Goal: Task Accomplishment & Management: Complete application form

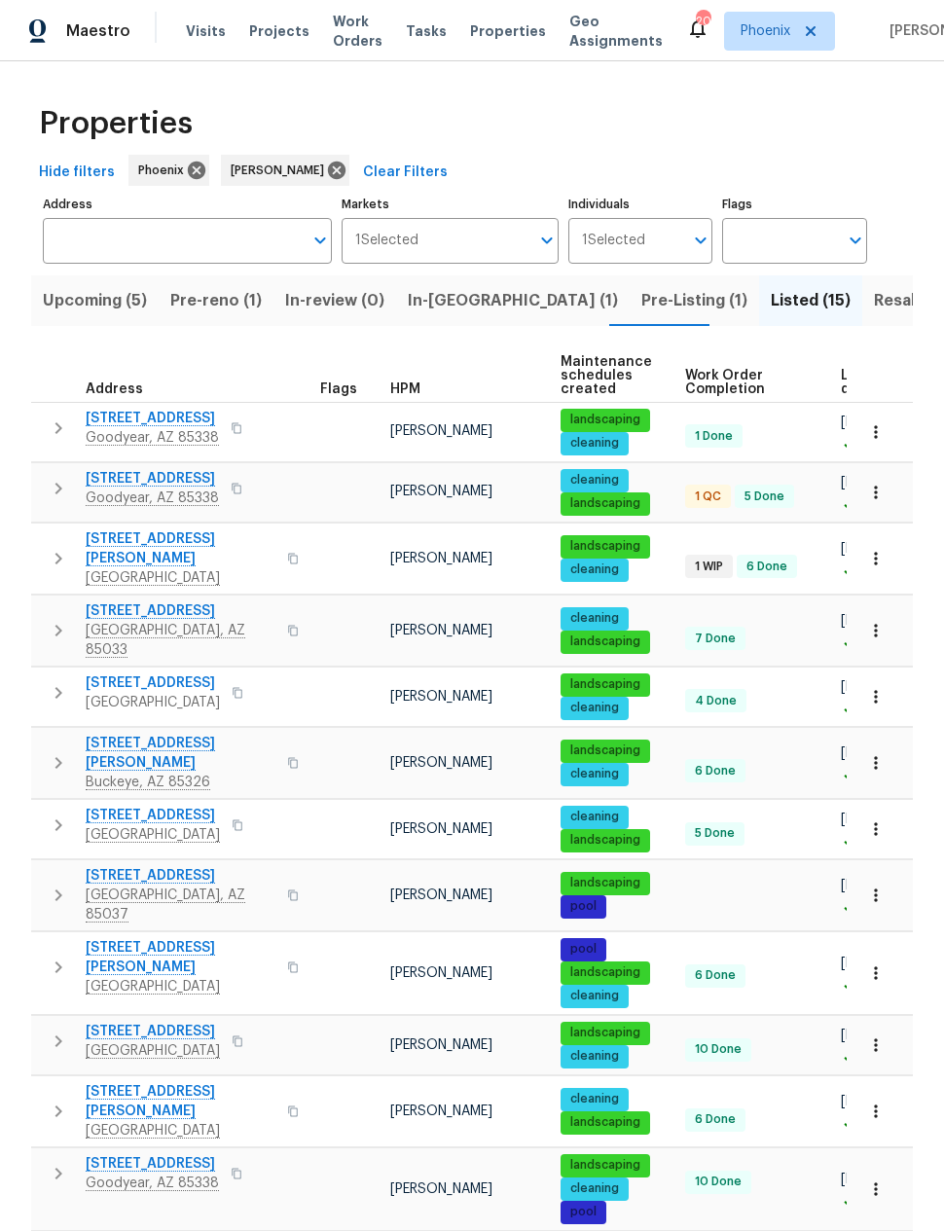
click at [874, 304] on span "Resale (9)" at bounding box center [912, 300] width 77 height 27
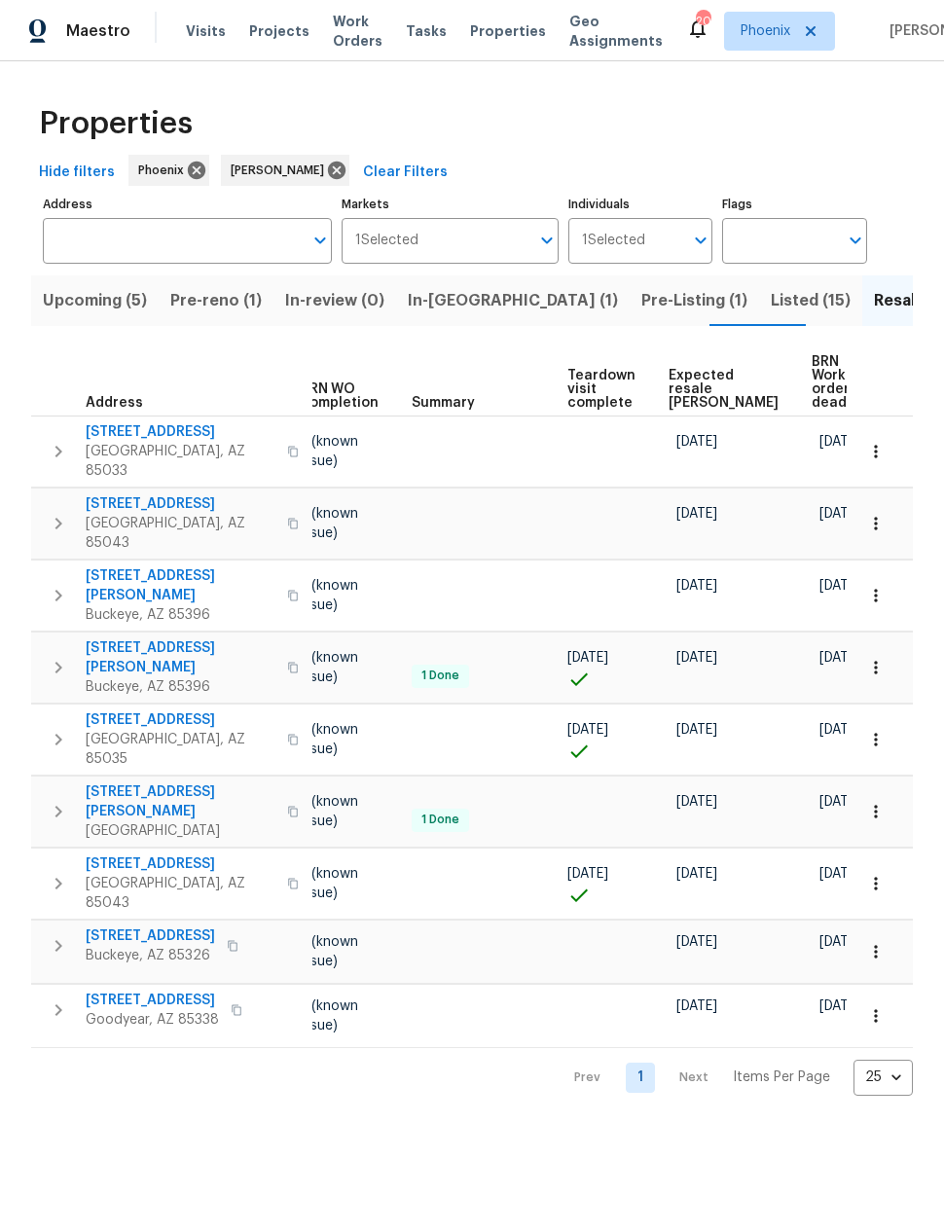
scroll to position [0, 259]
click at [682, 369] on span "Expected resale COE" at bounding box center [724, 389] width 110 height 41
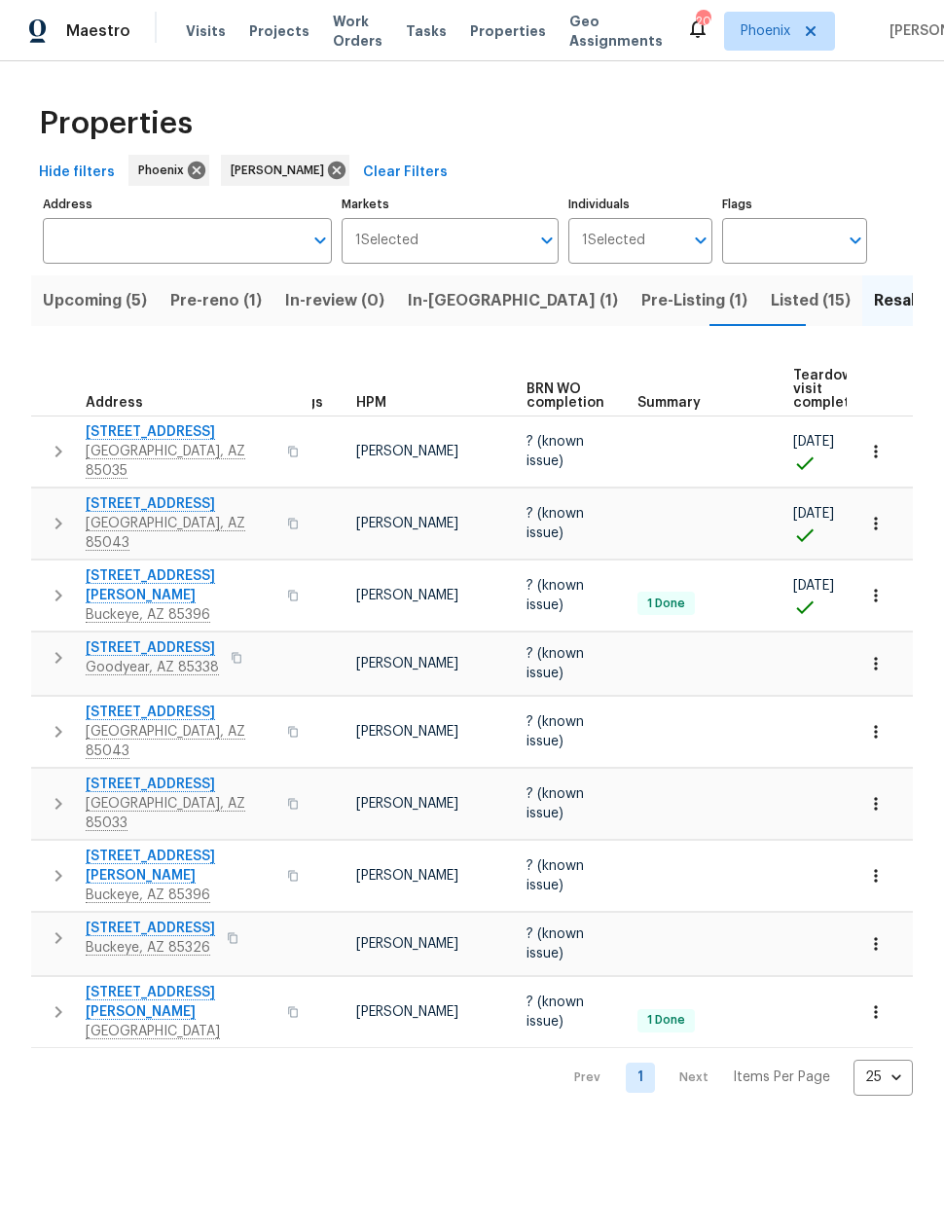
scroll to position [0, 15]
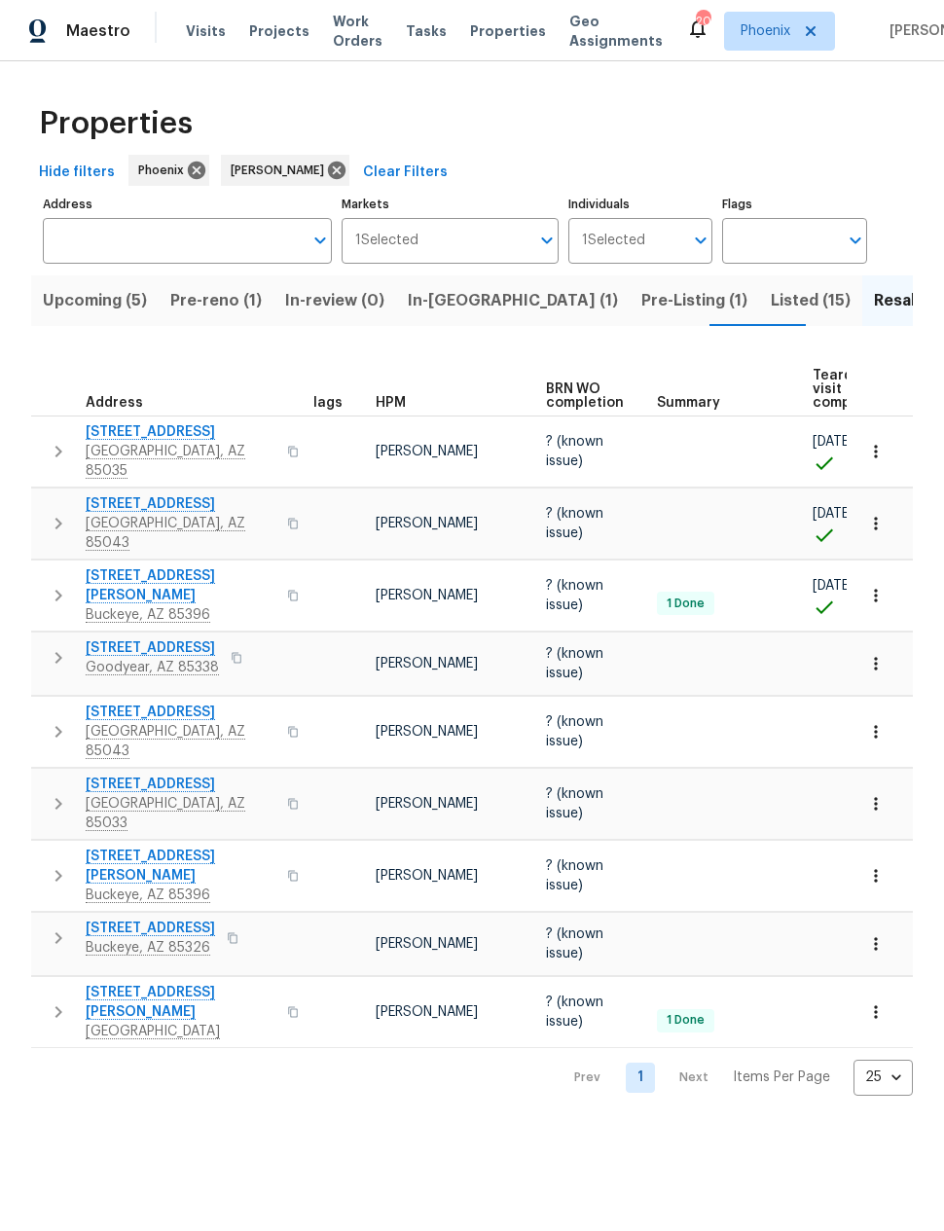
click at [641, 295] on span "Pre-Listing (1)" at bounding box center [694, 300] width 106 height 27
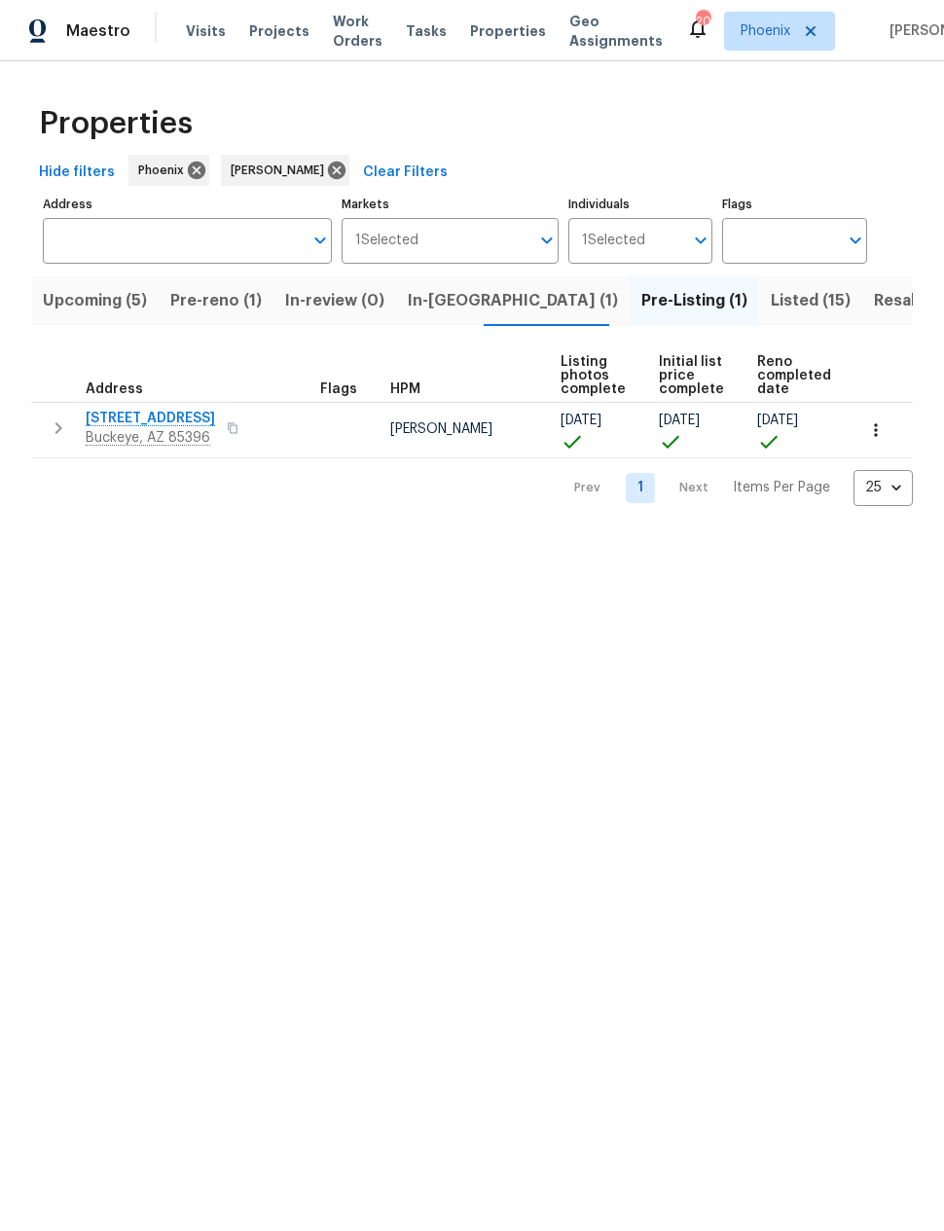
click at [433, 296] on span "In-[GEOGRAPHIC_DATA] (1)" at bounding box center [513, 300] width 210 height 27
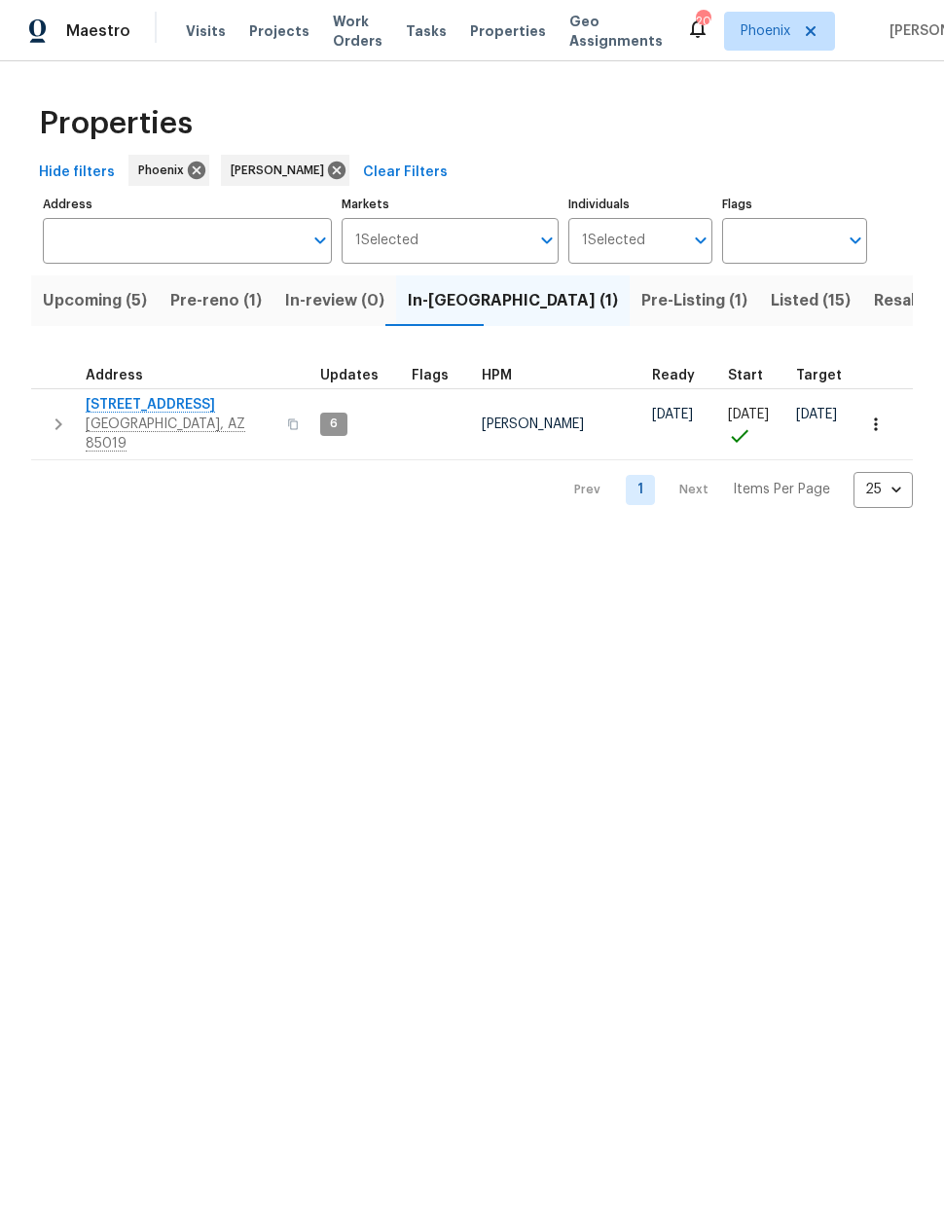
click at [220, 313] on span "Pre-reno (1)" at bounding box center [215, 300] width 91 height 27
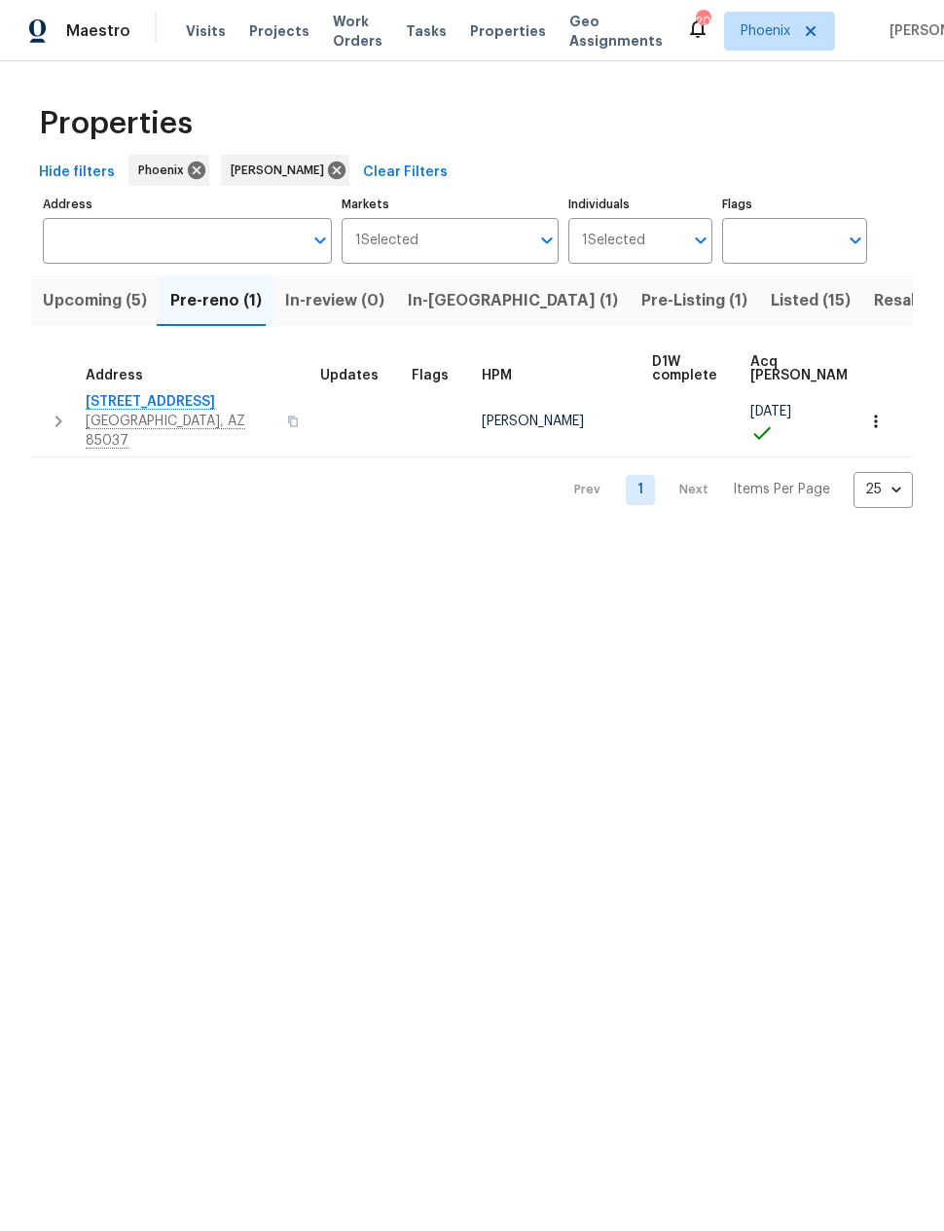
scroll to position [3, 0]
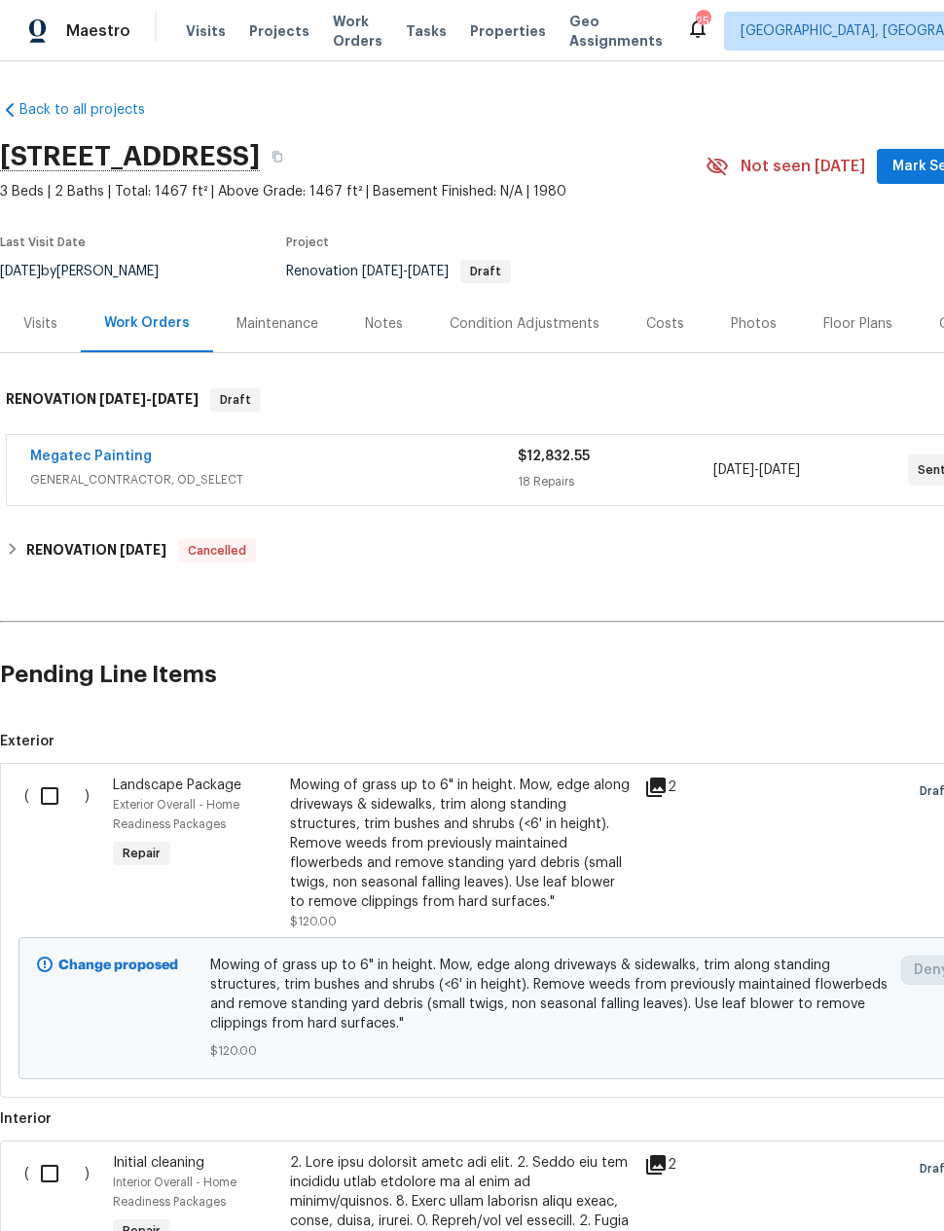
click at [45, 794] on input "checkbox" at bounding box center [56, 796] width 55 height 41
checkbox input "true"
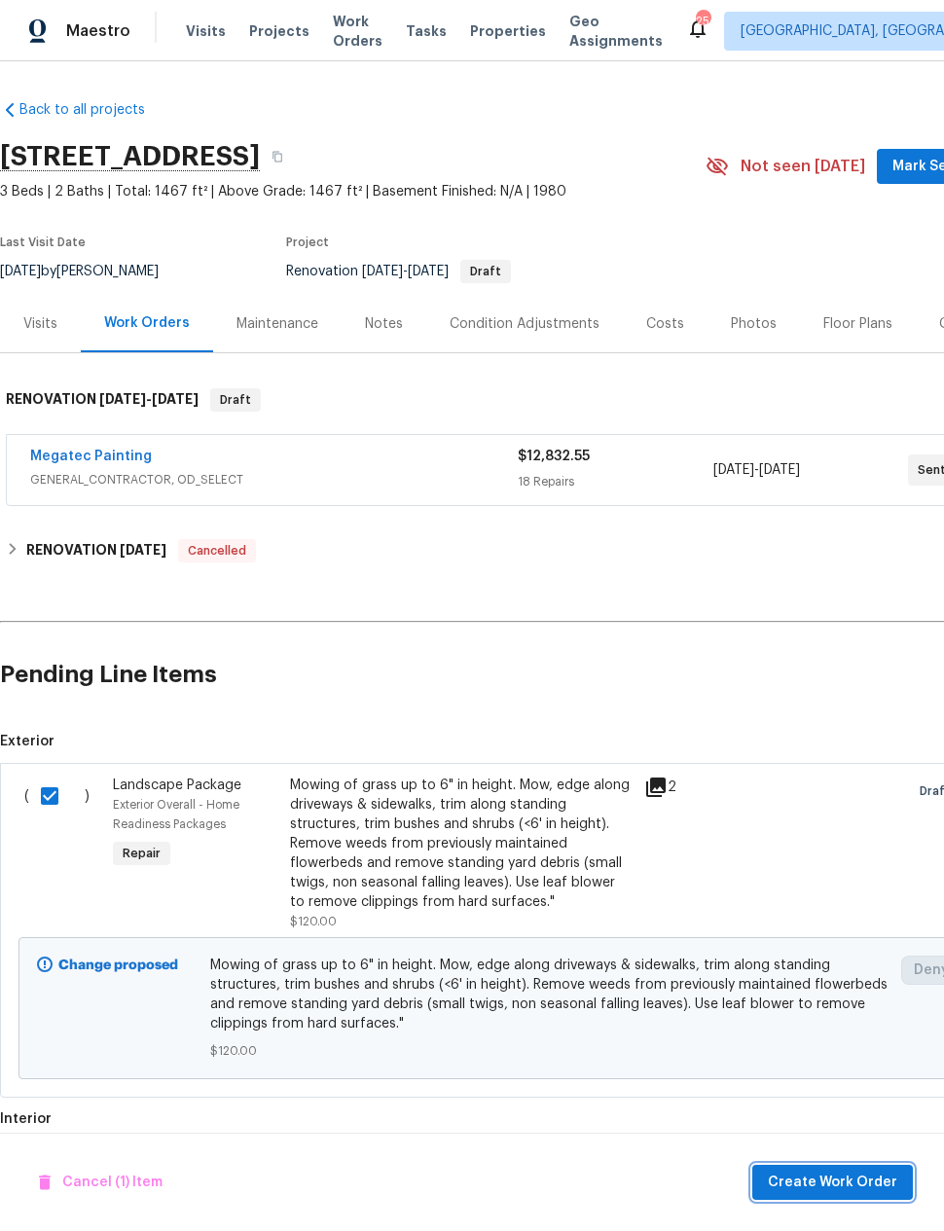
click at [837, 1173] on span "Create Work Order" at bounding box center [832, 1183] width 129 height 24
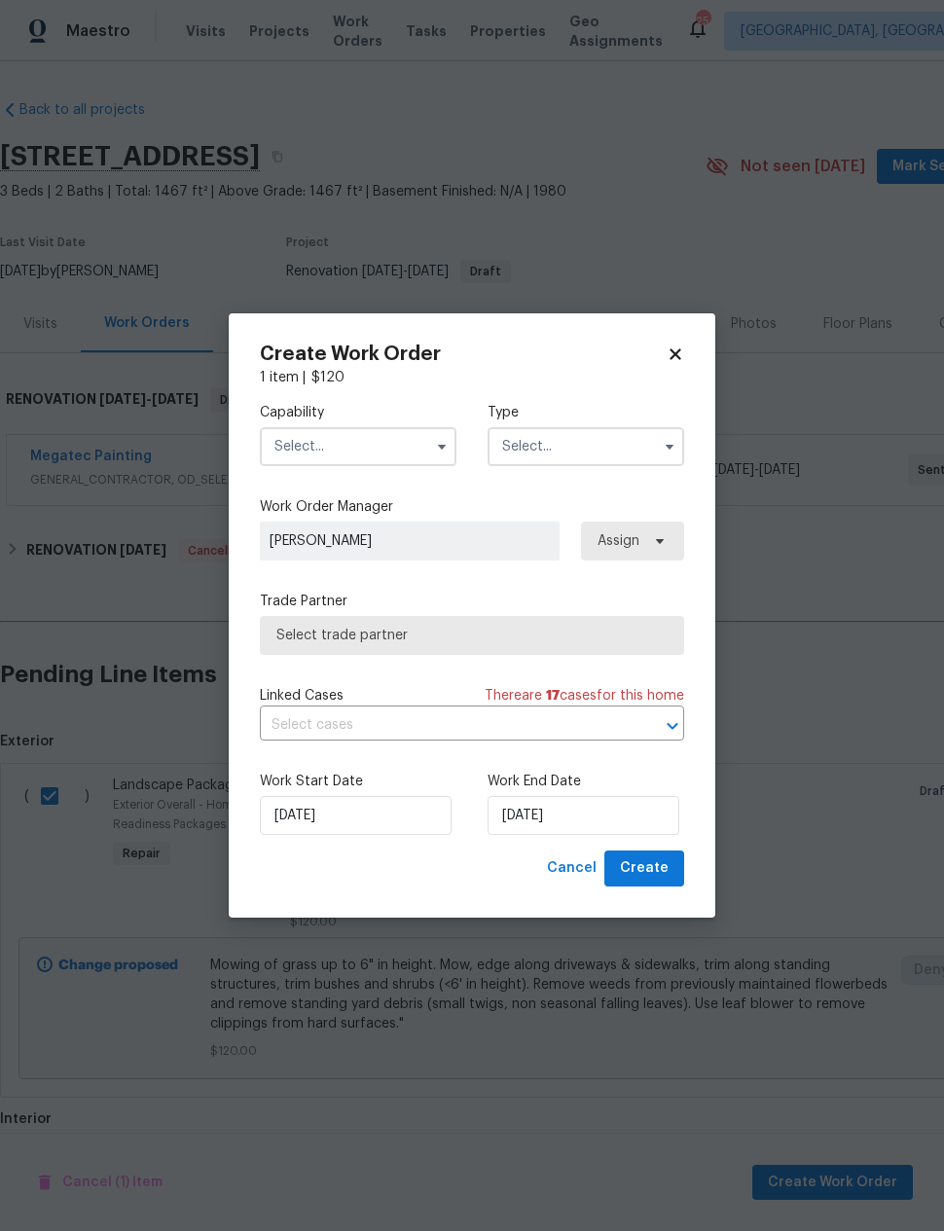
click at [303, 442] on input "text" at bounding box center [358, 446] width 197 height 39
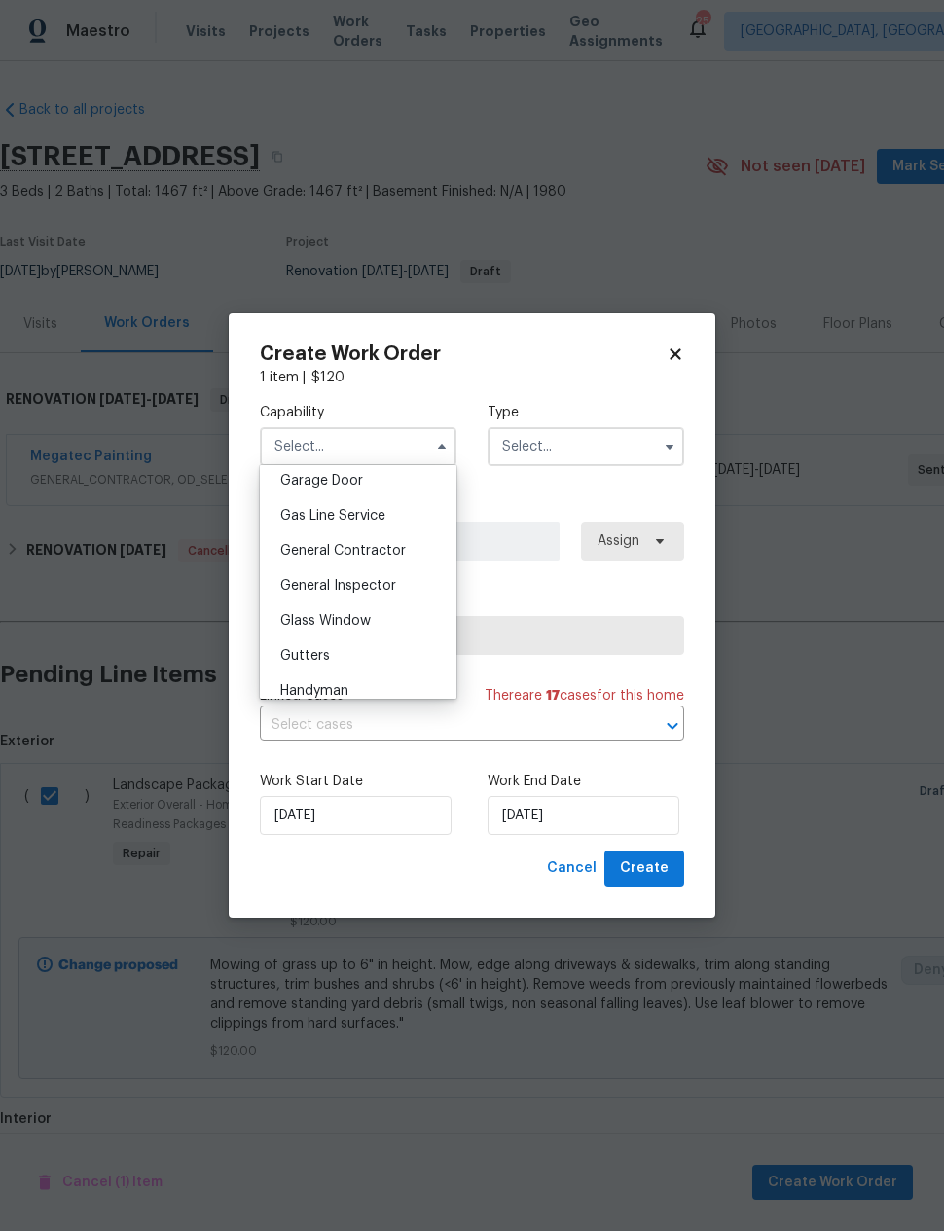
scroll to position [865, 0]
click at [296, 548] on span "General Contractor" at bounding box center [343, 553] width 126 height 14
type input "General Contractor"
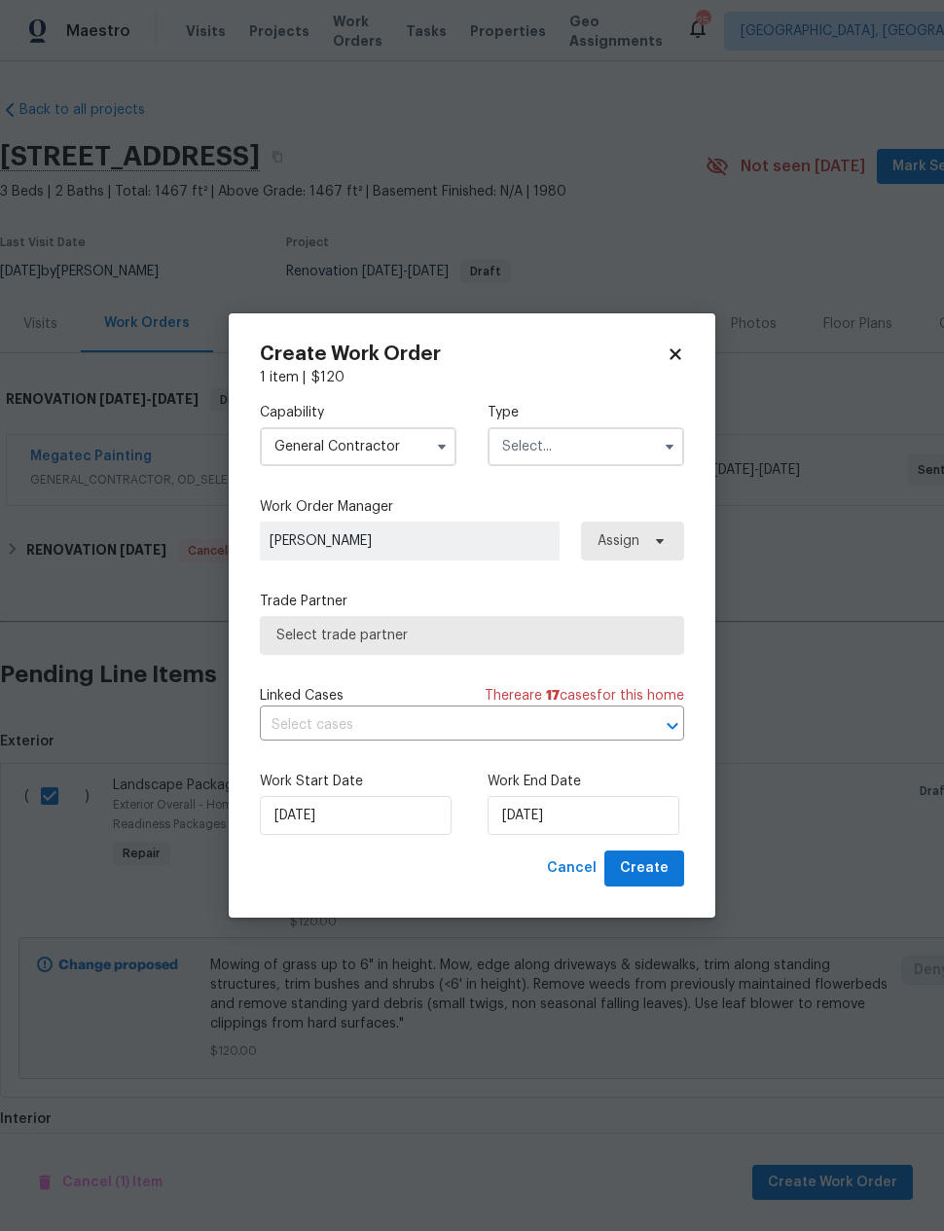
click at [632, 439] on input "text" at bounding box center [586, 446] width 197 height 39
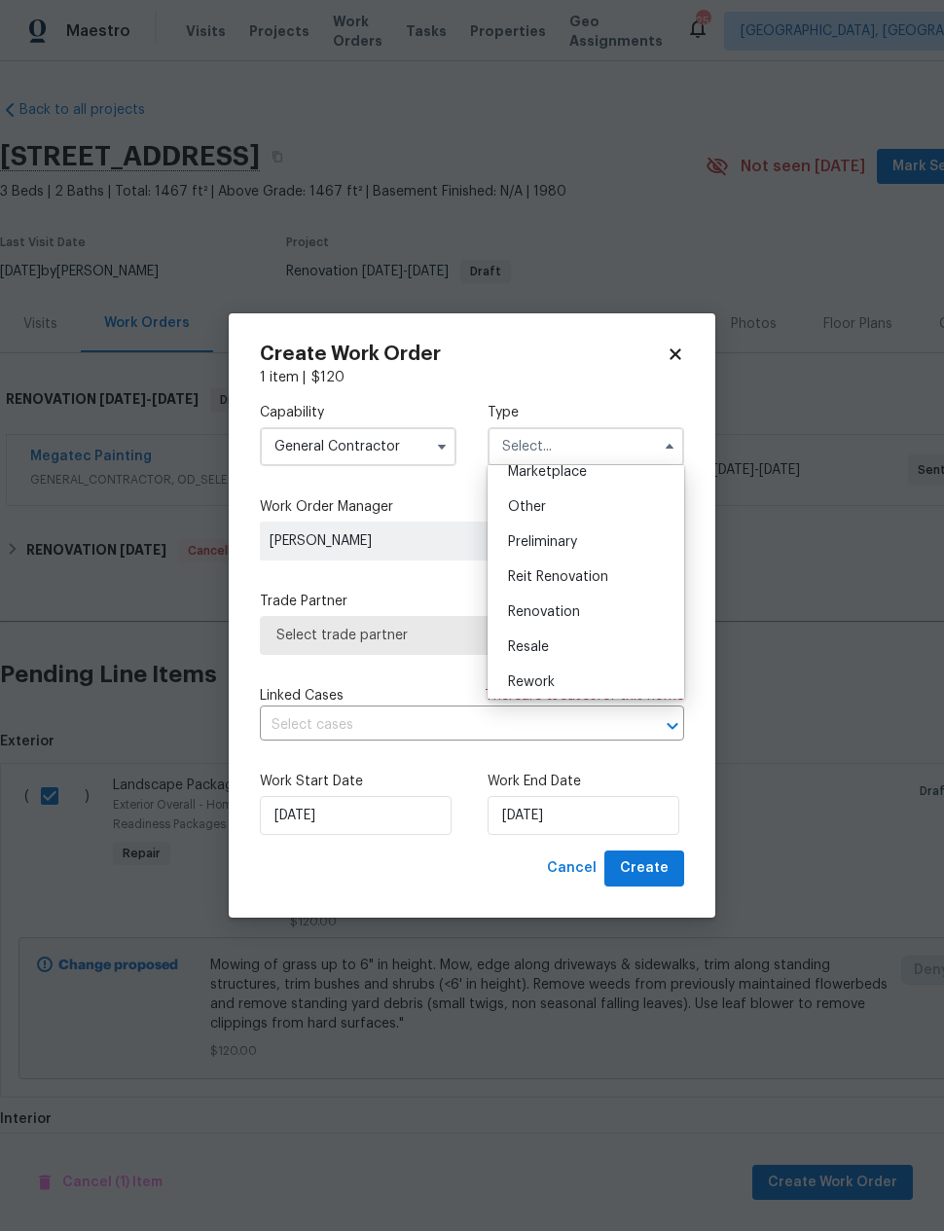
scroll to position [364, 0]
click at [575, 607] on span "Renovation" at bounding box center [544, 614] width 72 height 14
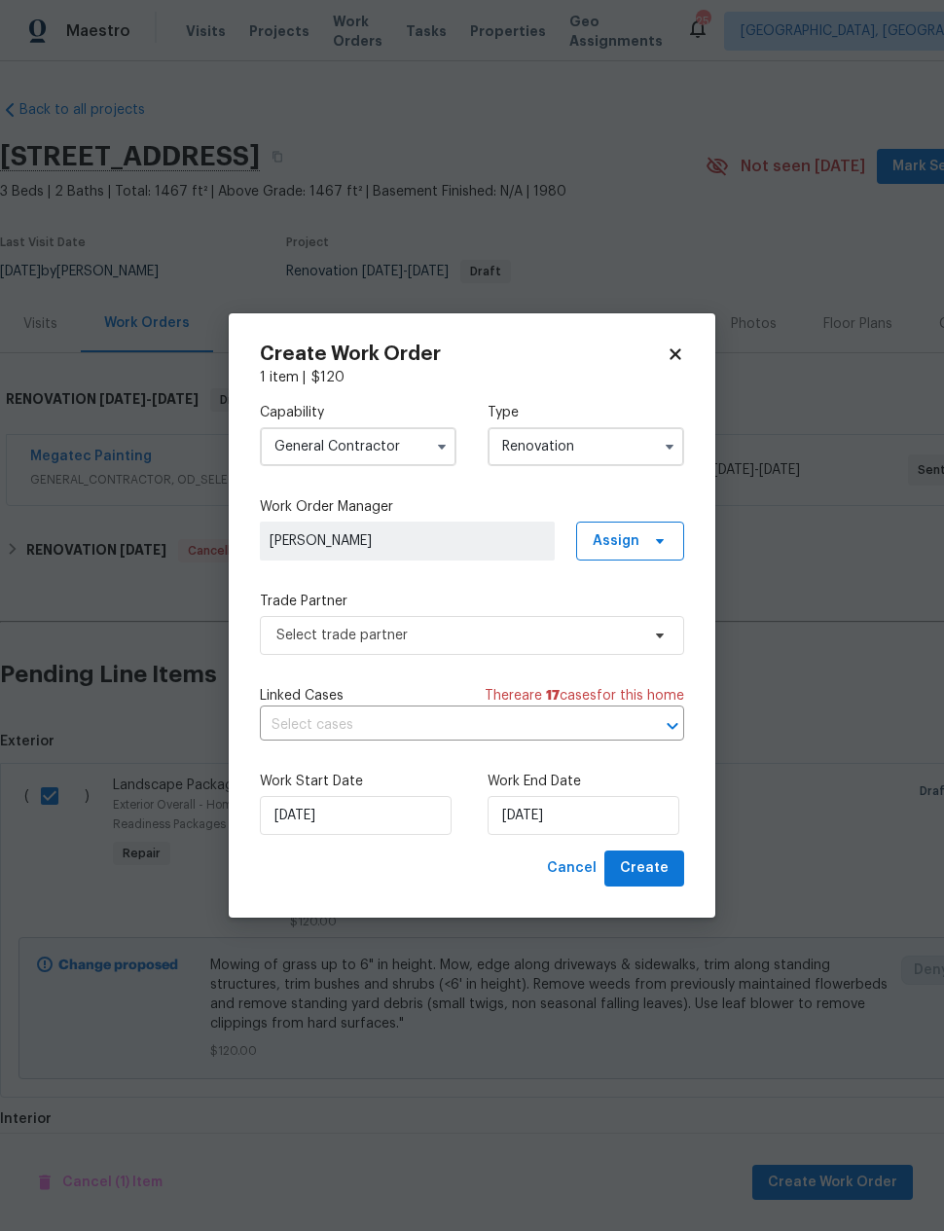
type input "Renovation"
click at [293, 445] on input "General Contractor" at bounding box center [358, 446] width 197 height 39
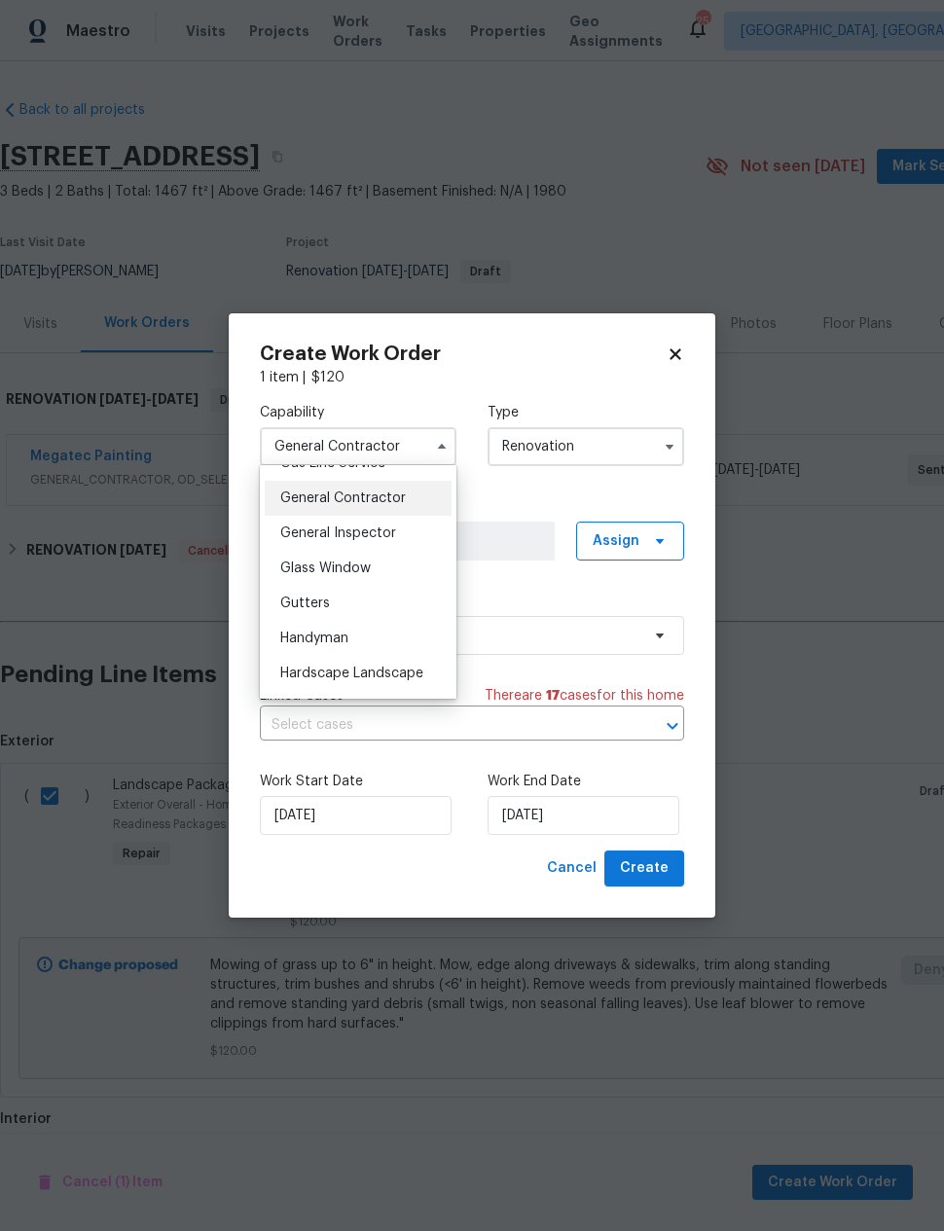
scroll to position [921, 0]
click at [306, 670] on span "Hardscape Landscape" at bounding box center [351, 673] width 143 height 14
type input "Hardscape Landscape"
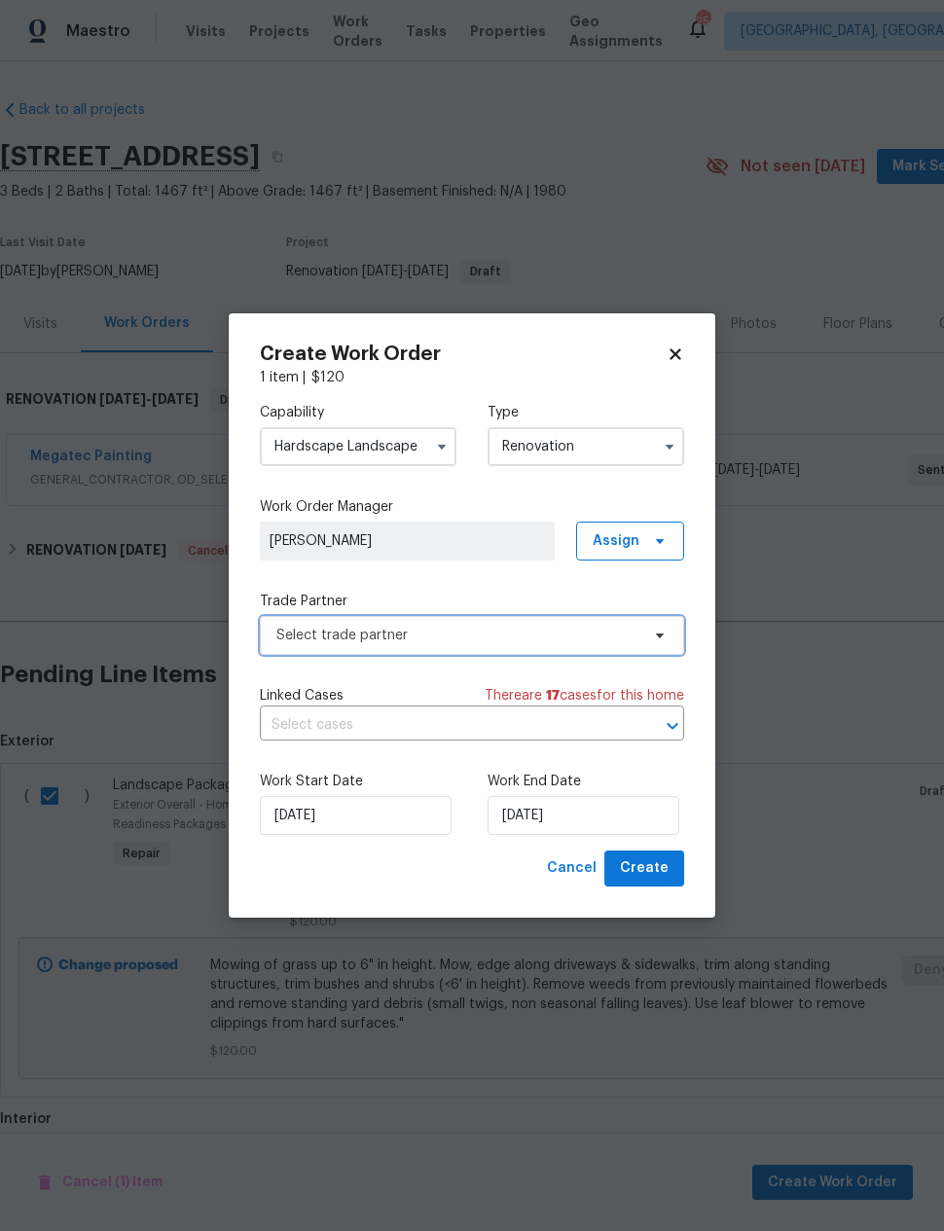
click at [287, 629] on span "Select trade partner" at bounding box center [457, 635] width 363 height 19
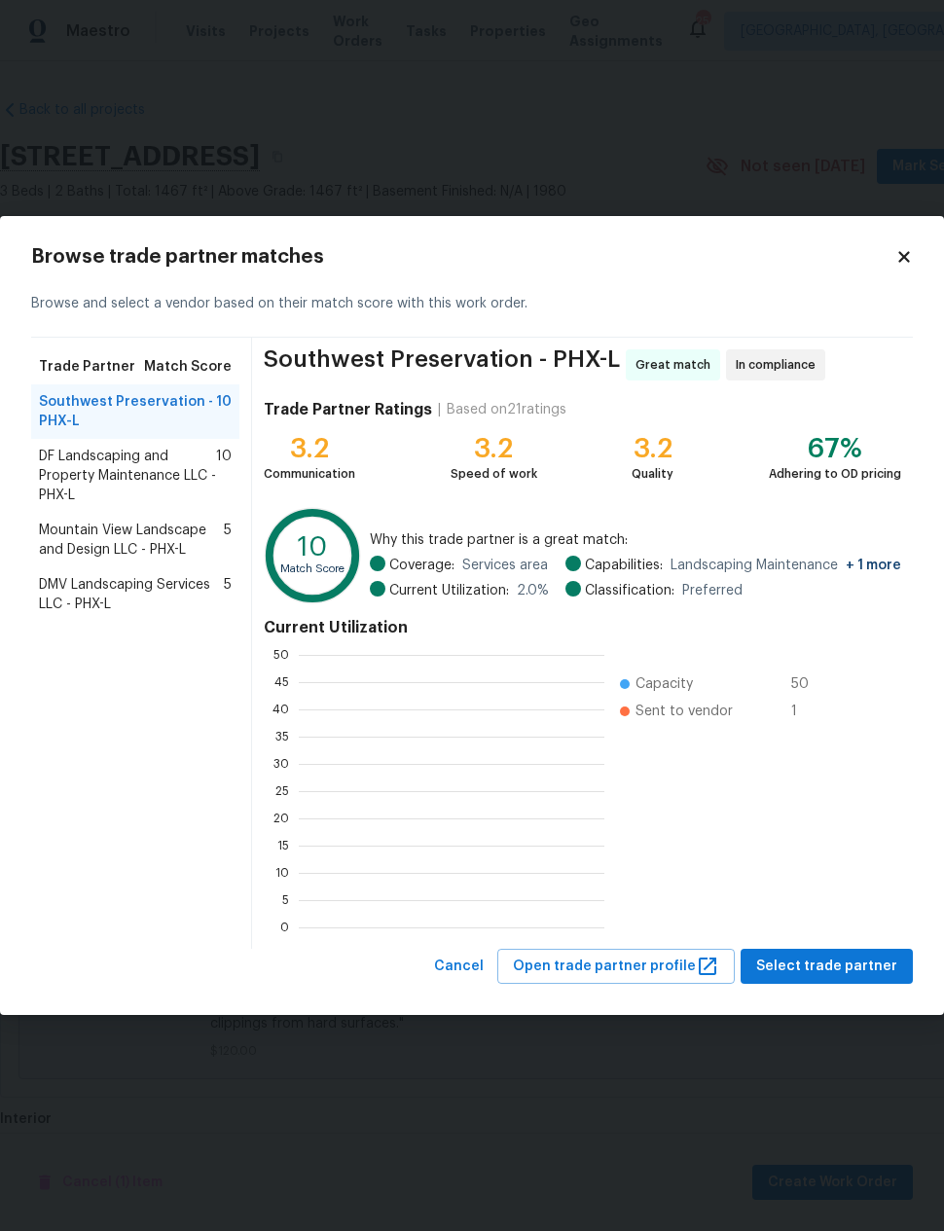
scroll to position [2, 2]
click at [80, 466] on span "DF Landscaping and Property Maintenance LLC - PHX-L" at bounding box center [127, 476] width 177 height 58
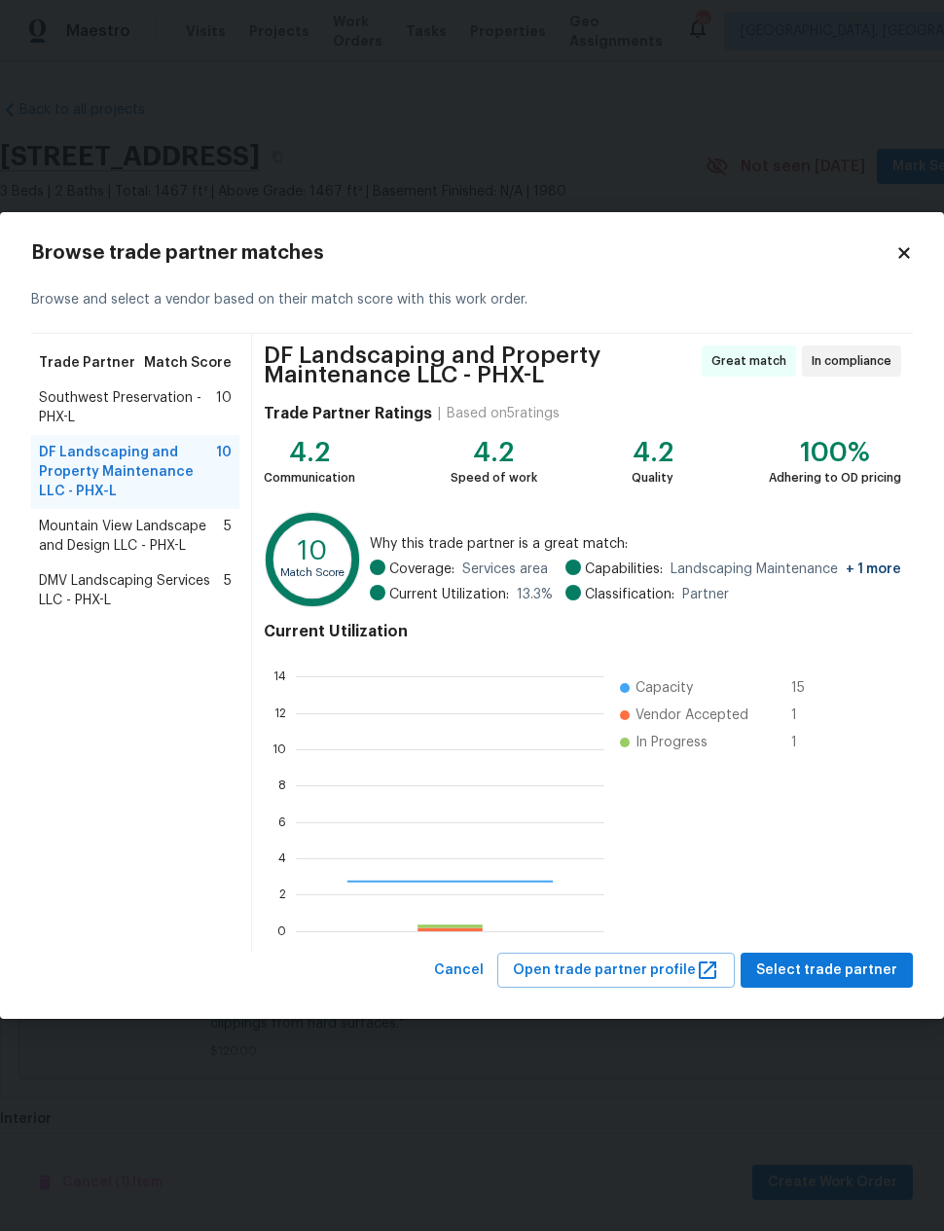
scroll to position [272, 308]
click at [848, 970] on span "Select trade partner" at bounding box center [826, 970] width 141 height 24
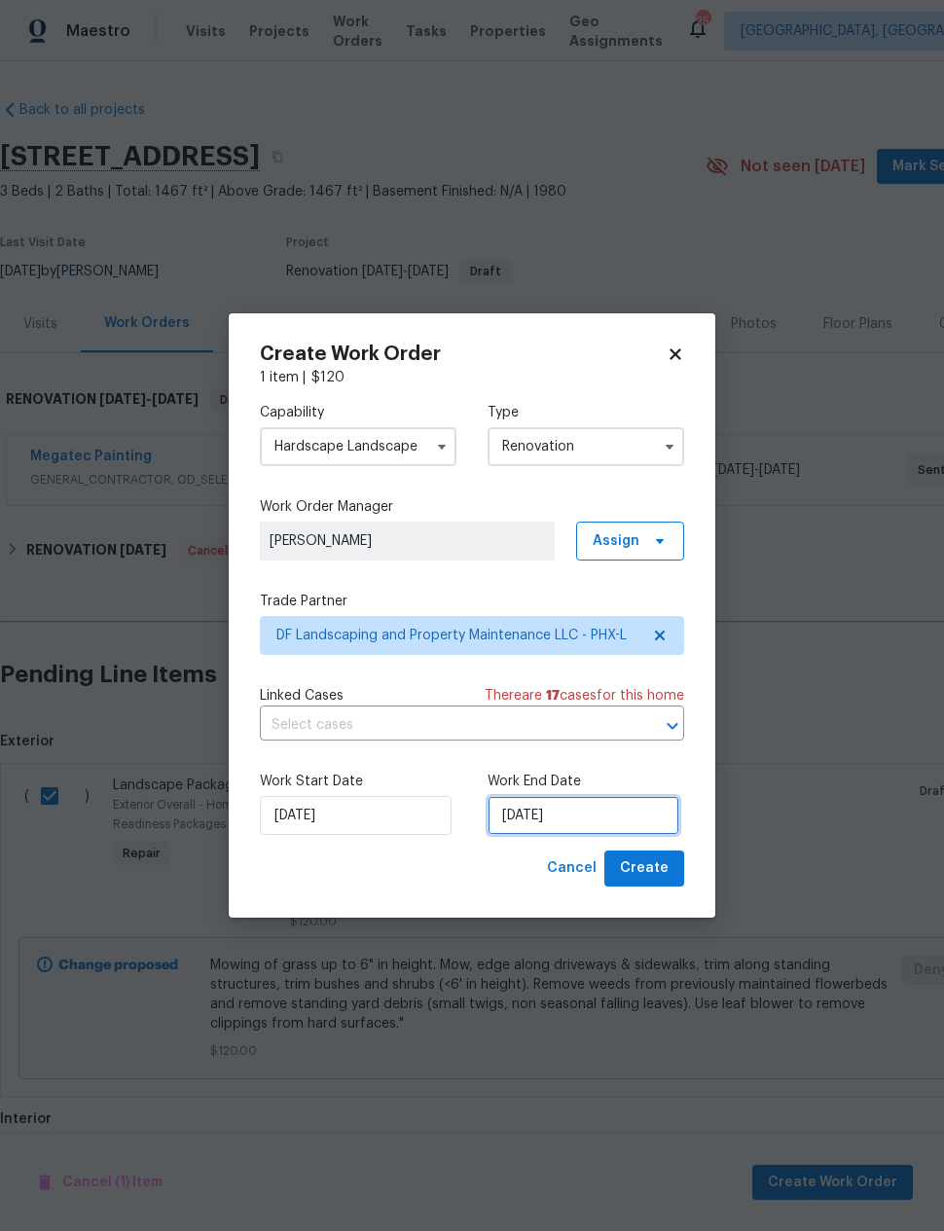
click at [600, 811] on input "8/19/2025" at bounding box center [584, 815] width 192 height 39
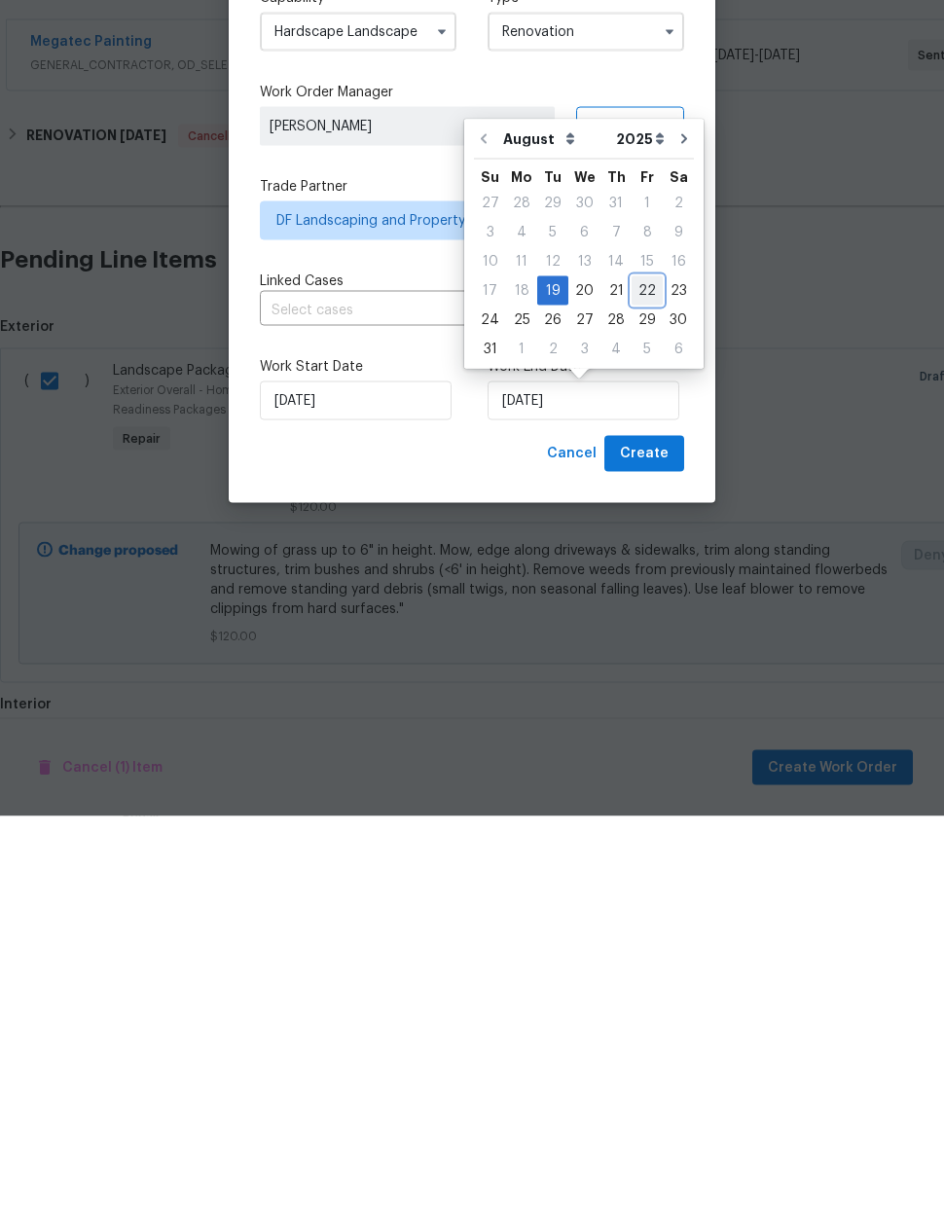
click at [641, 692] on div "22" at bounding box center [647, 705] width 31 height 27
type input "8/22/2025"
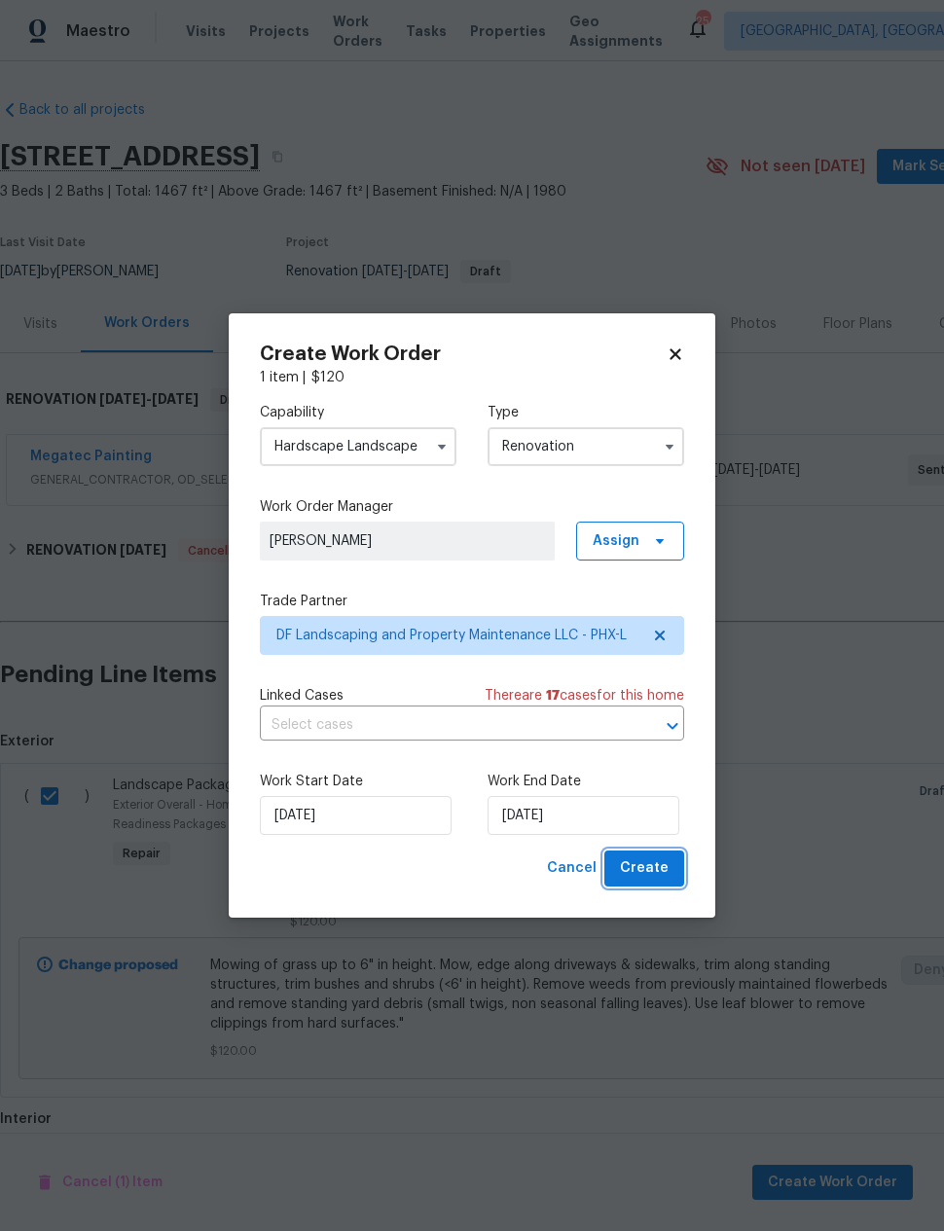
click at [665, 868] on span "Create" at bounding box center [644, 868] width 49 height 24
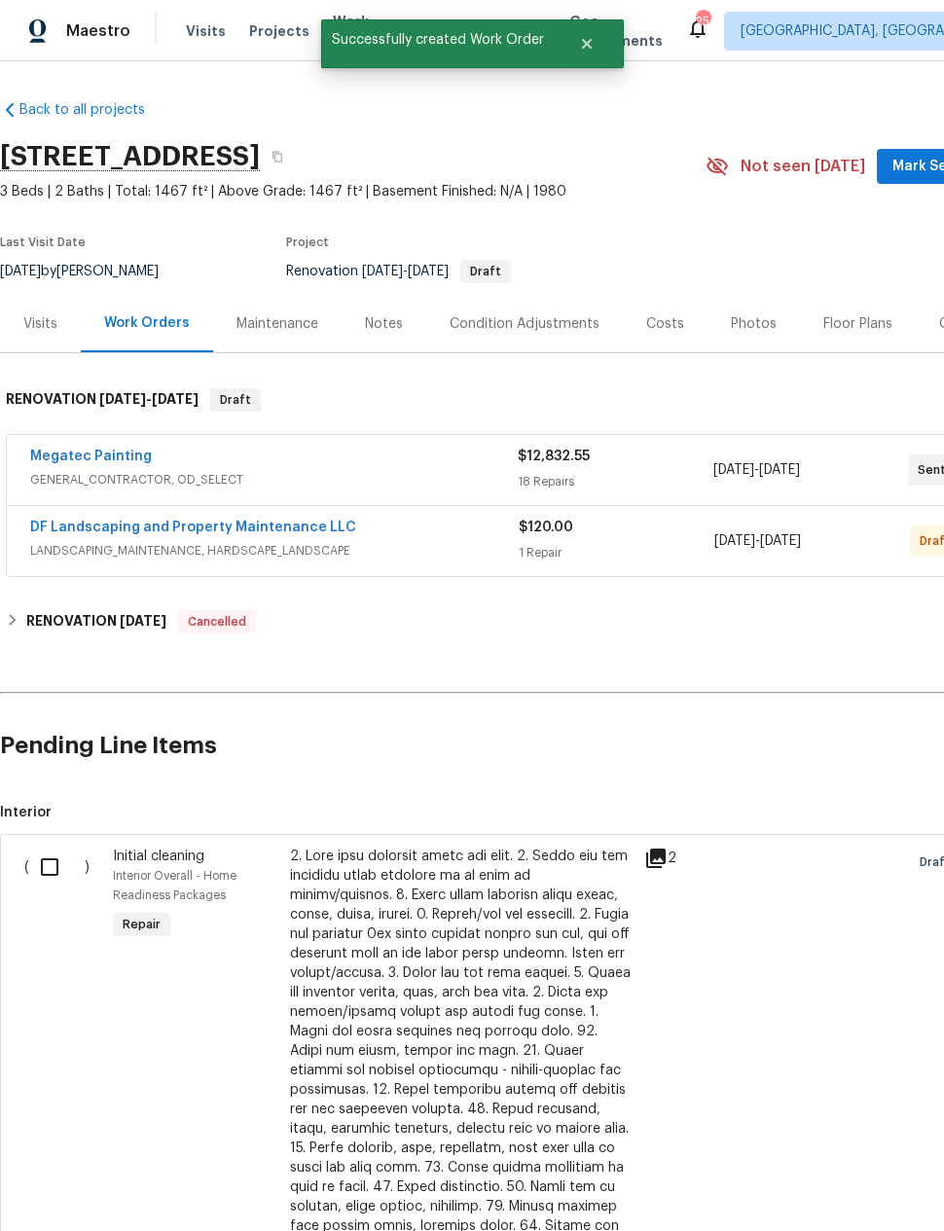
click at [44, 847] on input "checkbox" at bounding box center [56, 867] width 55 height 41
checkbox input "true"
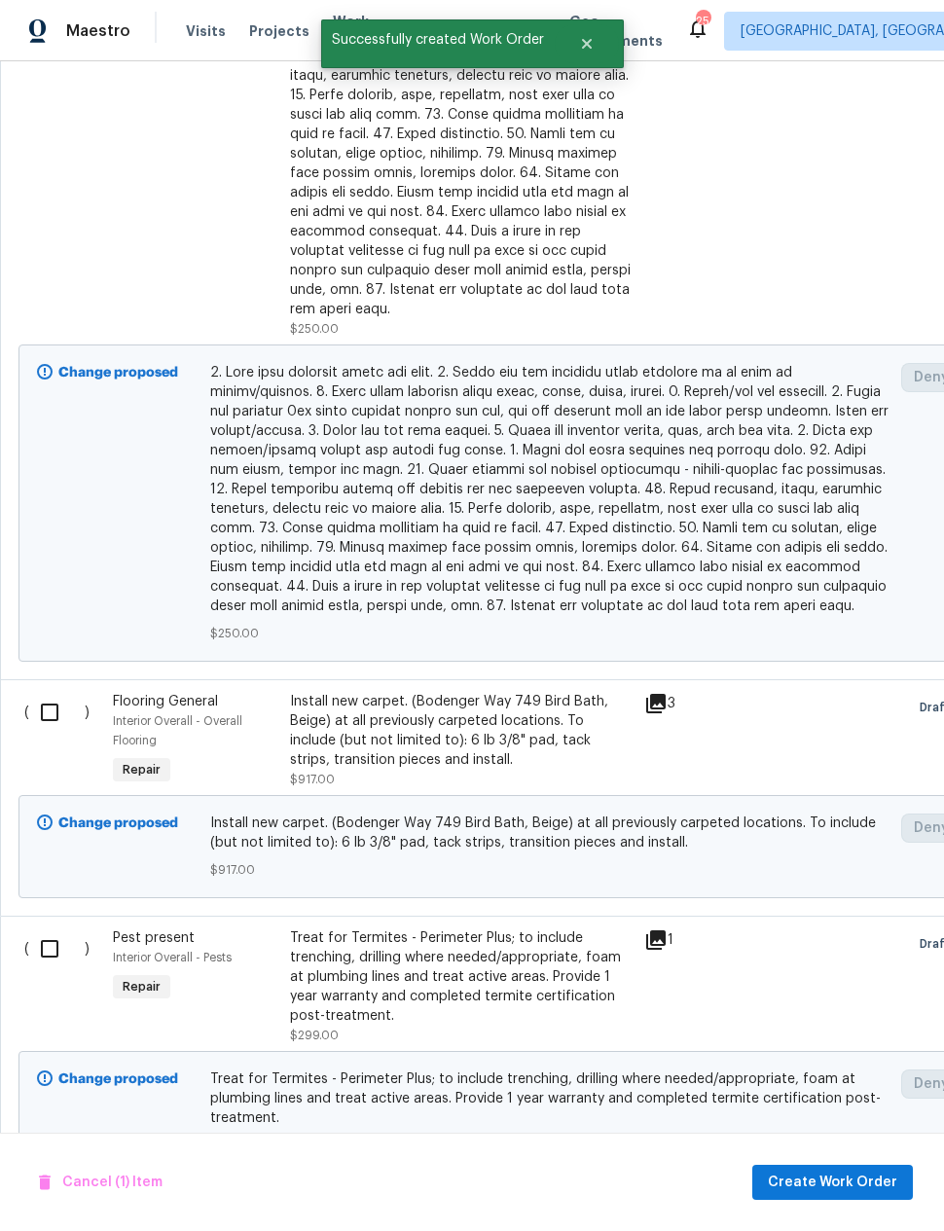
scroll to position [1052, 0]
click at [818, 1183] on span "Create Work Order" at bounding box center [832, 1183] width 129 height 24
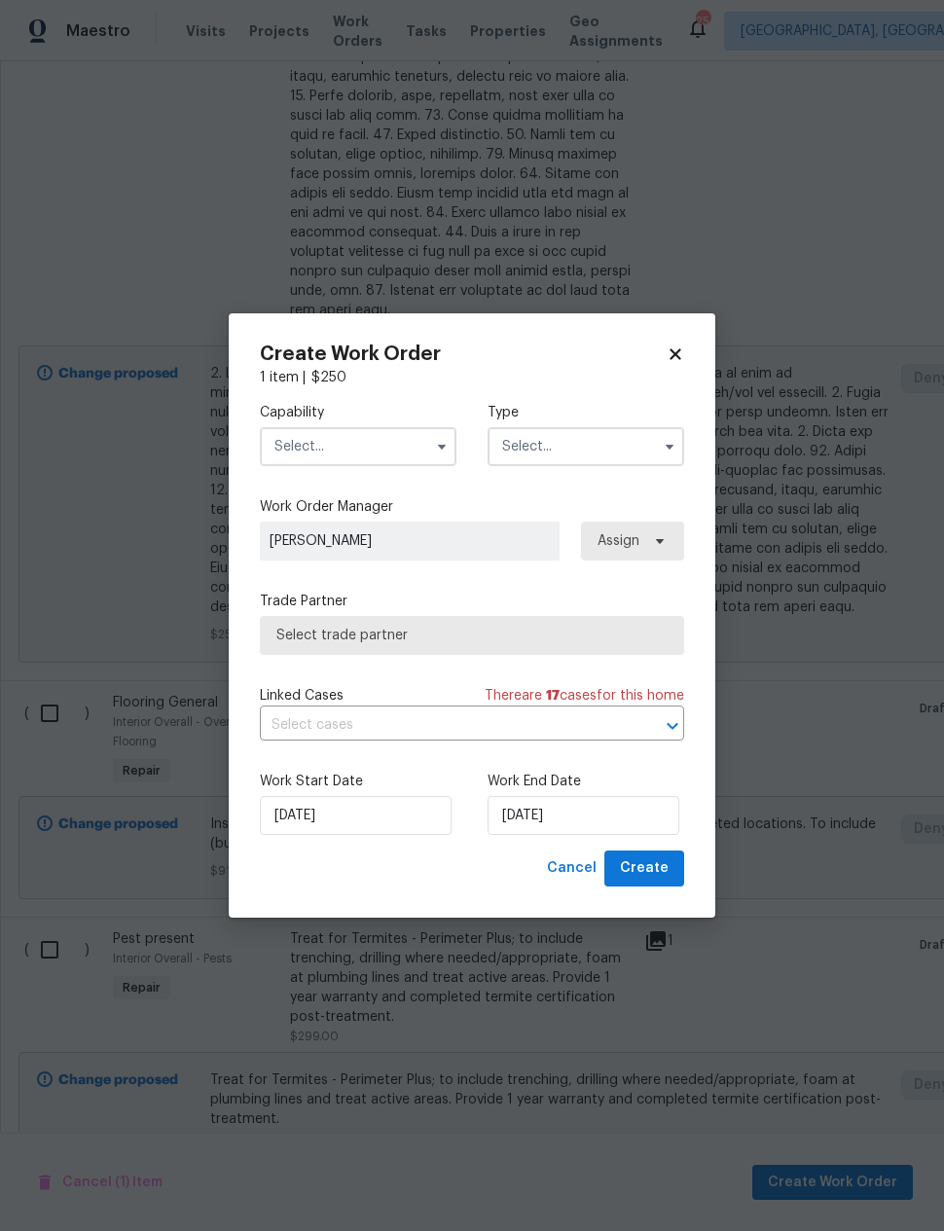
click at [303, 443] on input "text" at bounding box center [358, 446] width 197 height 39
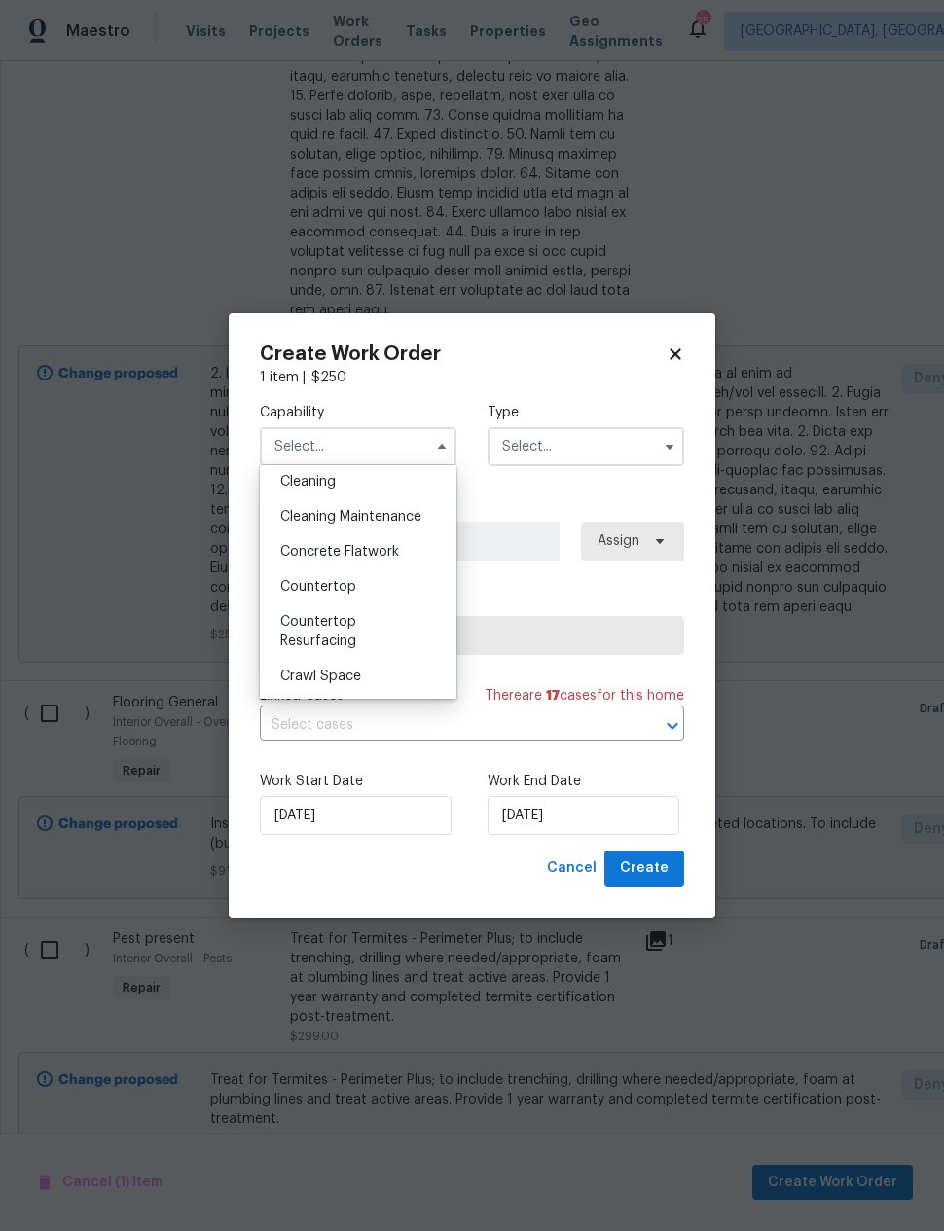
scroll to position [278, 0]
click at [295, 494] on span "Cleaning" at bounding box center [307, 490] width 55 height 14
type input "Cleaning"
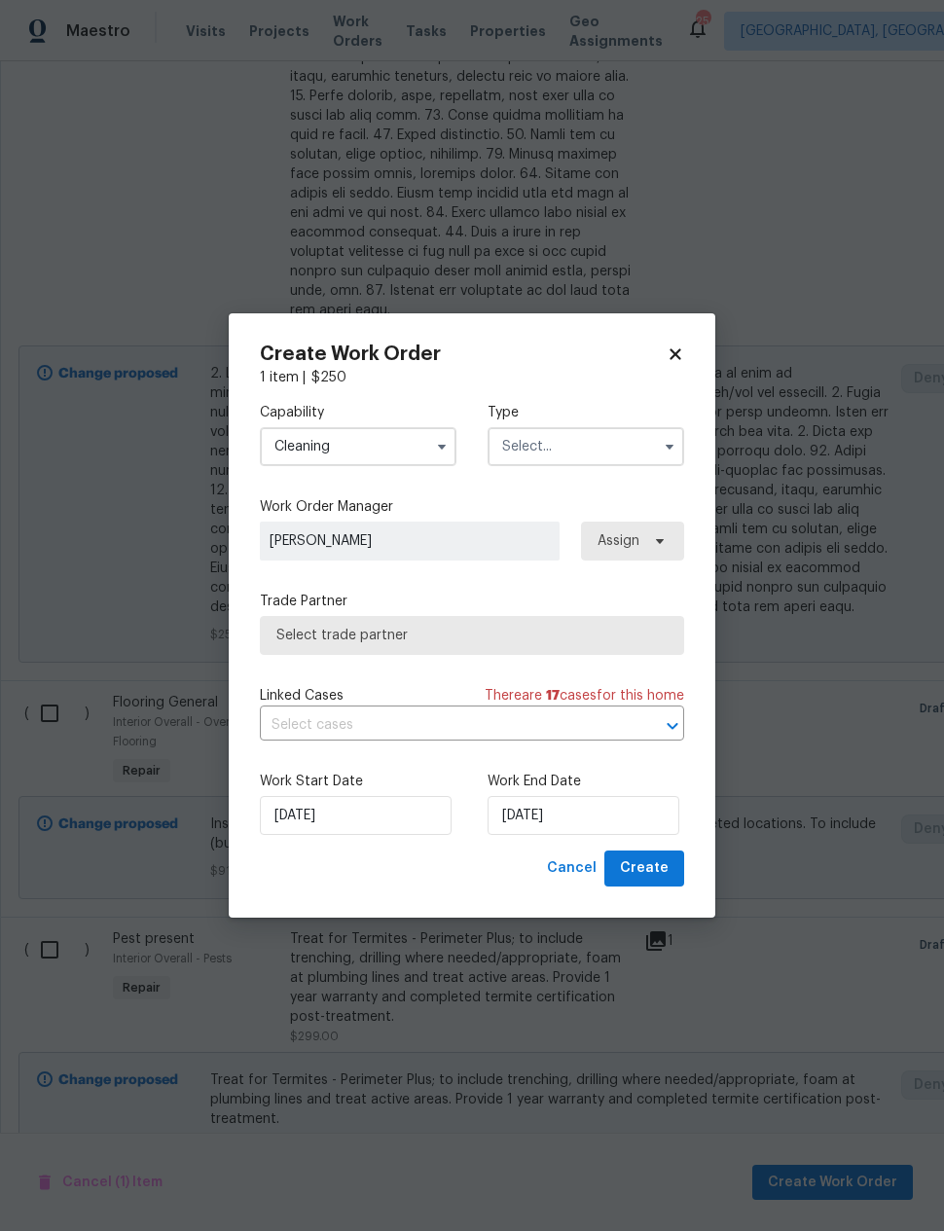
click at [635, 444] on input "text" at bounding box center [586, 446] width 197 height 39
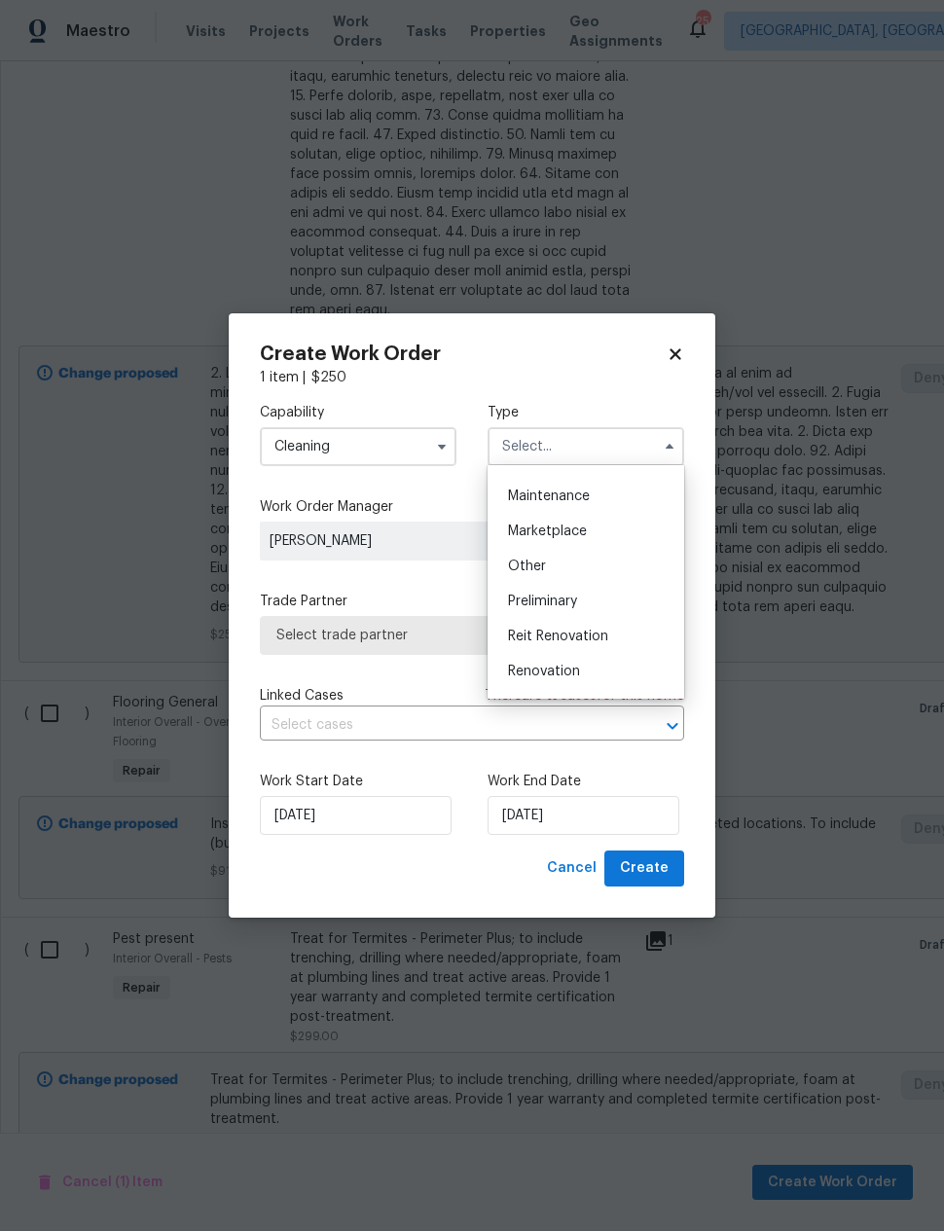
scroll to position [335, 0]
click at [575, 636] on span "Renovation" at bounding box center [544, 643] width 72 height 14
type input "Renovation"
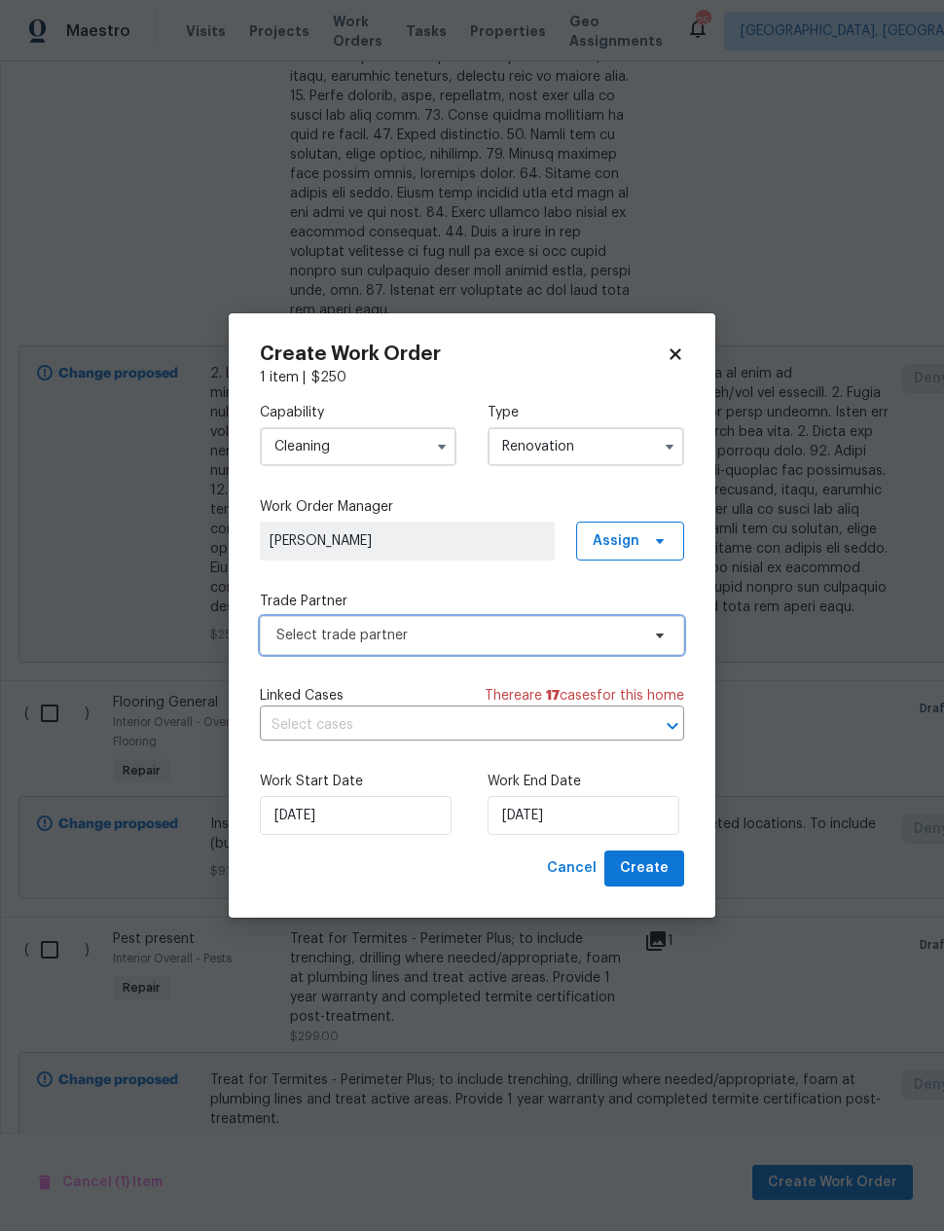
click at [613, 631] on span "Select trade partner" at bounding box center [457, 635] width 363 height 19
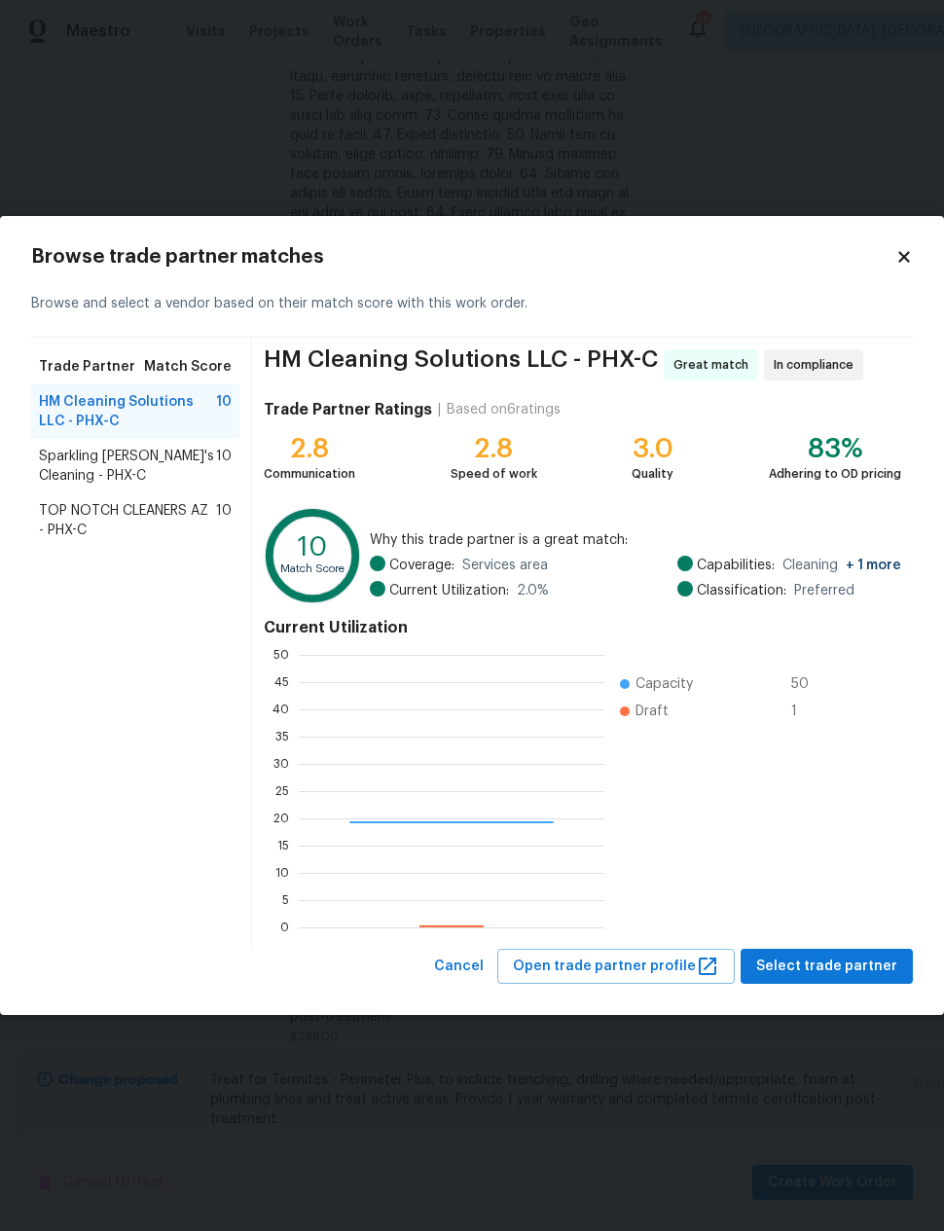
scroll to position [272, 306]
click at [97, 519] on span "TOP NOTCH CLEANERS AZ - PHX-C" at bounding box center [127, 520] width 177 height 39
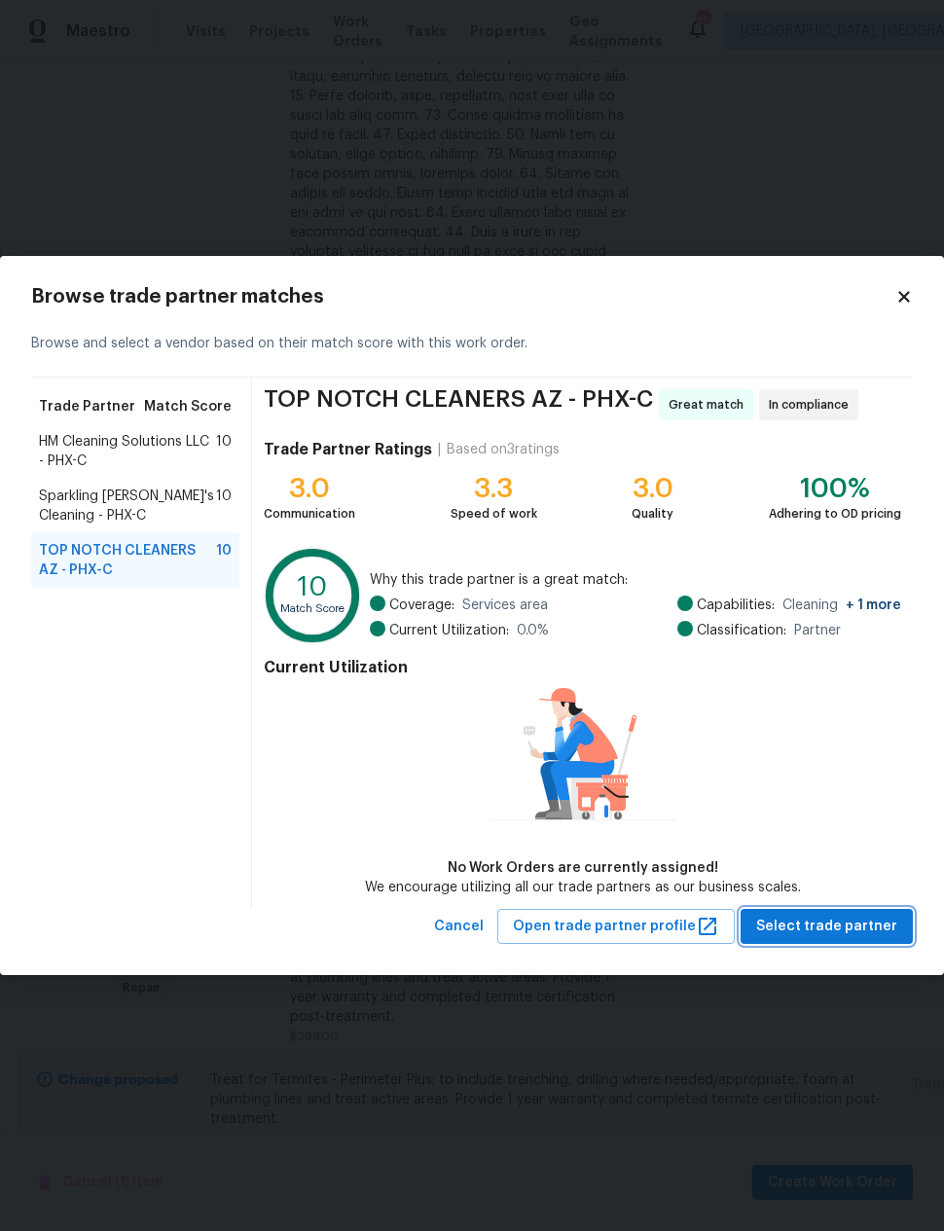
click at [839, 912] on button "Select trade partner" at bounding box center [827, 927] width 172 height 36
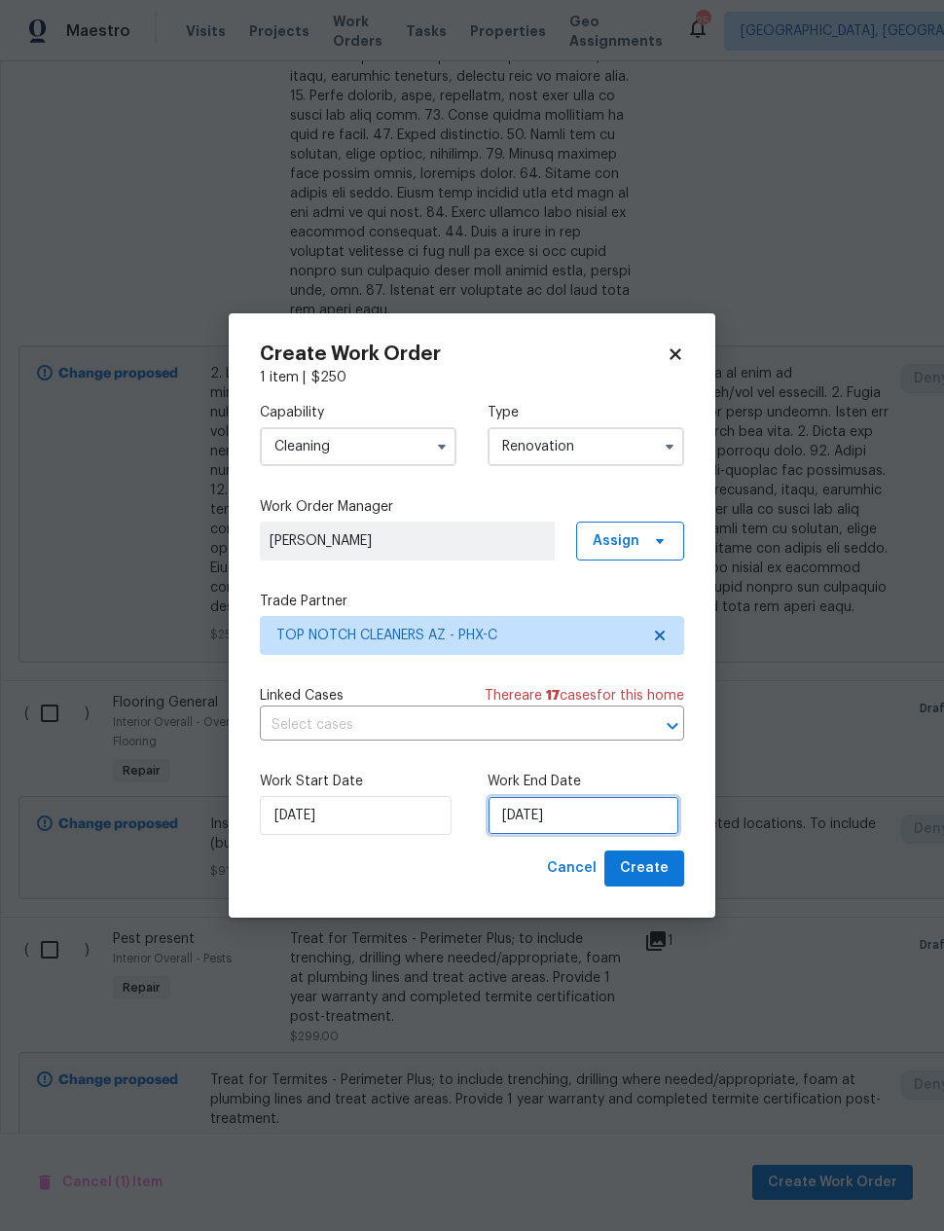
click at [564, 812] on input "8/19/2025" at bounding box center [584, 815] width 192 height 39
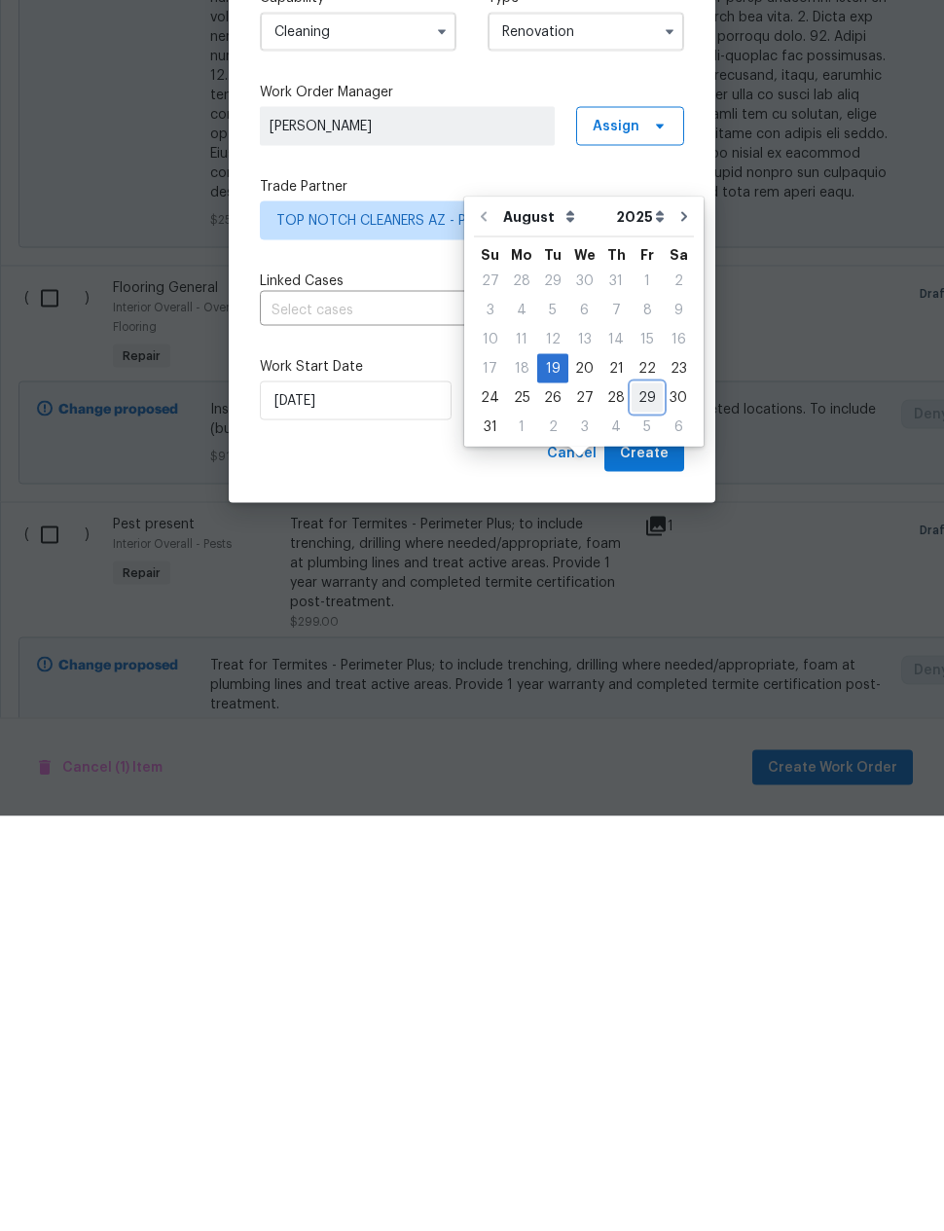
click at [640, 799] on div "29" at bounding box center [647, 812] width 31 height 27
type input "8/29/2025"
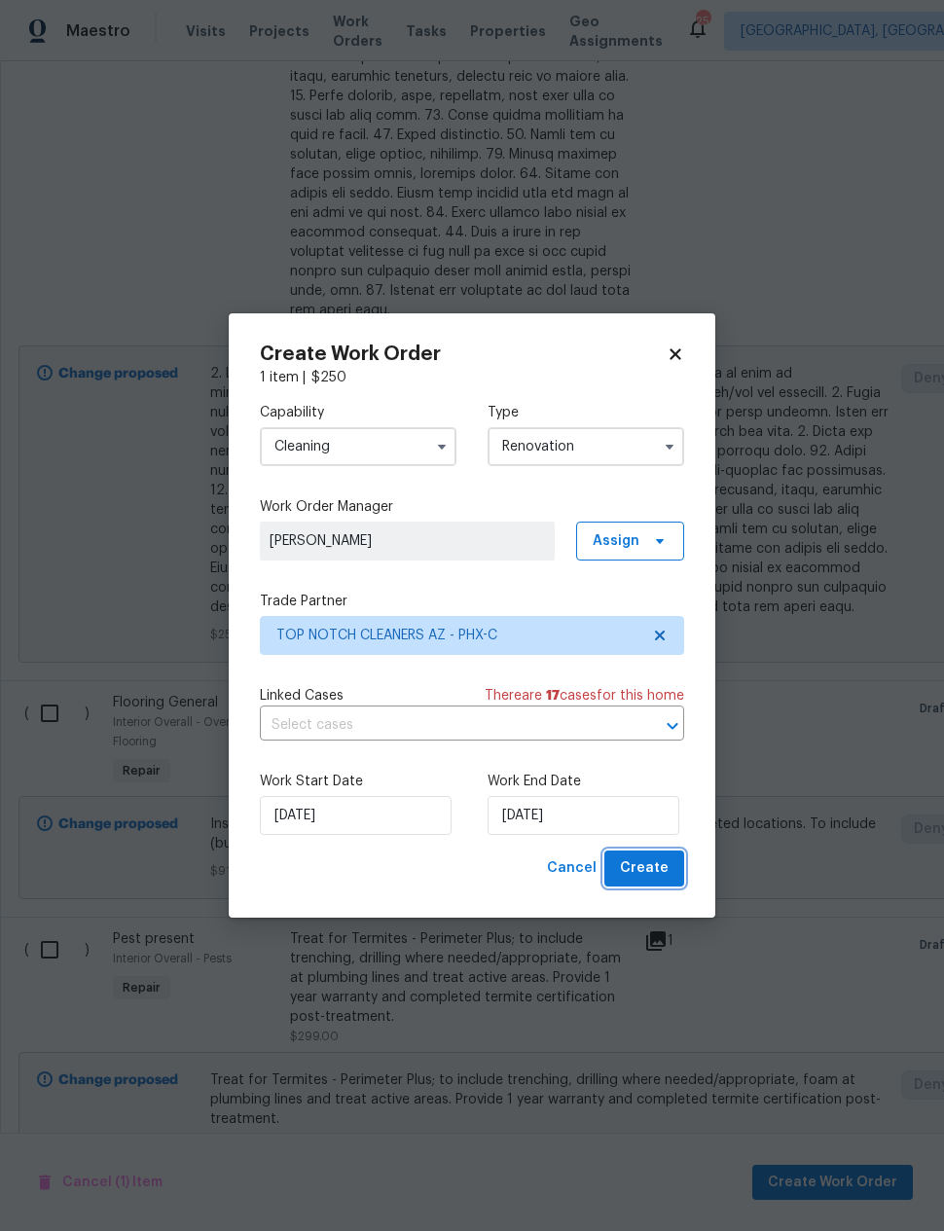
click at [659, 871] on span "Create" at bounding box center [644, 868] width 49 height 24
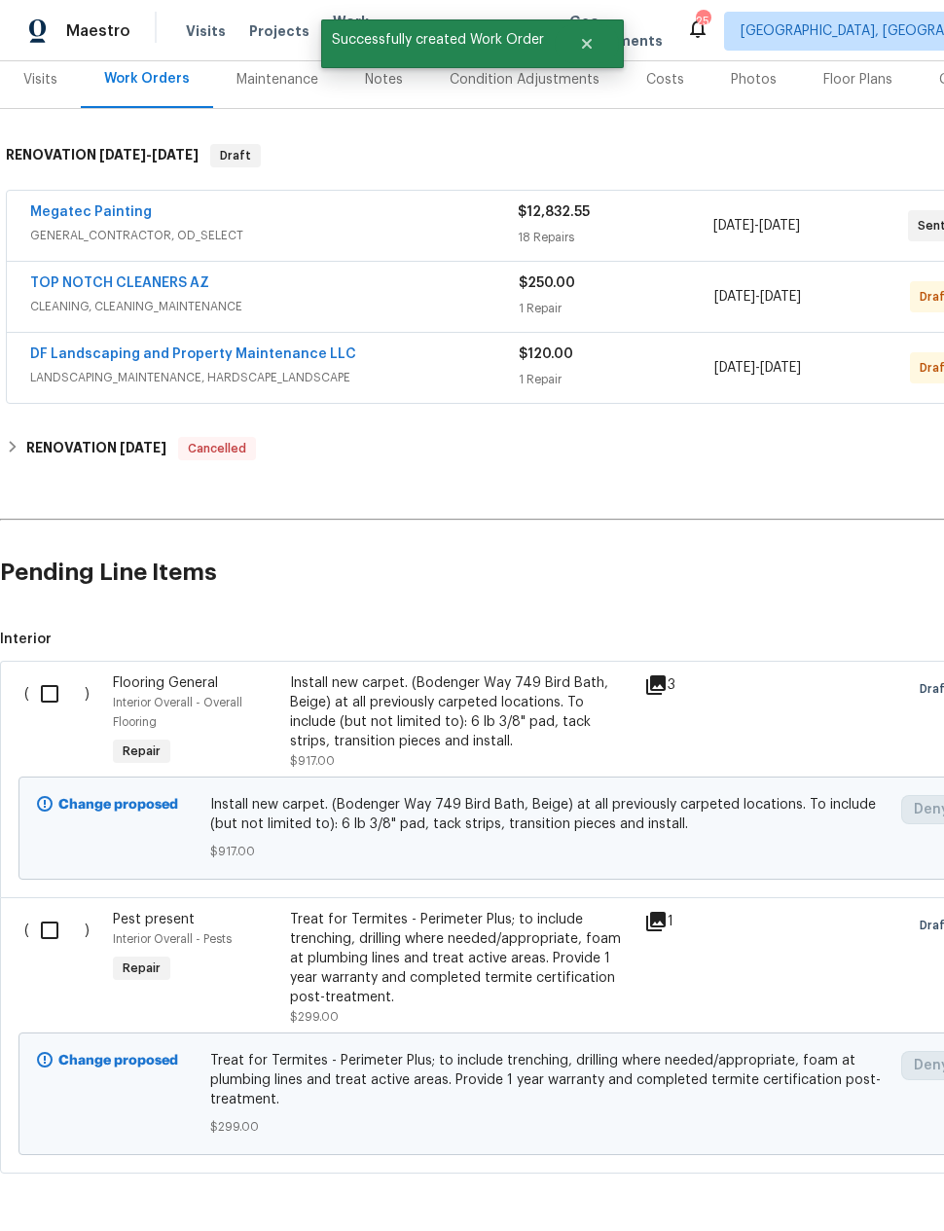
scroll to position [243, 0]
click at [42, 691] on input "checkbox" at bounding box center [56, 694] width 55 height 41
checkbox input "true"
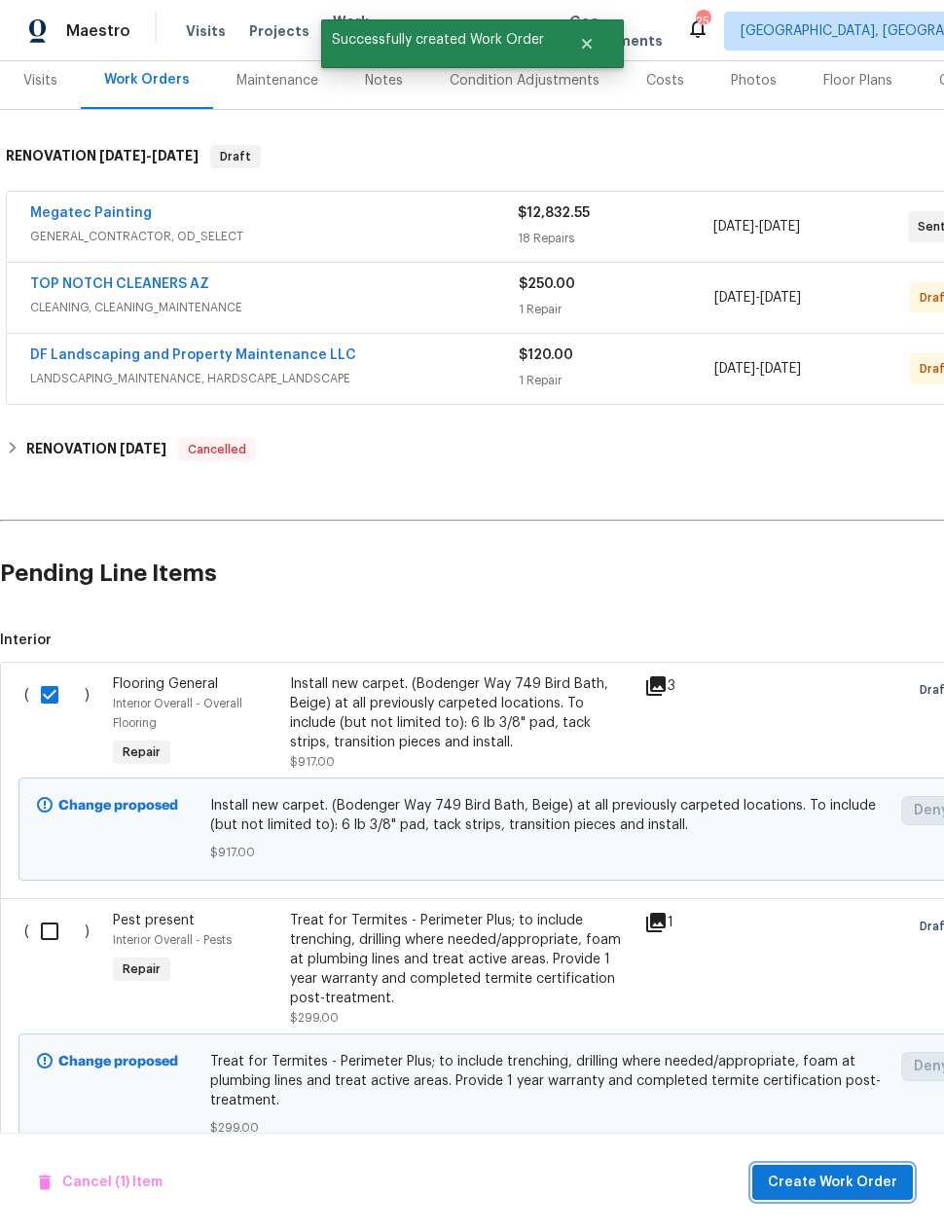
click at [840, 1177] on span "Create Work Order" at bounding box center [832, 1183] width 129 height 24
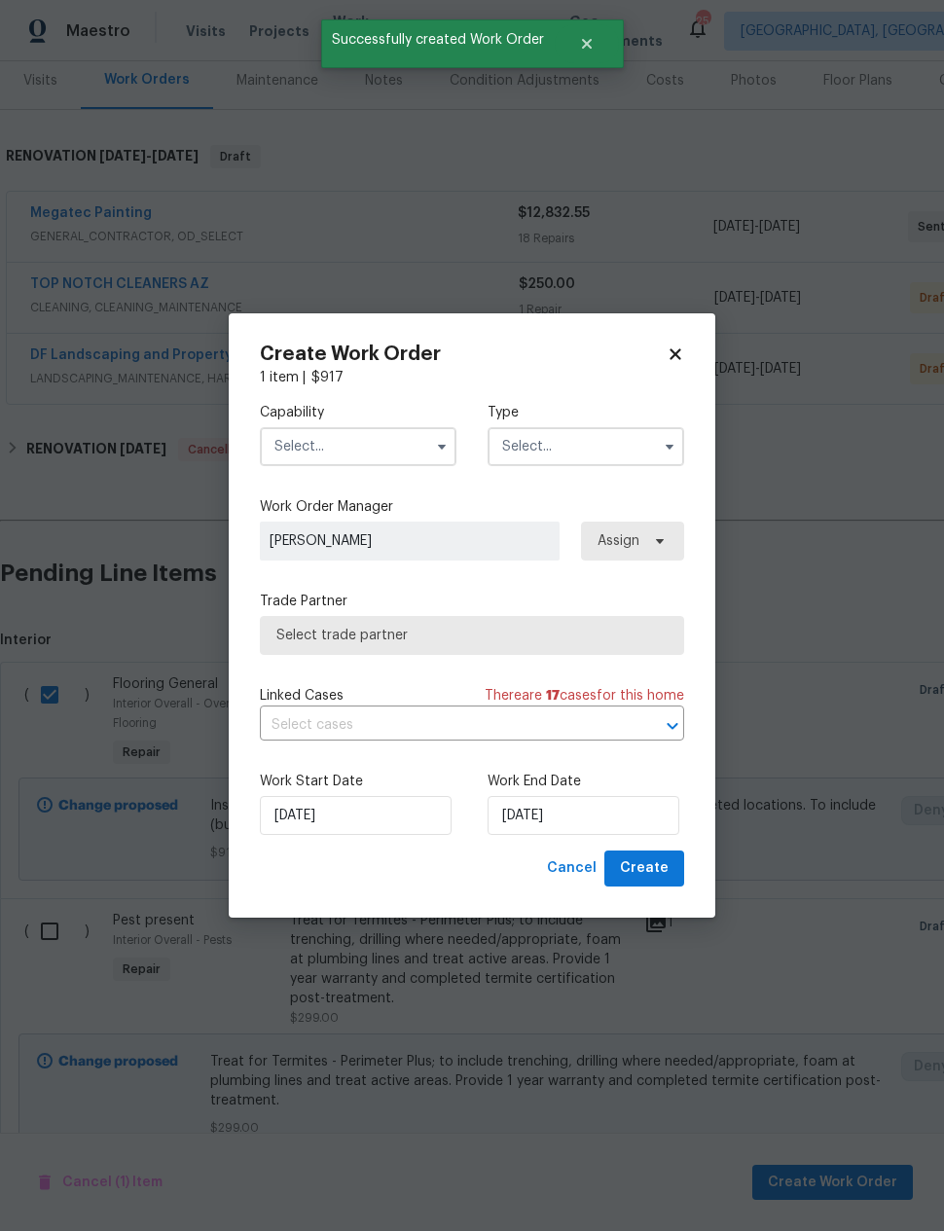
click at [279, 438] on input "text" at bounding box center [358, 446] width 197 height 39
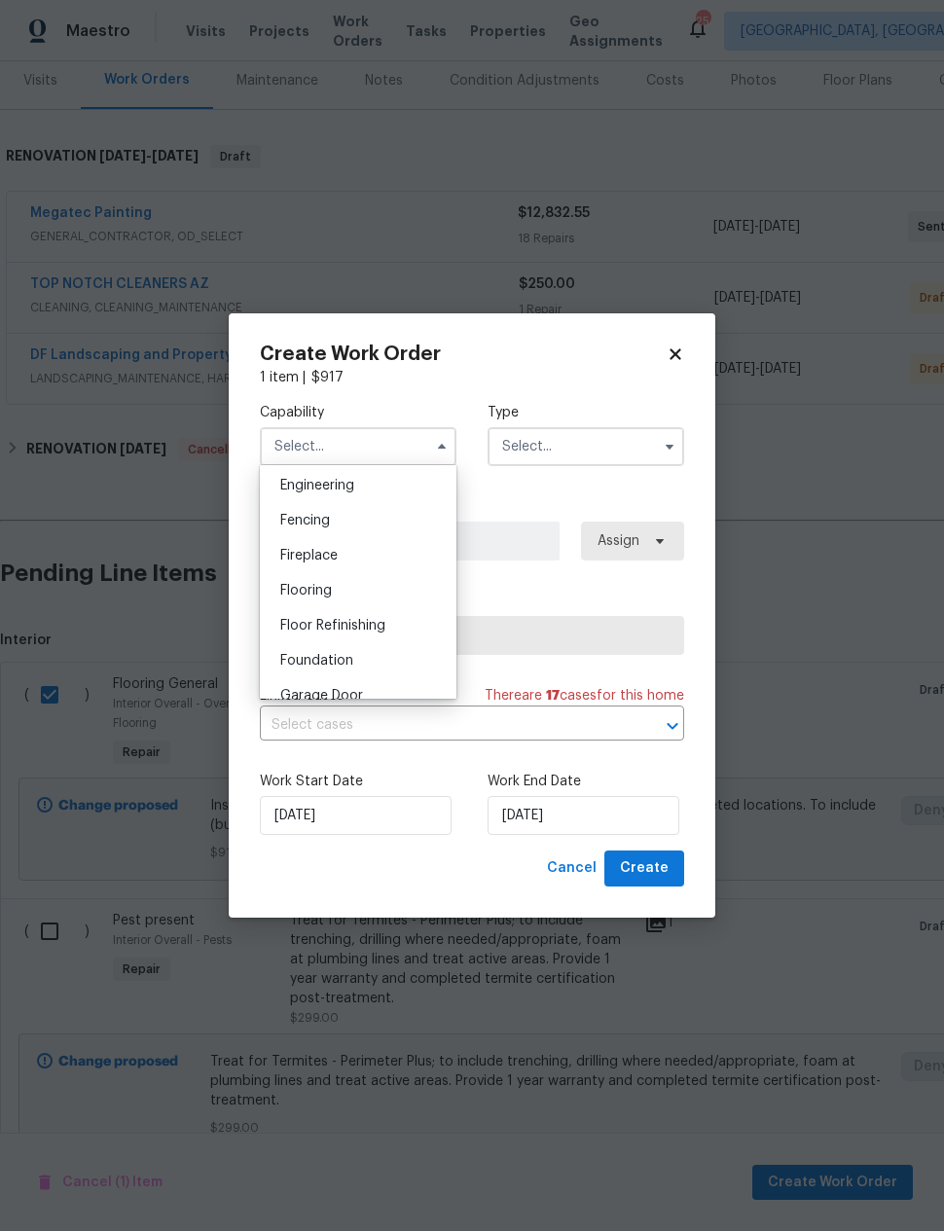
scroll to position [663, 0]
click at [293, 578] on span "Flooring" at bounding box center [306, 580] width 52 height 14
type input "Flooring"
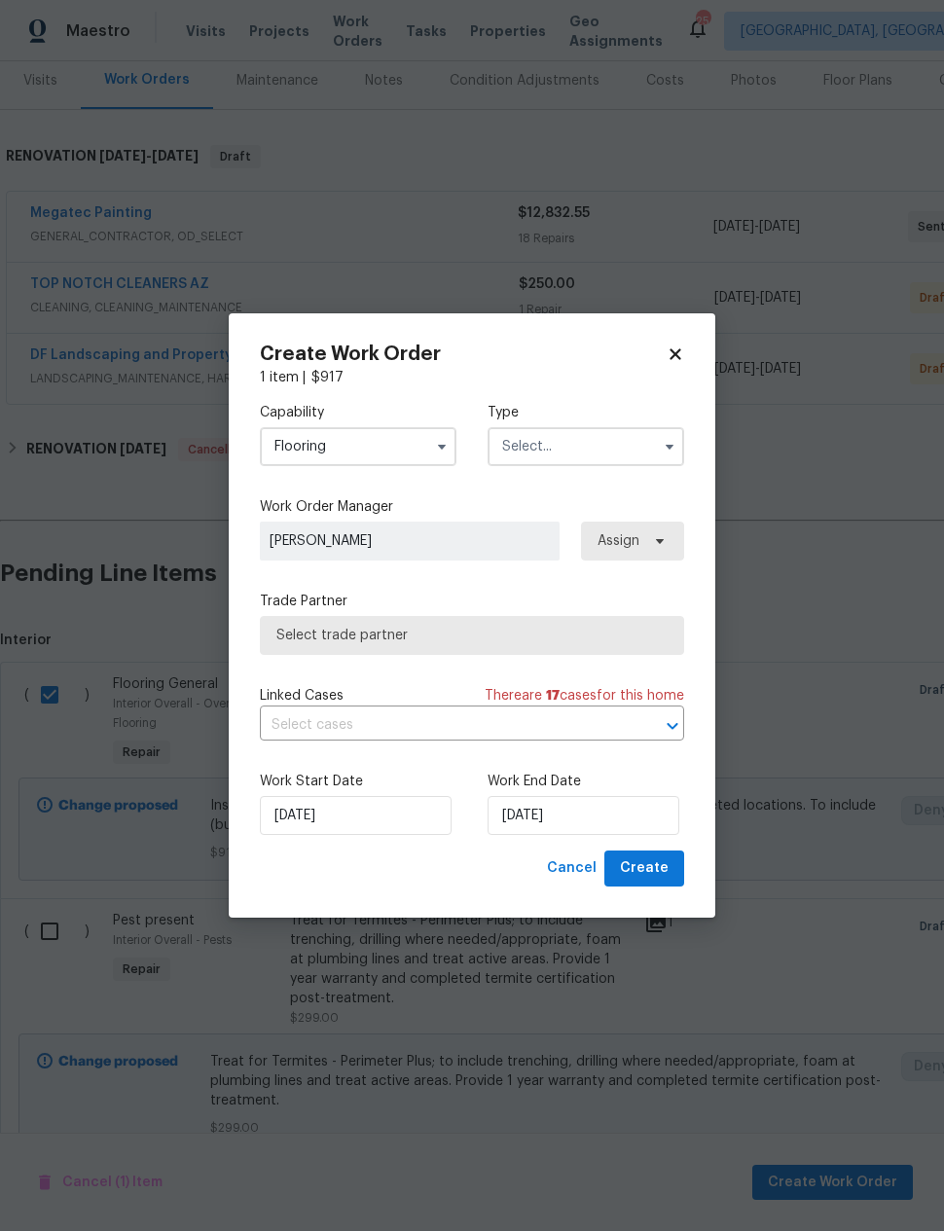
click at [622, 436] on input "text" at bounding box center [586, 446] width 197 height 39
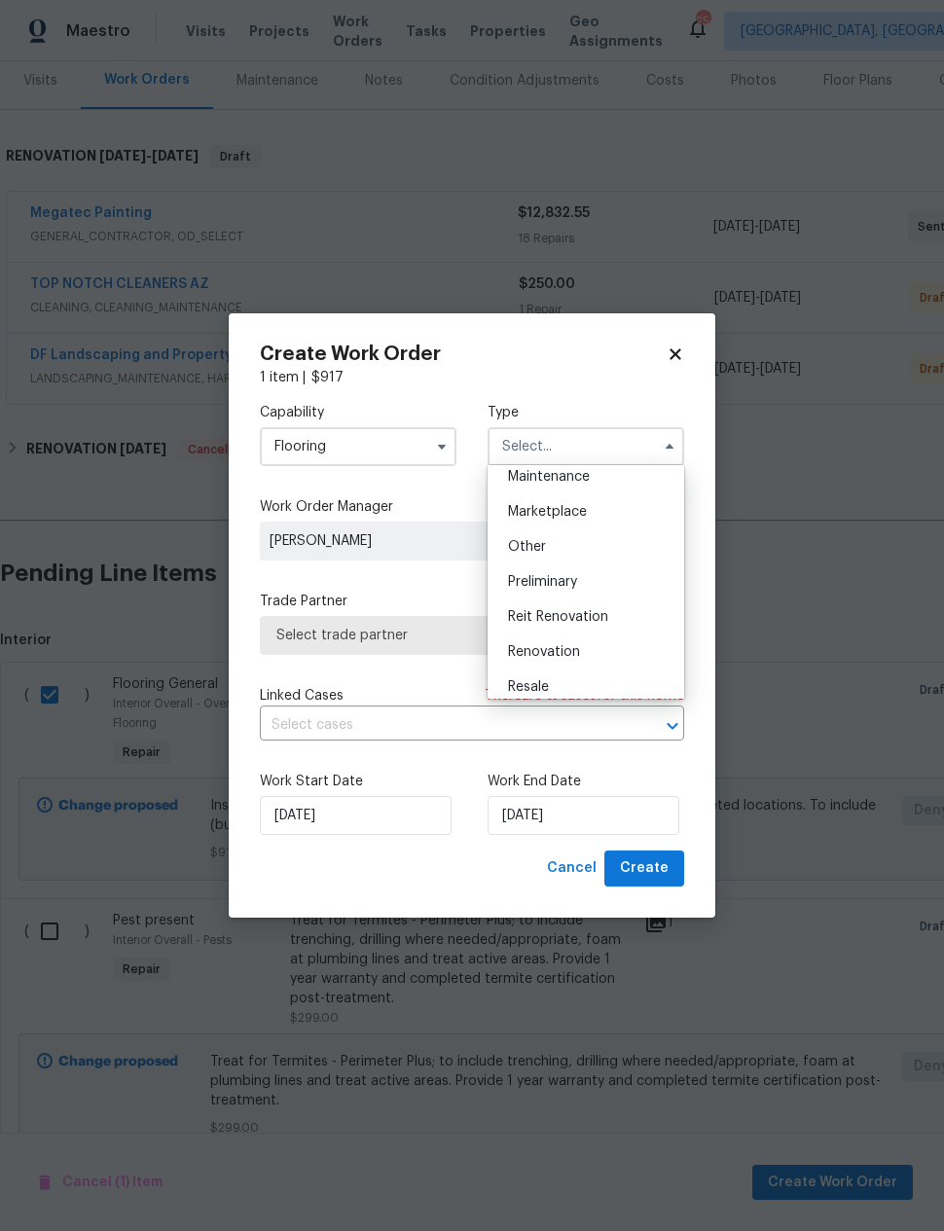
scroll to position [351, 0]
click at [576, 631] on span "Renovation" at bounding box center [544, 627] width 72 height 14
type input "Renovation"
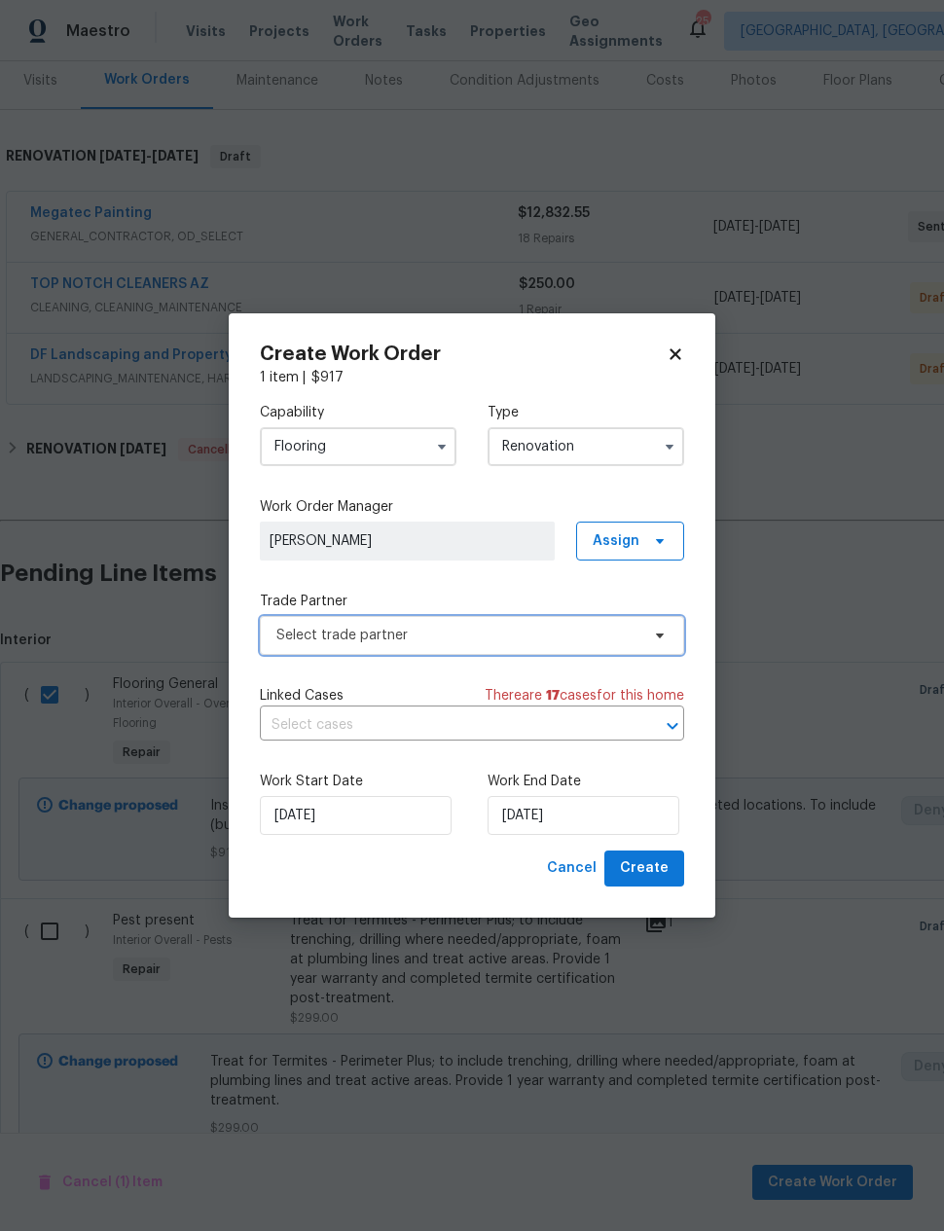
click at [614, 623] on span "Select trade partner" at bounding box center [472, 635] width 424 height 39
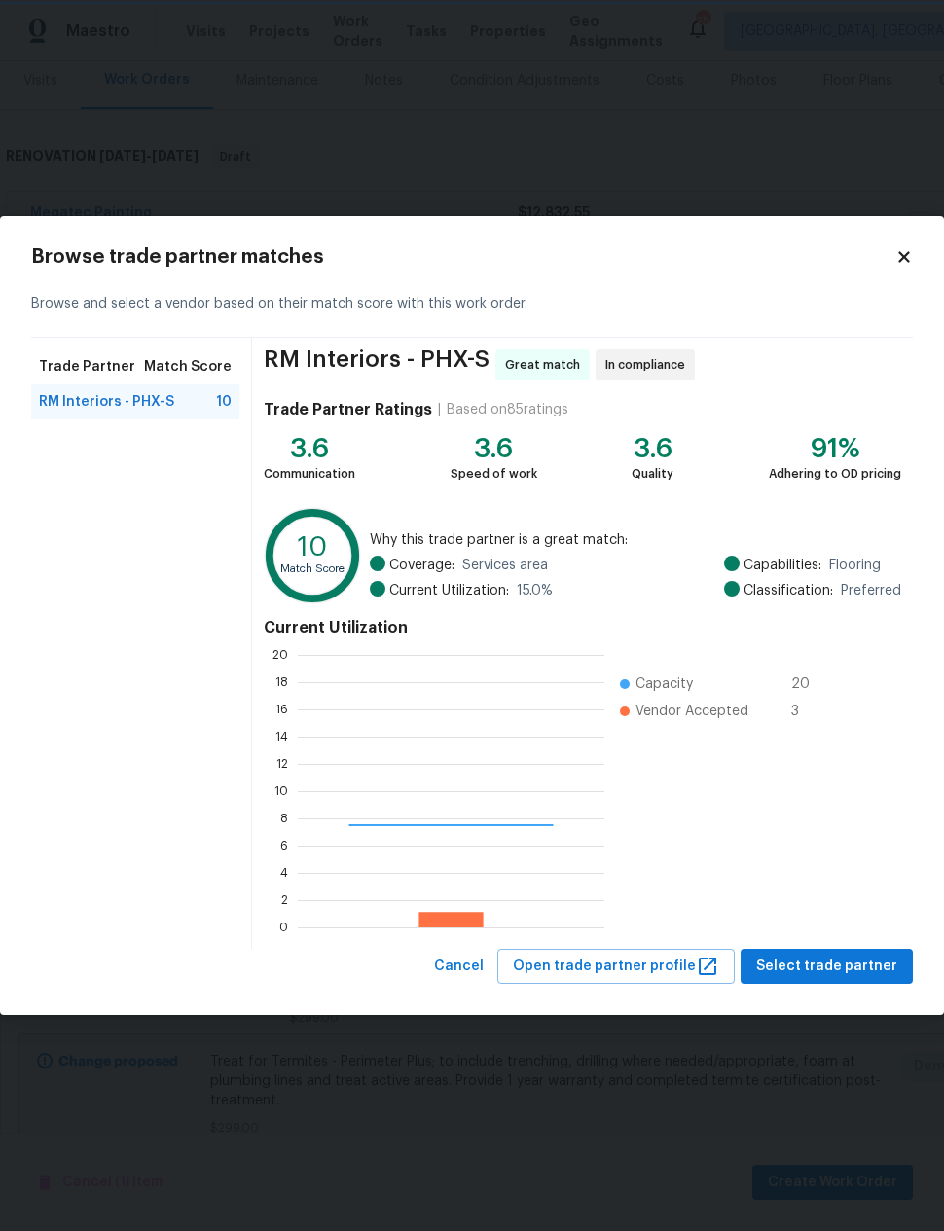
scroll to position [272, 307]
click at [846, 957] on span "Select trade partner" at bounding box center [826, 967] width 141 height 24
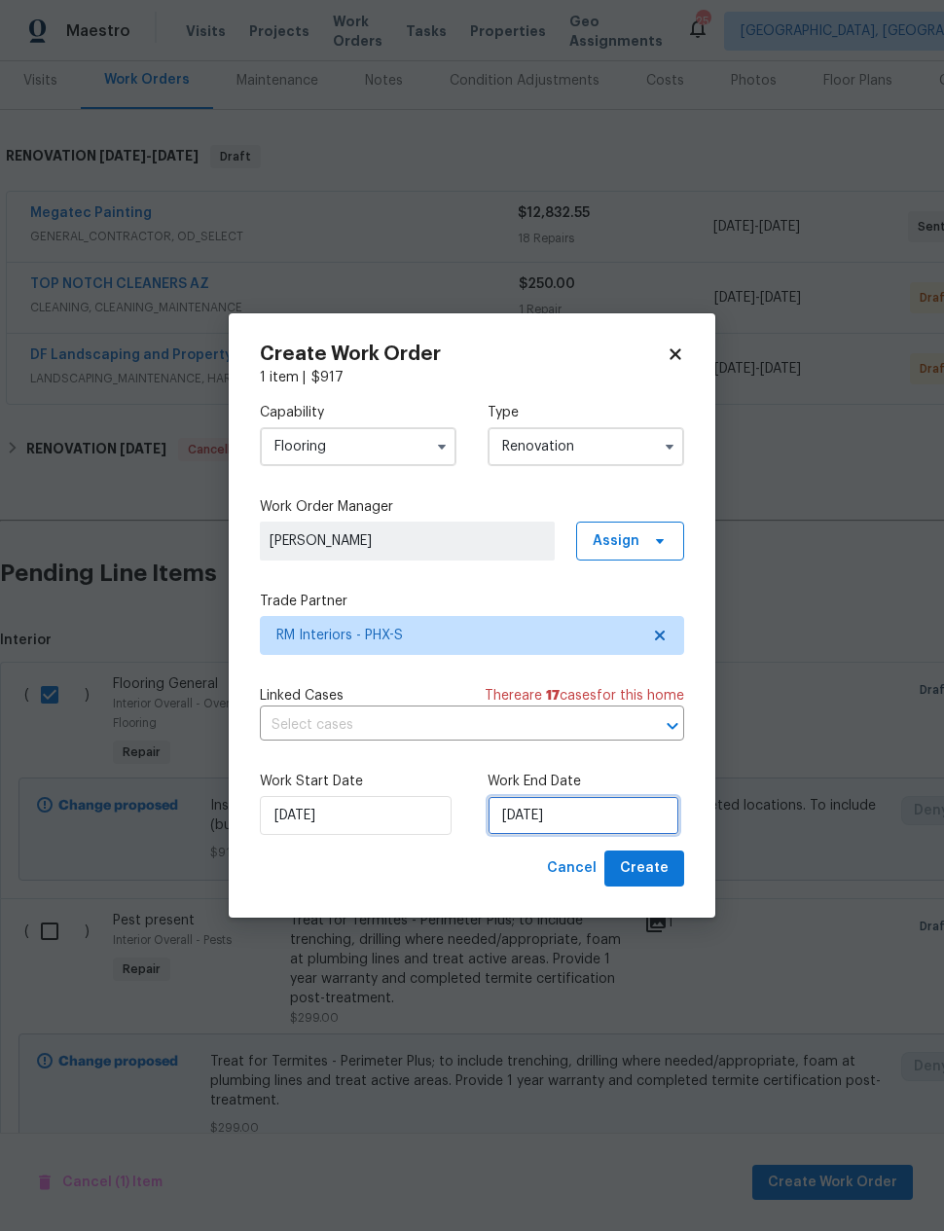
click at [602, 815] on input "8/19/2025" at bounding box center [584, 815] width 192 height 39
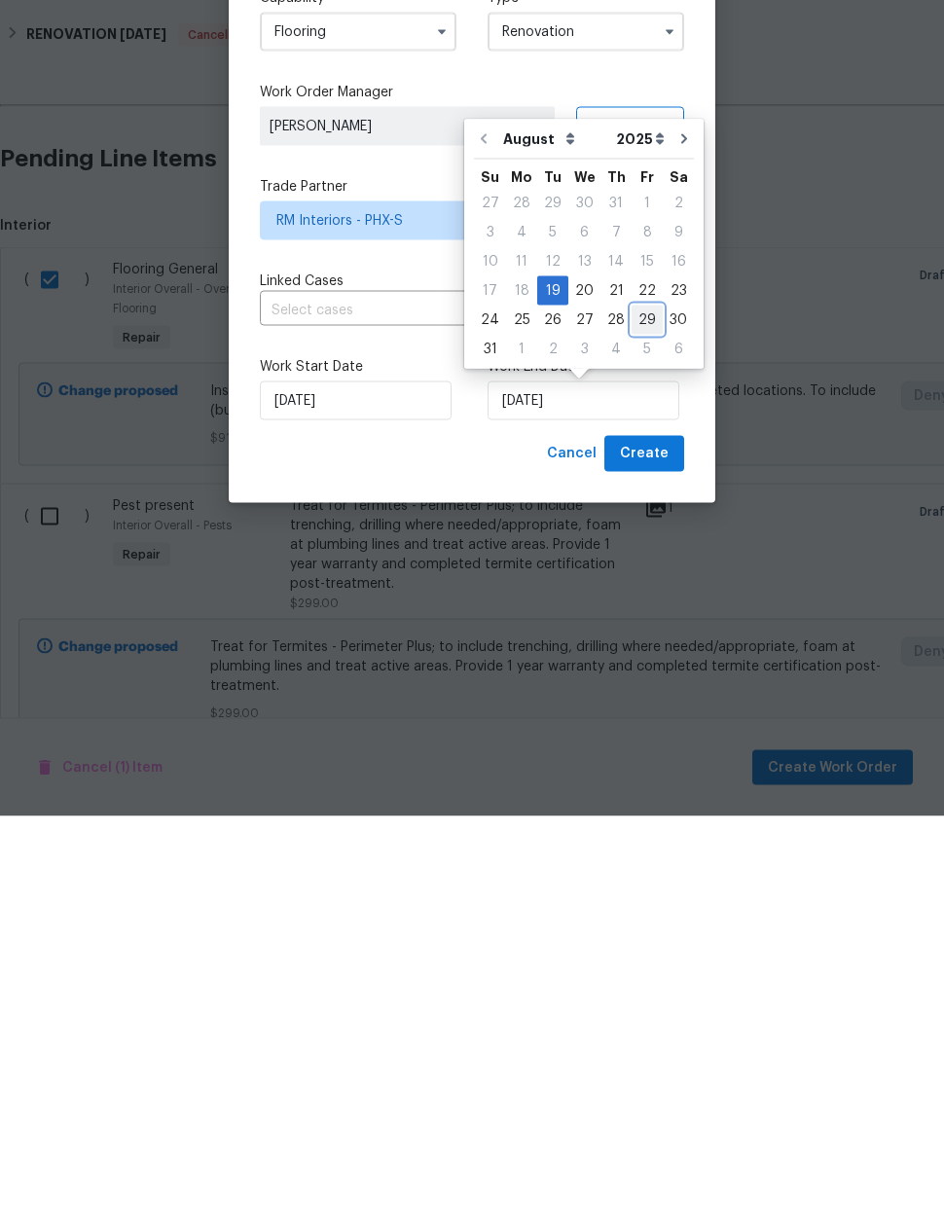
click at [642, 721] on div "29" at bounding box center [647, 734] width 31 height 27
type input "8/29/2025"
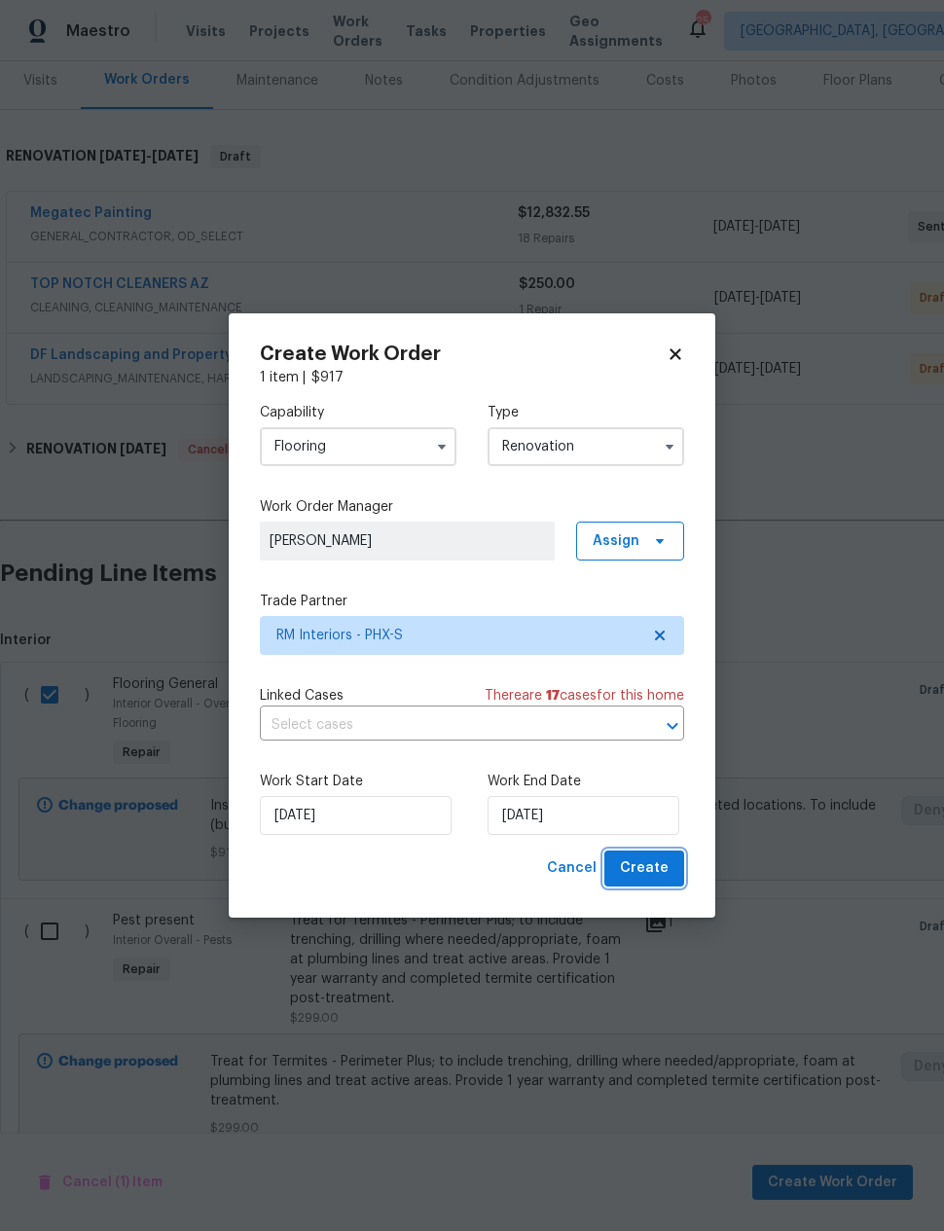
click at [664, 869] on span "Create" at bounding box center [644, 868] width 49 height 24
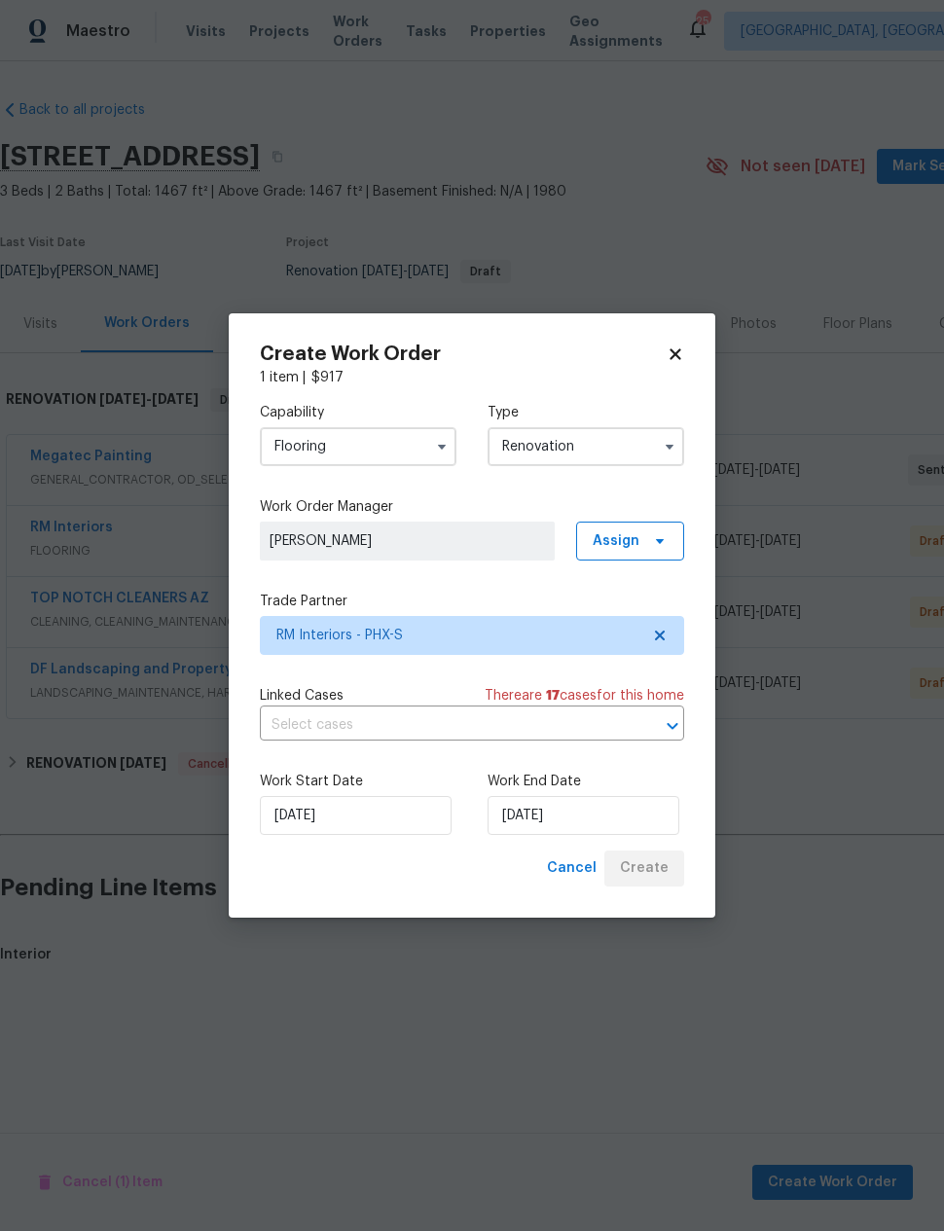
scroll to position [0, 0]
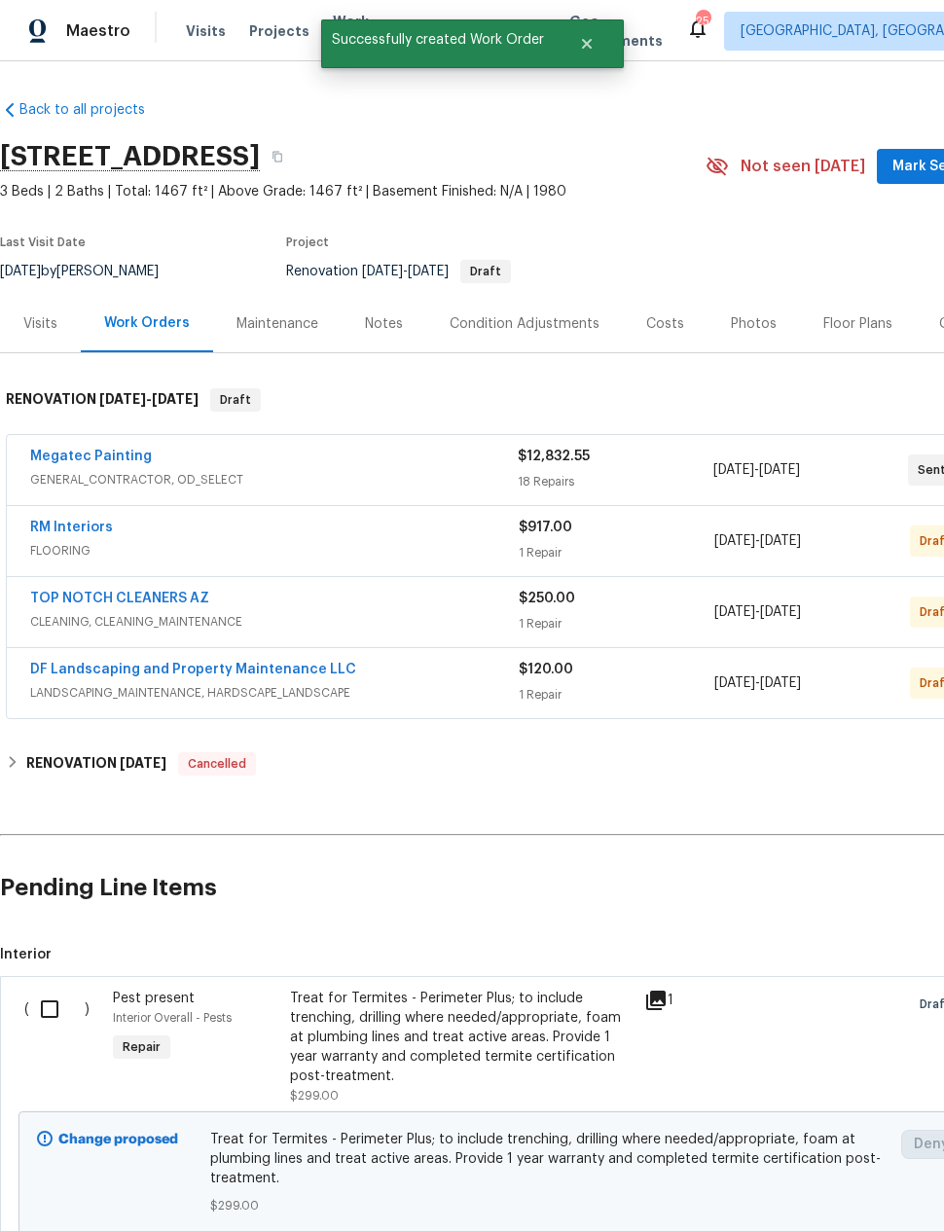
click at [46, 1011] on input "checkbox" at bounding box center [56, 1009] width 55 height 41
checkbox input "true"
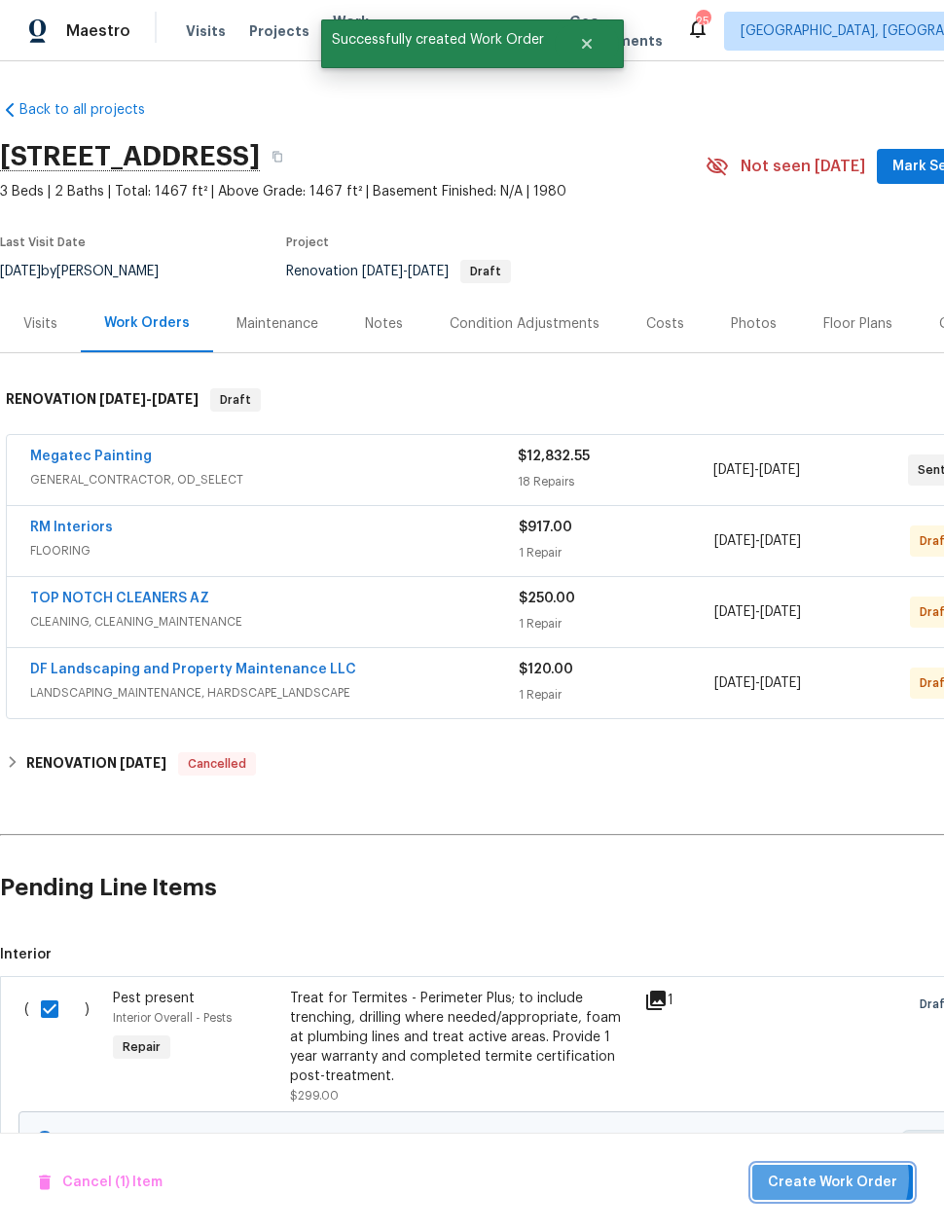
click at [833, 1178] on span "Create Work Order" at bounding box center [832, 1183] width 129 height 24
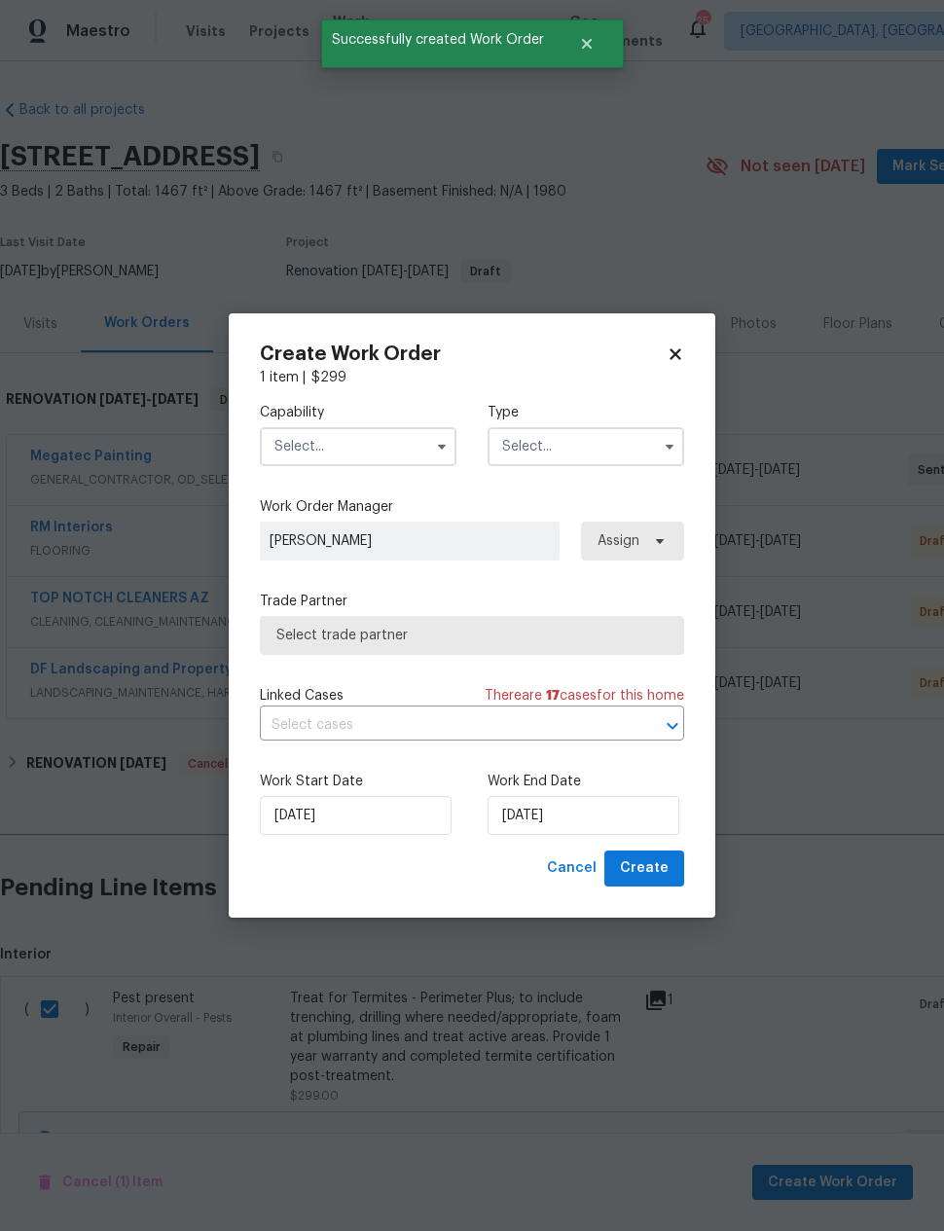
click at [288, 451] on input "text" at bounding box center [358, 446] width 197 height 39
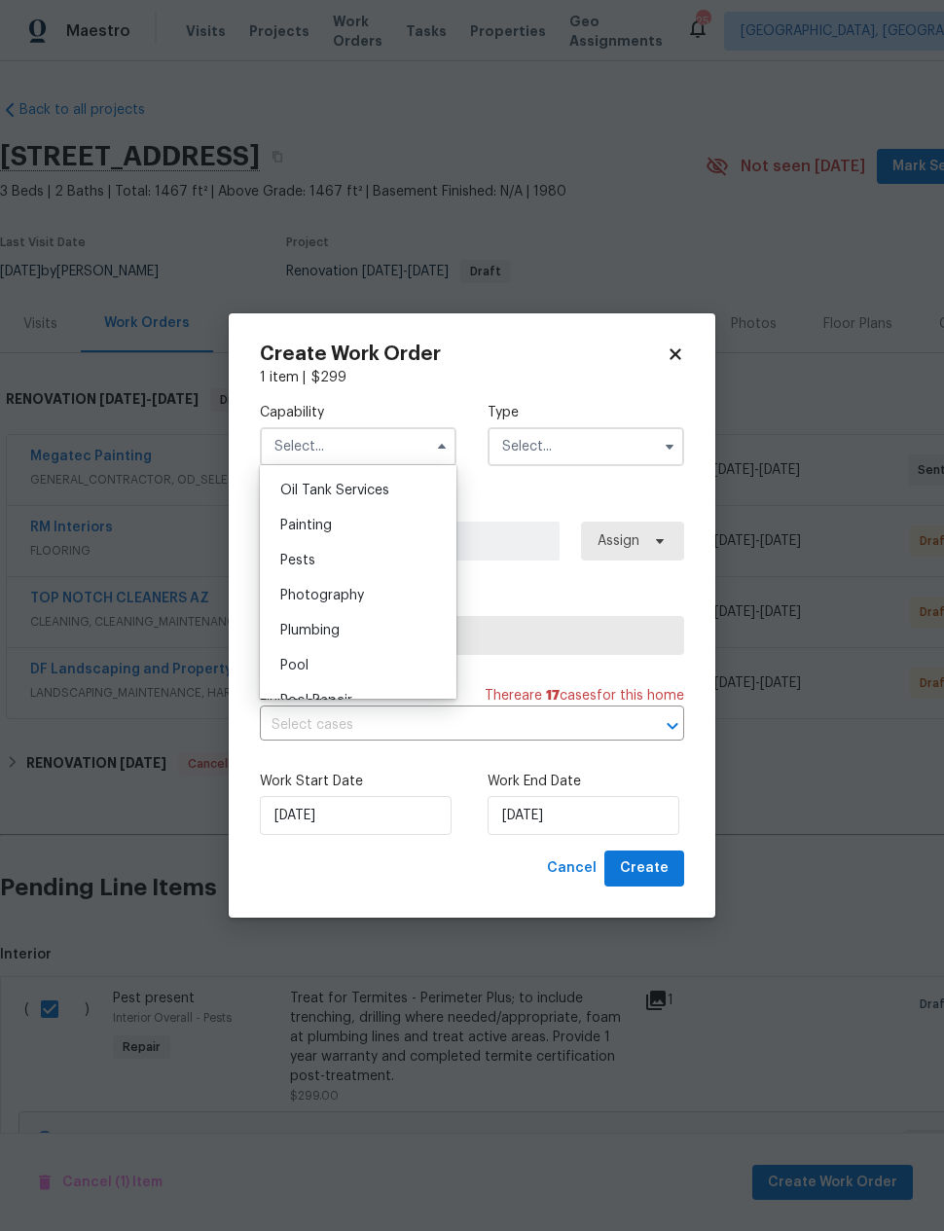
scroll to position [1624, 0]
click at [296, 529] on span "Pests" at bounding box center [297, 533] width 35 height 14
type input "Pests"
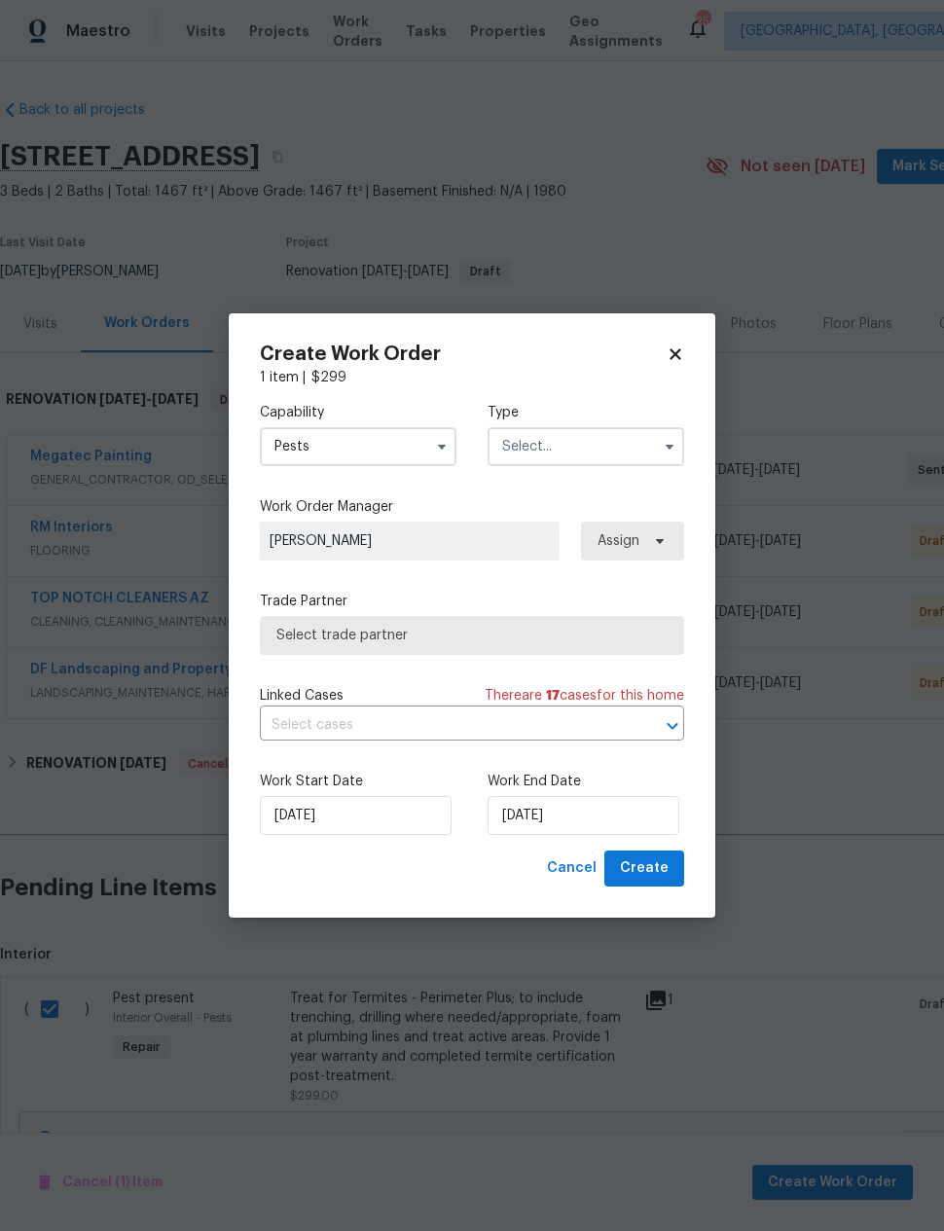
click at [632, 440] on input "text" at bounding box center [586, 446] width 197 height 39
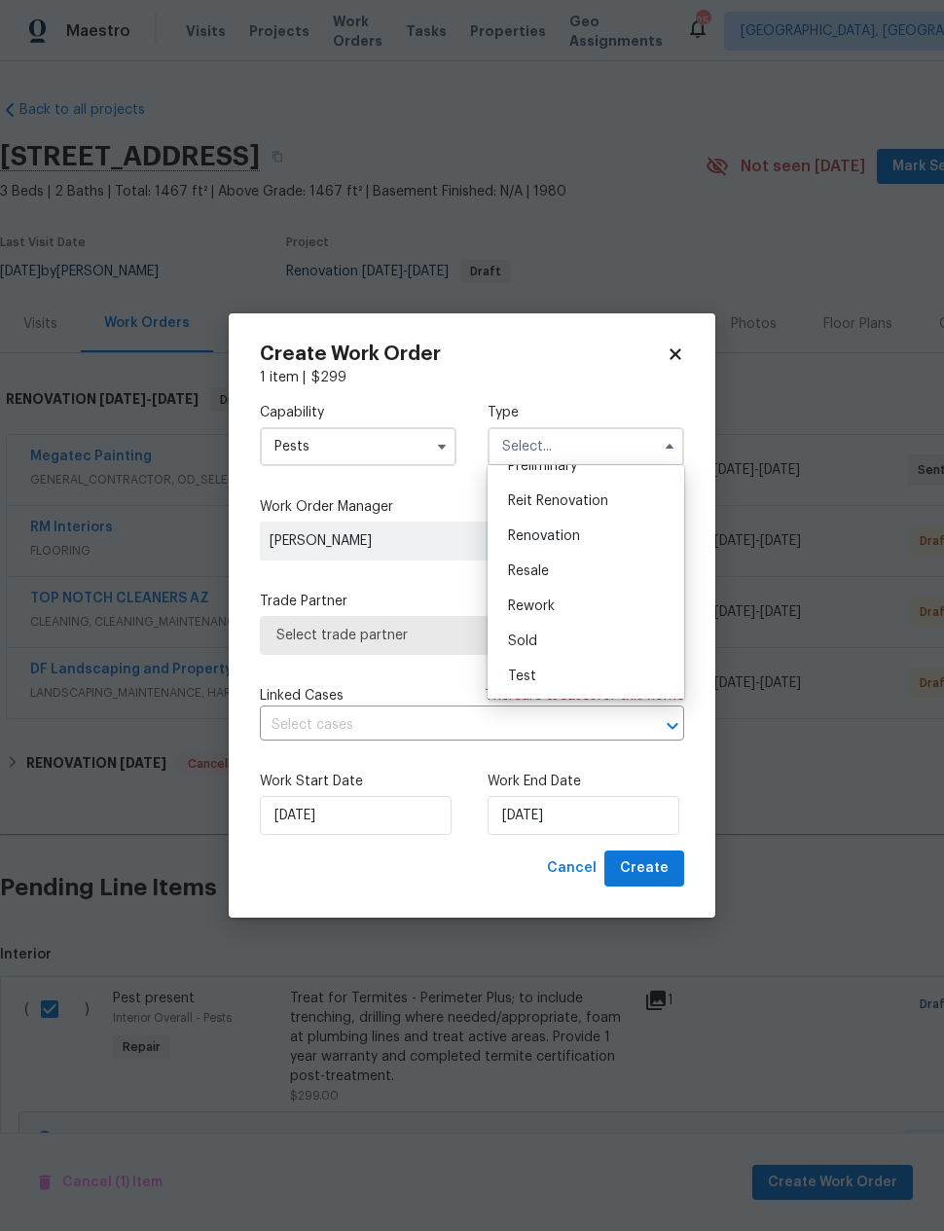
scroll to position [442, 0]
click at [592, 534] on div "Renovation" at bounding box center [585, 536] width 187 height 35
type input "Renovation"
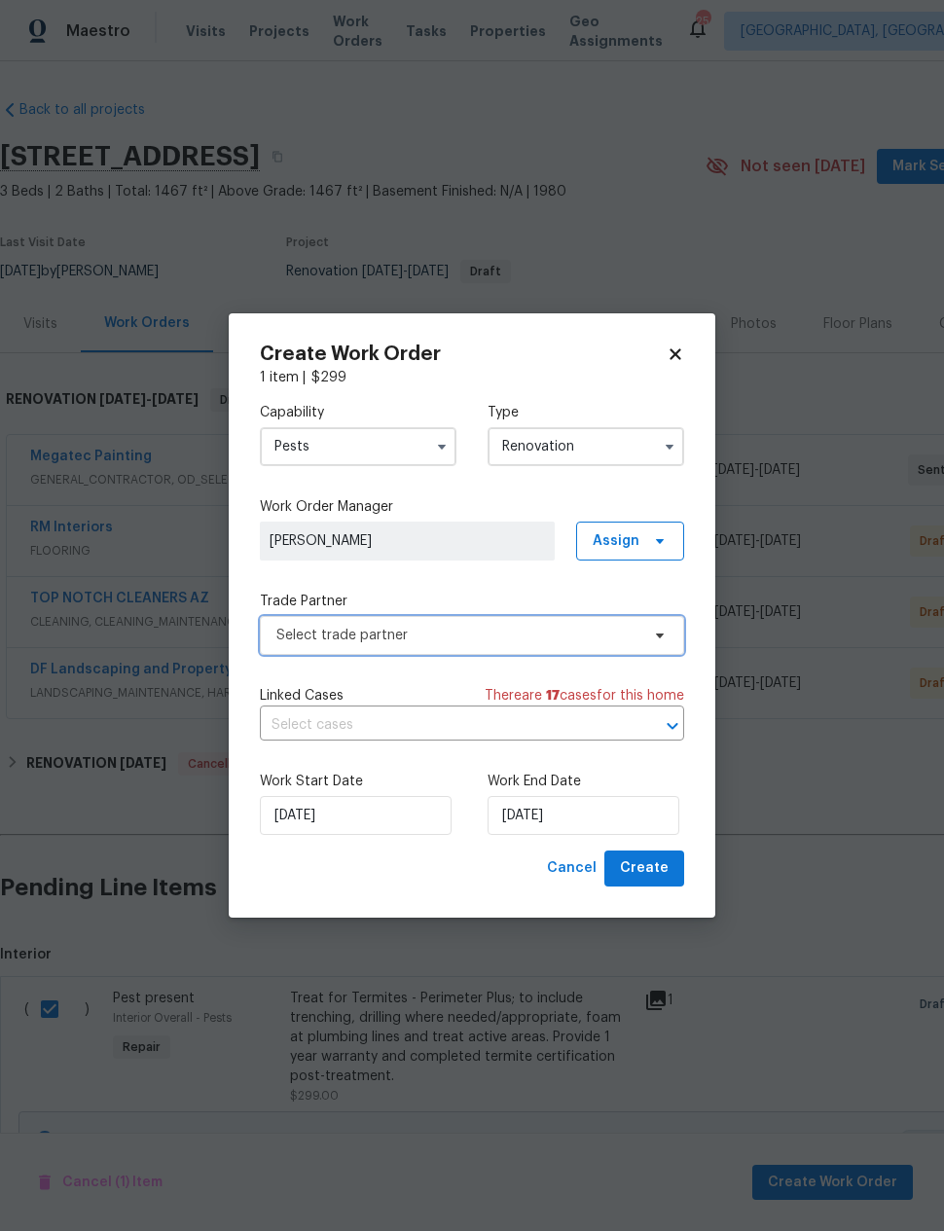
click at [607, 631] on span "Select trade partner" at bounding box center [457, 635] width 363 height 19
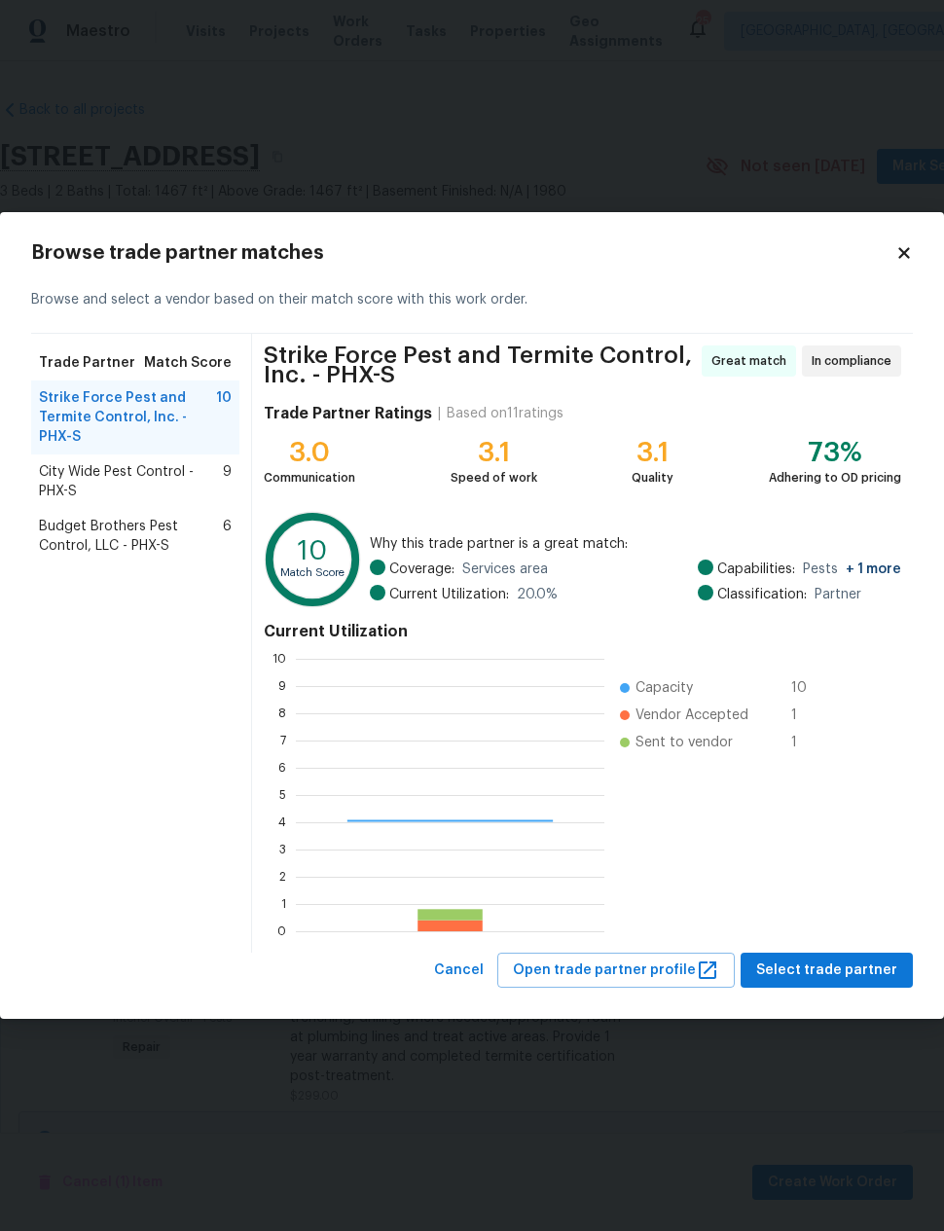
scroll to position [272, 308]
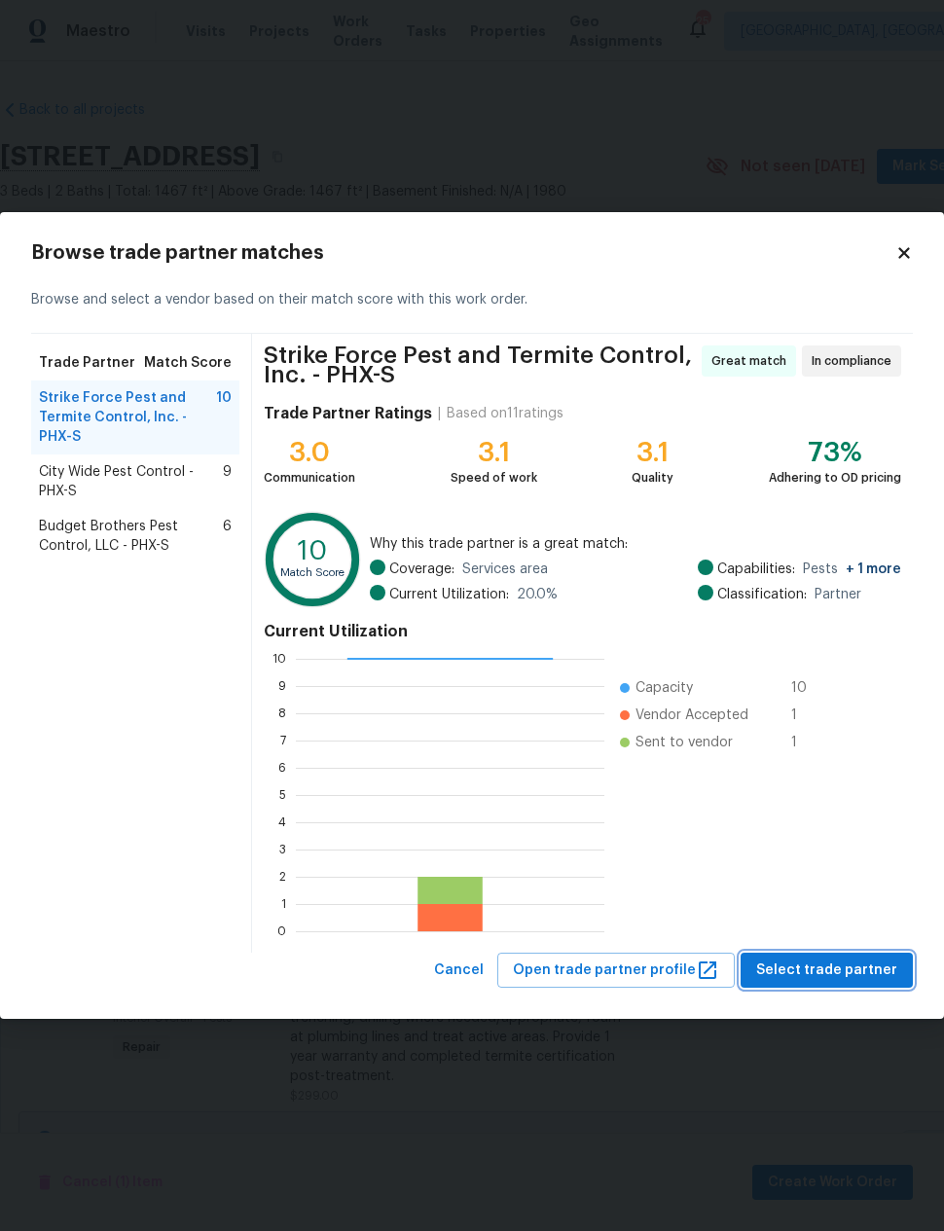
click at [839, 964] on span "Select trade partner" at bounding box center [826, 970] width 141 height 24
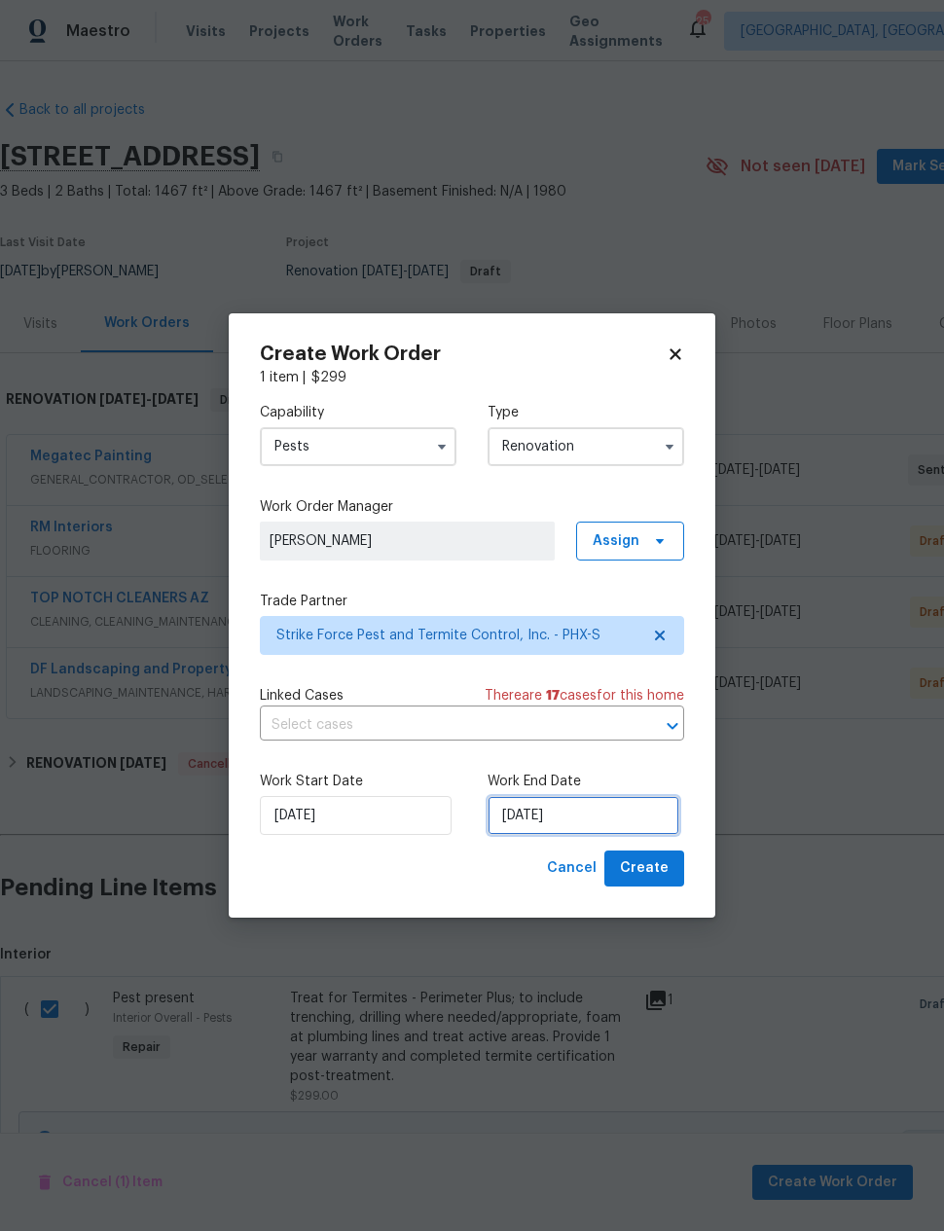
click at [570, 808] on input "8/19/2025" at bounding box center [584, 815] width 192 height 39
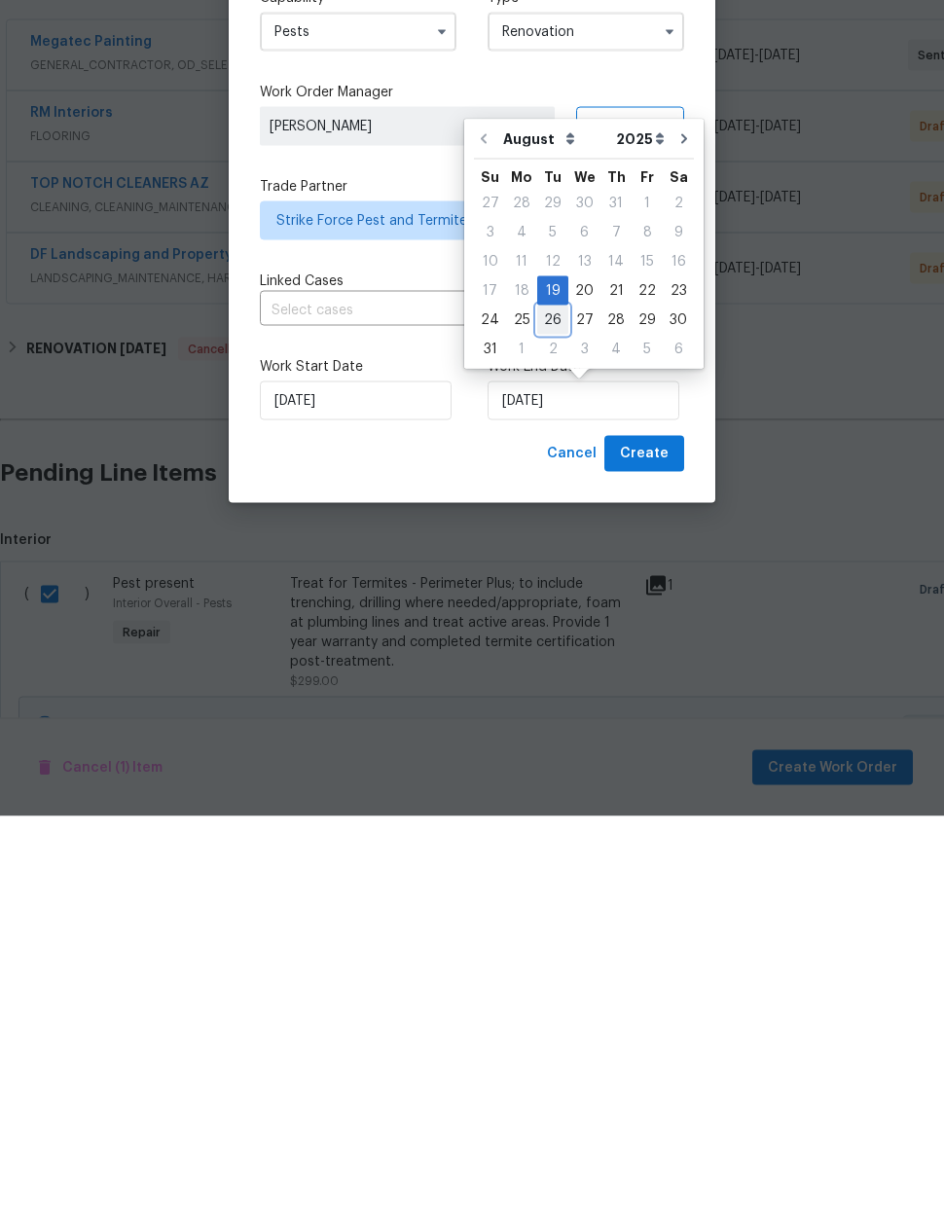
click at [553, 721] on div "26" at bounding box center [552, 734] width 31 height 27
type input "8/26/2025"
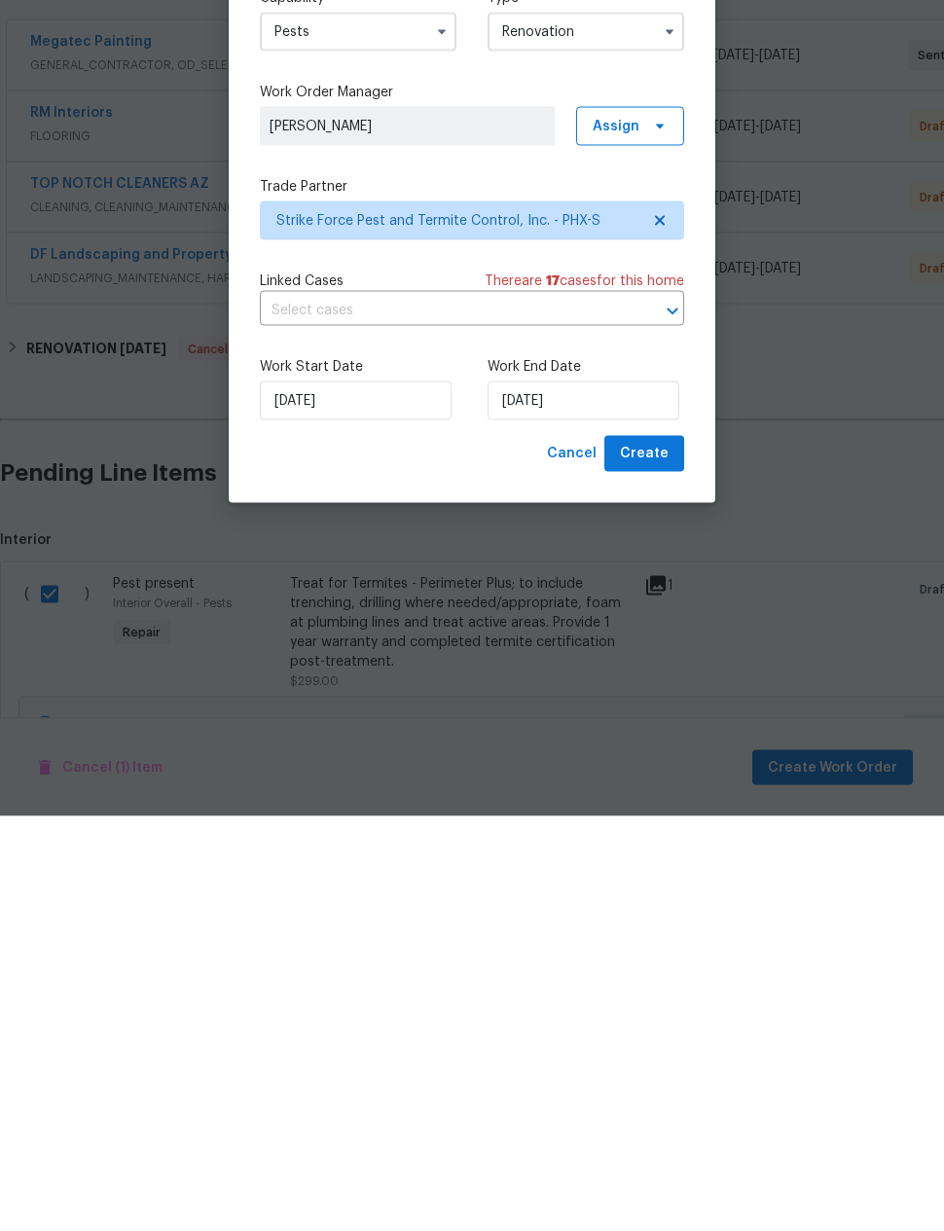
scroll to position [78, 0]
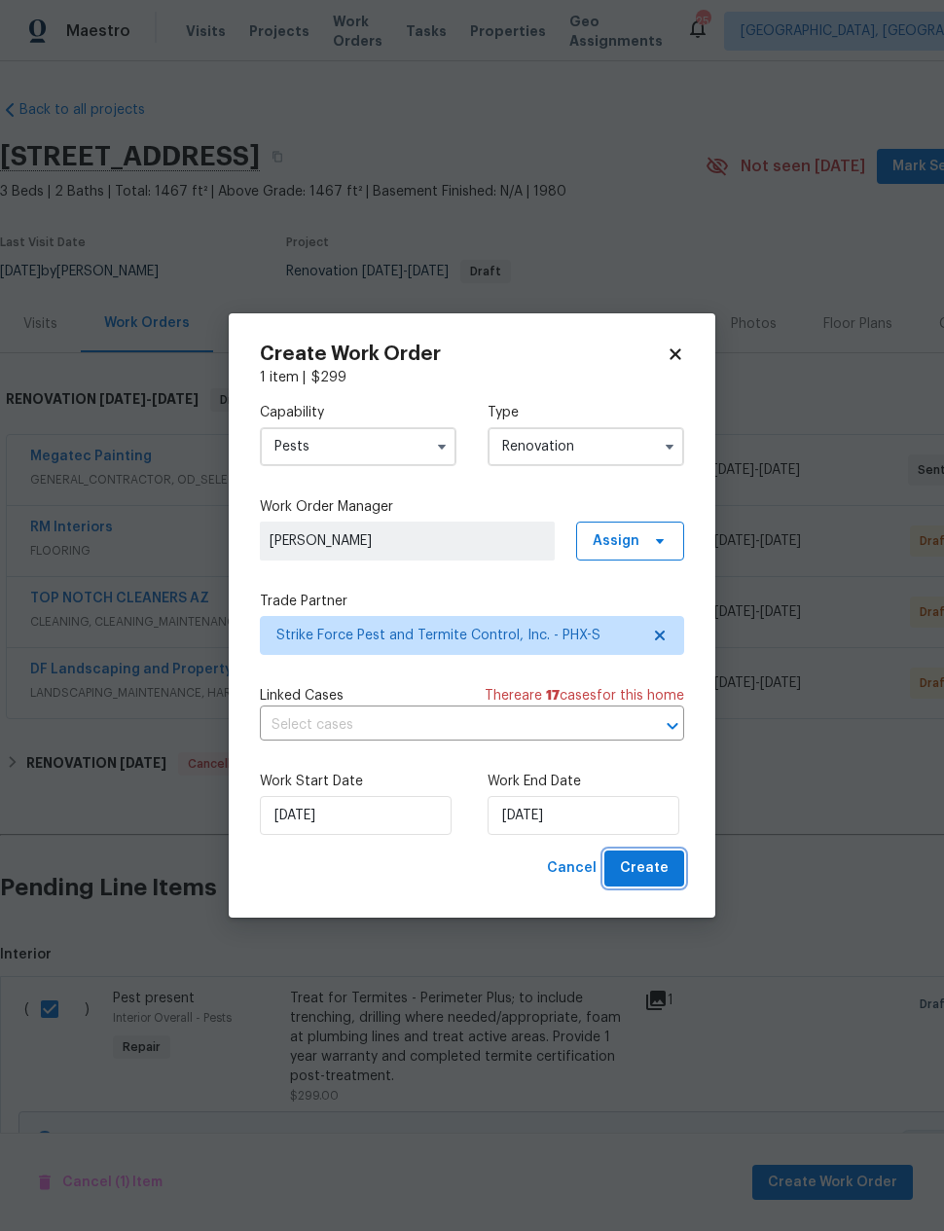
click at [647, 866] on span "Create" at bounding box center [644, 868] width 49 height 24
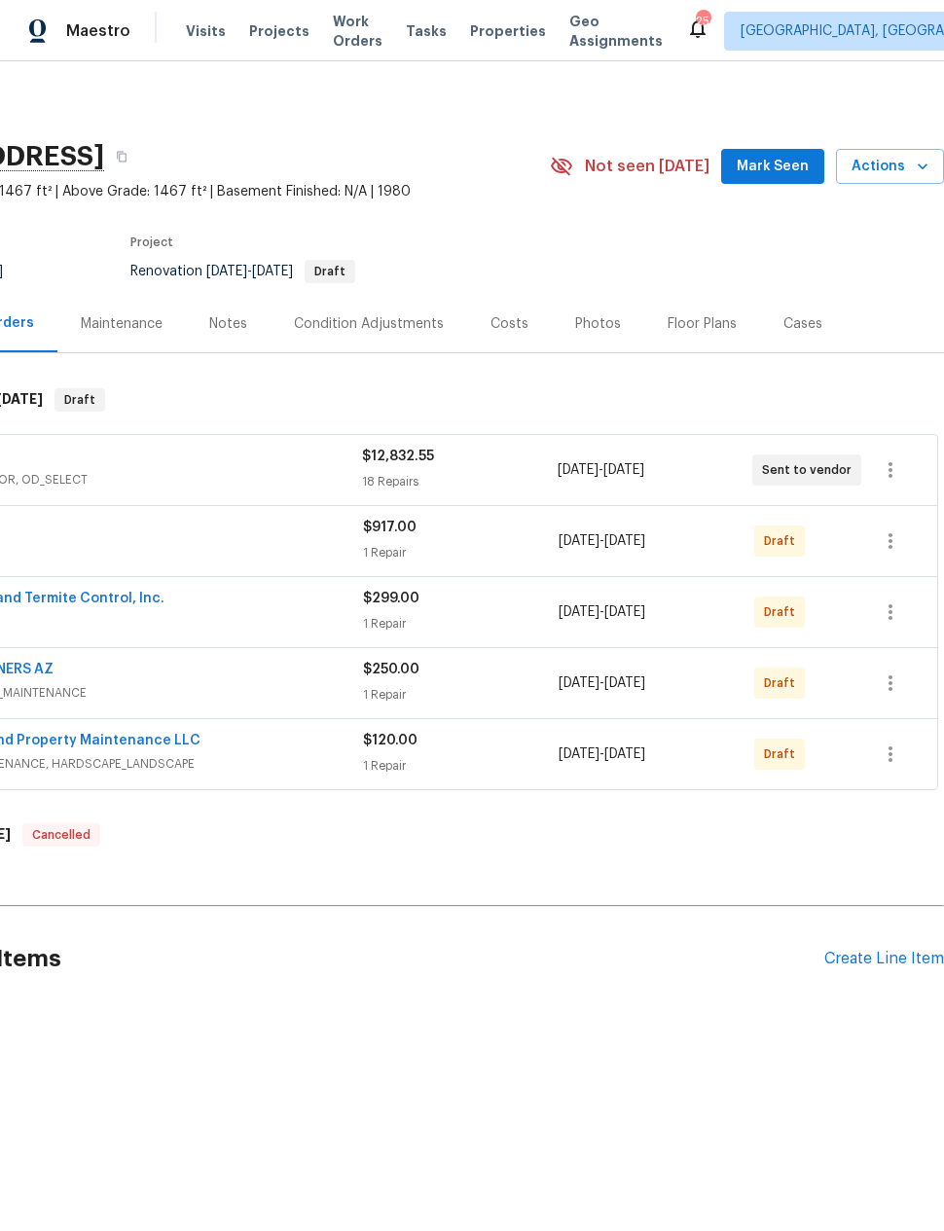
scroll to position [0, 156]
click at [888, 534] on icon "button" at bounding box center [890, 540] width 23 height 23
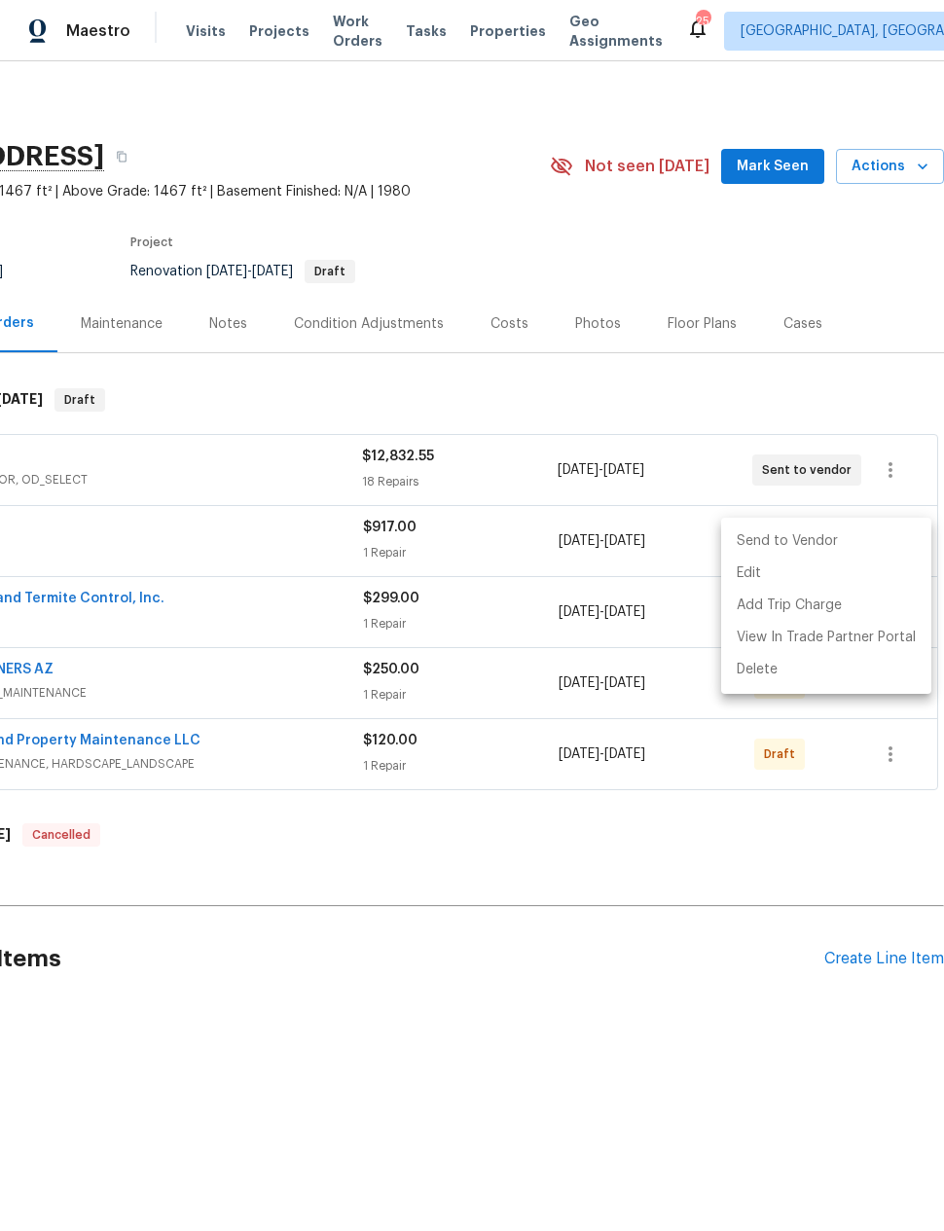
click at [855, 544] on li "Send to Vendor" at bounding box center [826, 541] width 210 height 32
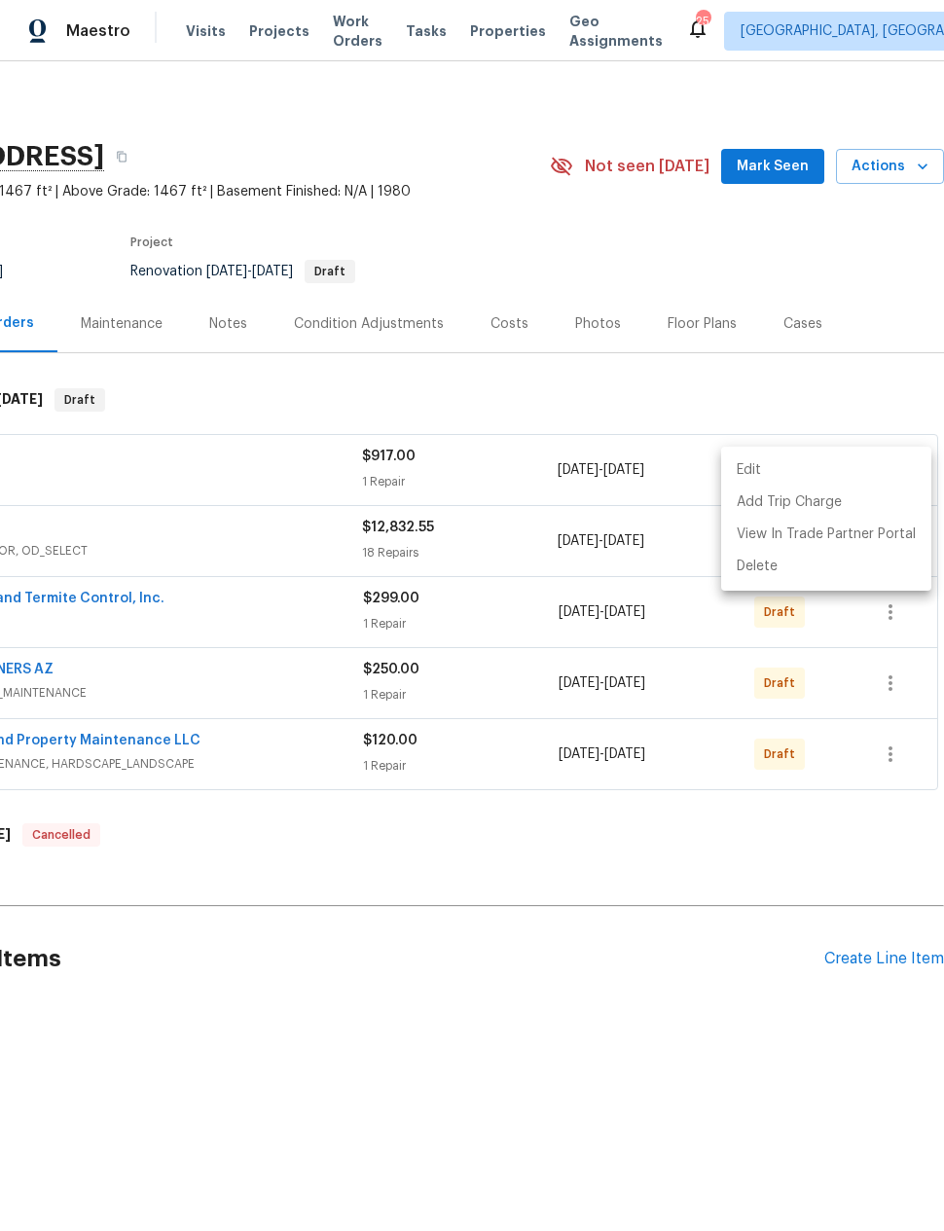
click at [717, 902] on div at bounding box center [472, 615] width 944 height 1231
click at [885, 608] on icon "button" at bounding box center [890, 611] width 23 height 23
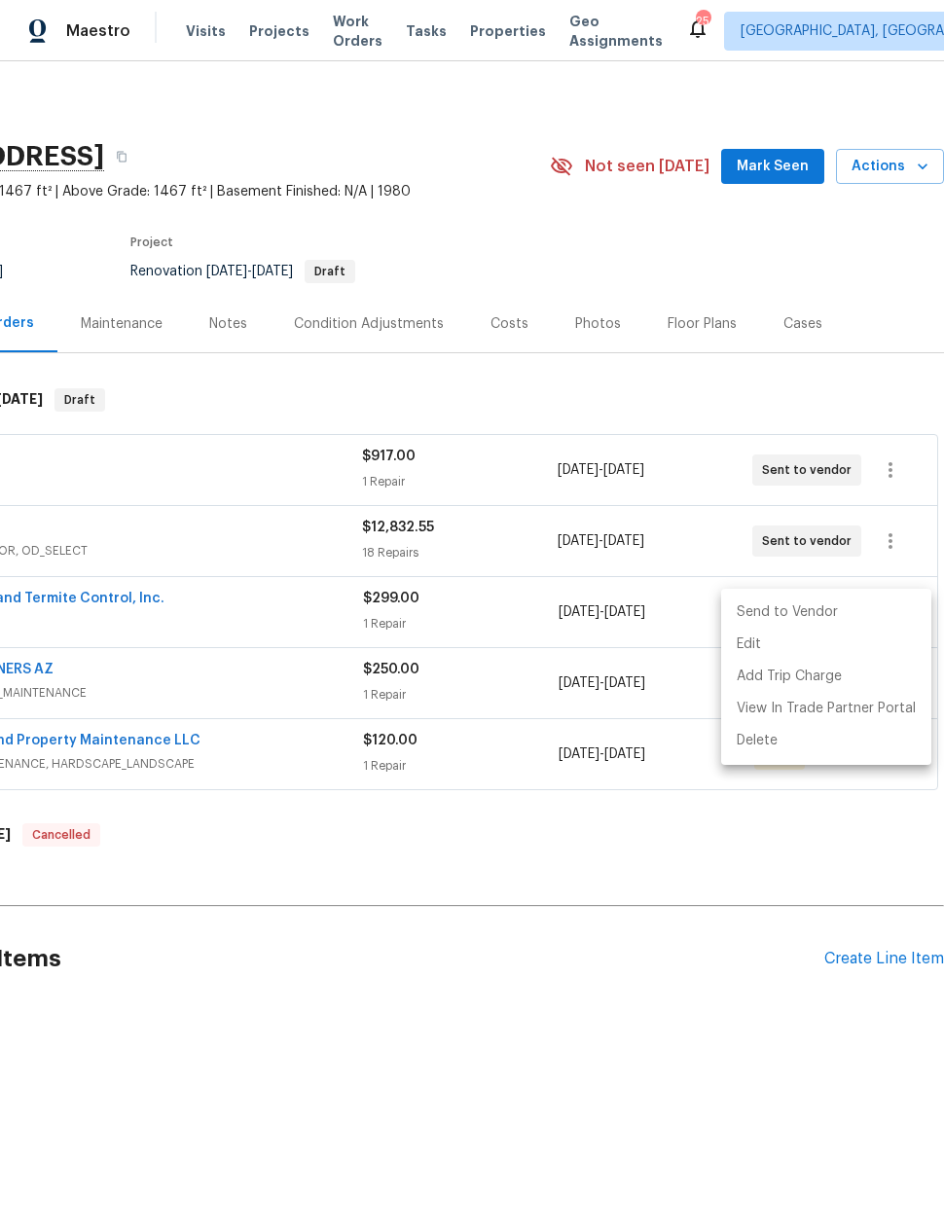
click at [847, 608] on li "Send to Vendor" at bounding box center [826, 612] width 210 height 32
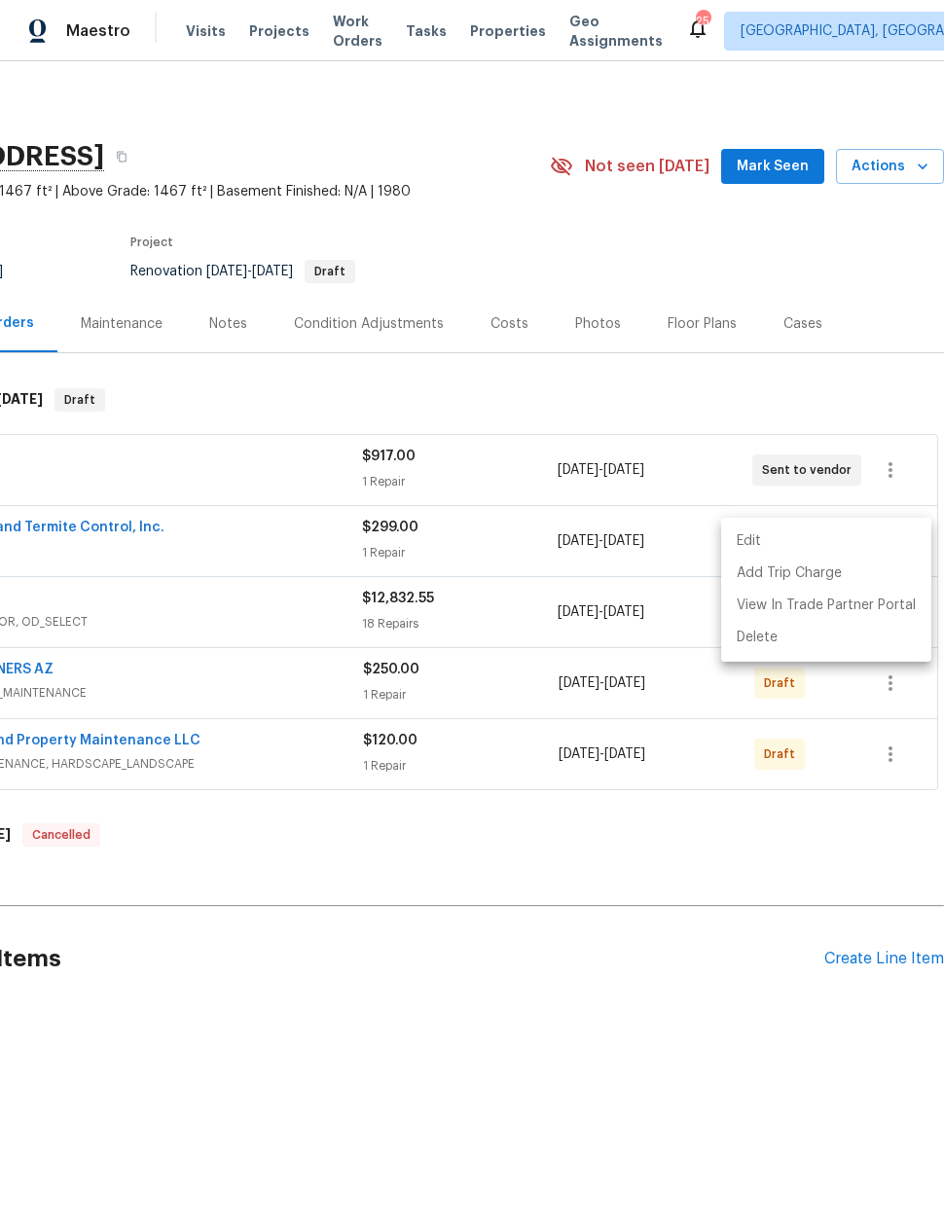
click at [694, 854] on div at bounding box center [472, 615] width 944 height 1231
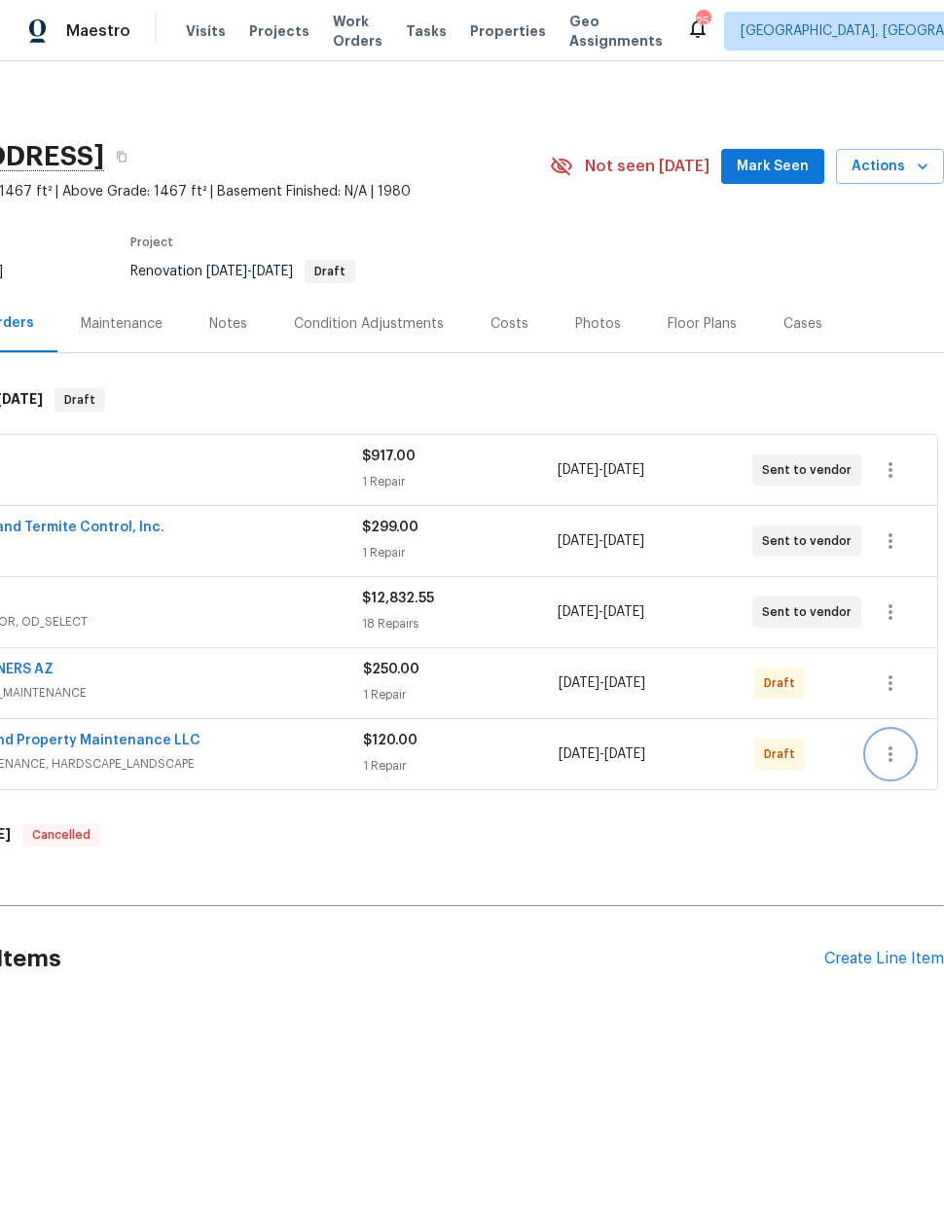
click at [886, 757] on icon "button" at bounding box center [890, 753] width 23 height 23
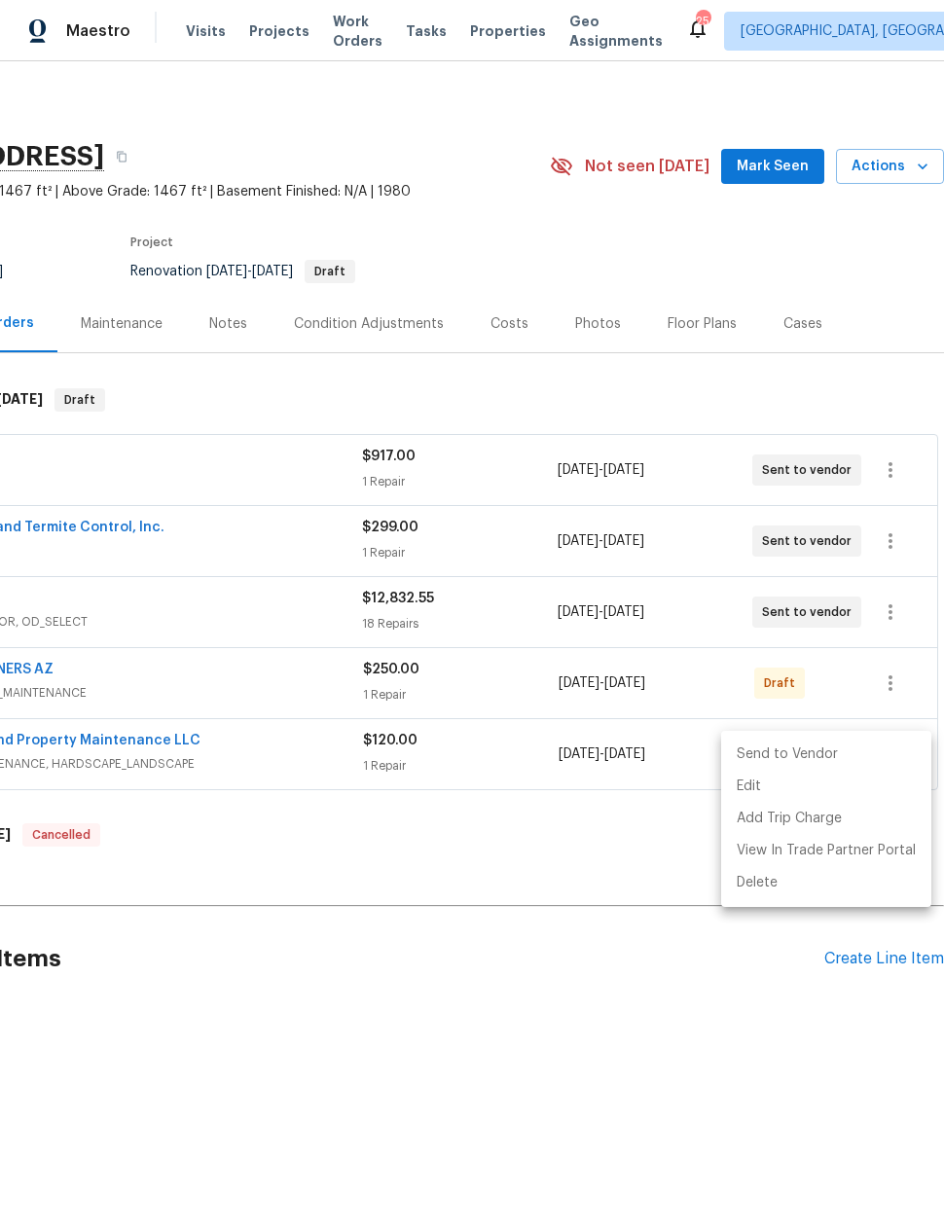
click at [826, 749] on li "Send to Vendor" at bounding box center [826, 755] width 210 height 32
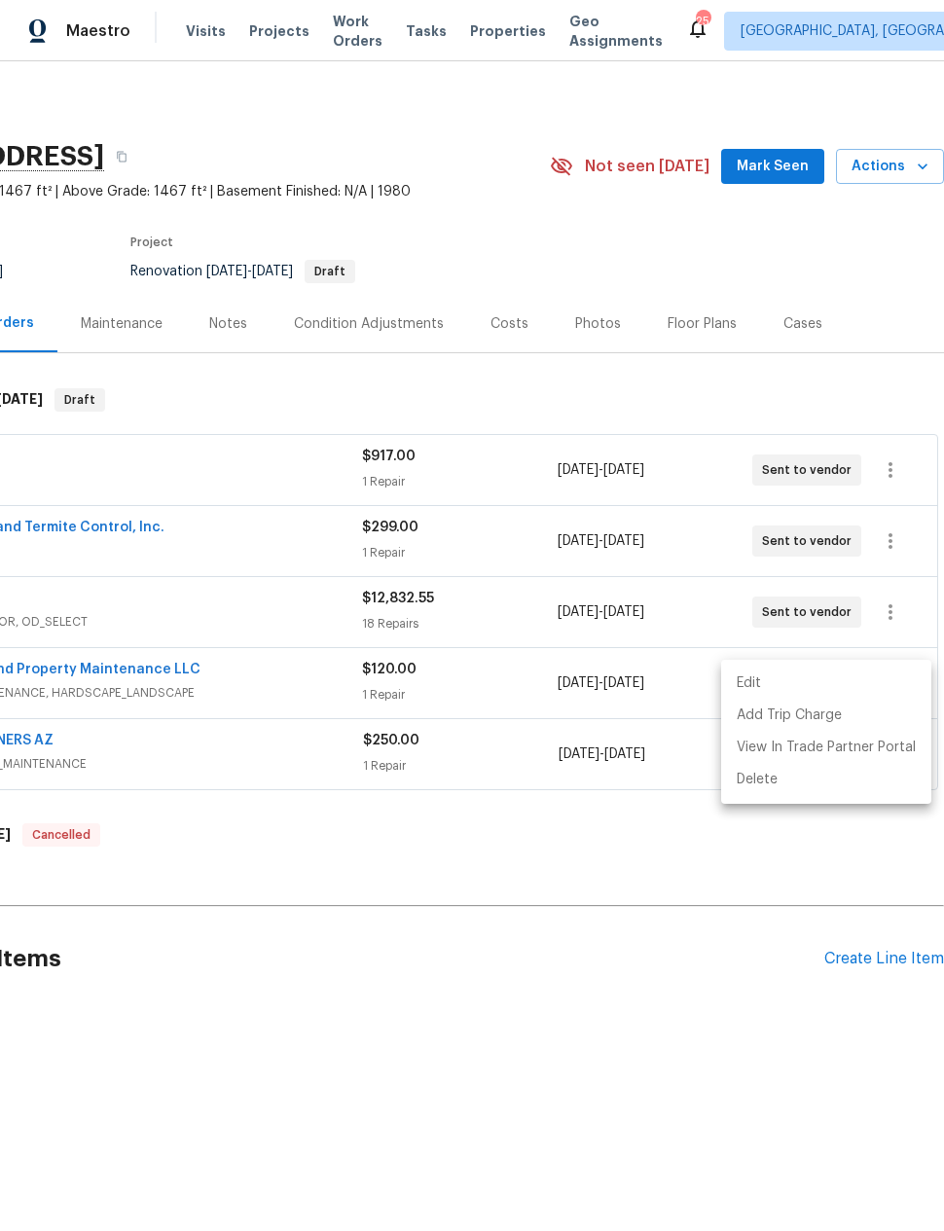
click at [693, 941] on div at bounding box center [472, 615] width 944 height 1231
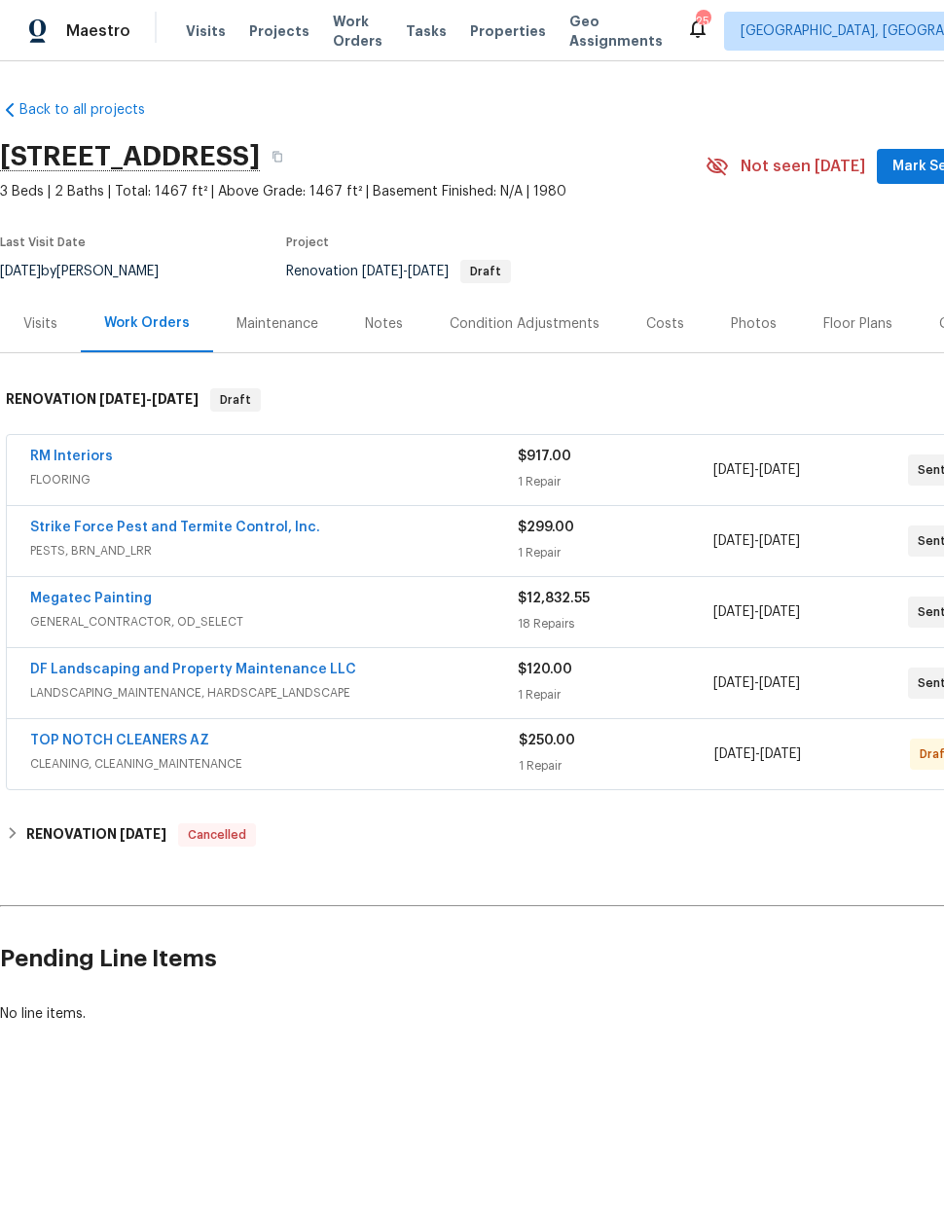
scroll to position [0, 0]
click at [101, 602] on link "Megatec Painting" at bounding box center [91, 599] width 122 height 14
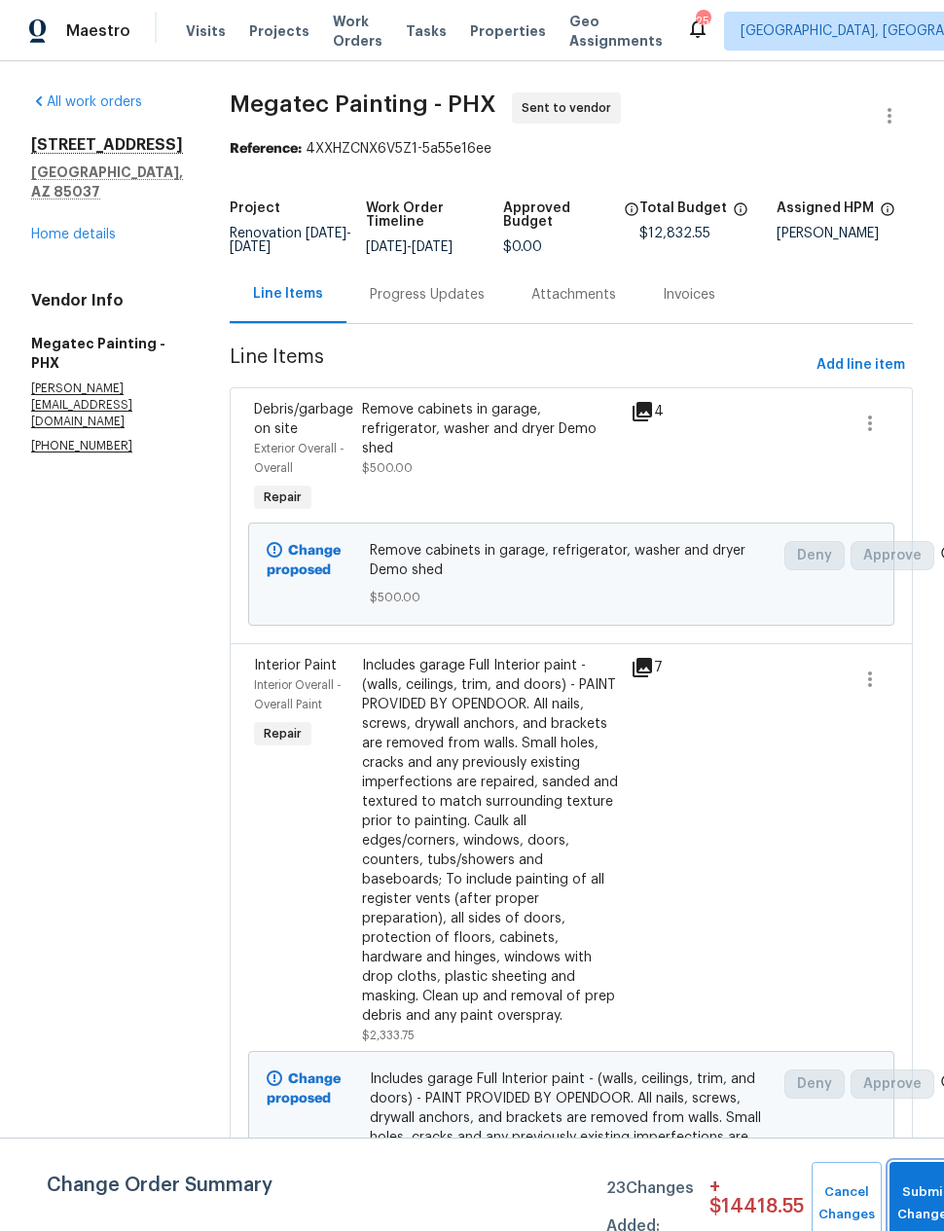
click at [900, 1189] on button "Submit Changes" at bounding box center [924, 1204] width 71 height 84
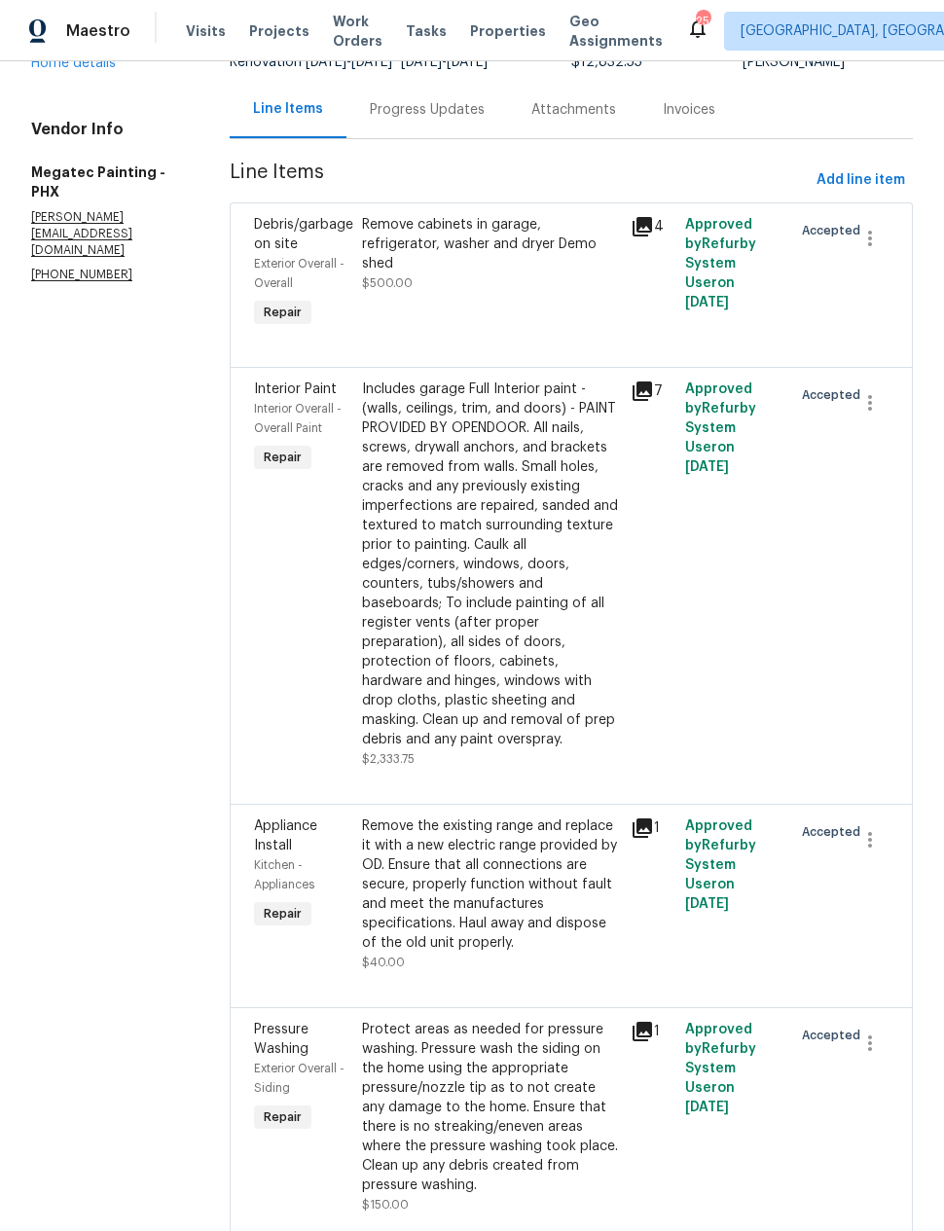
scroll to position [84, 0]
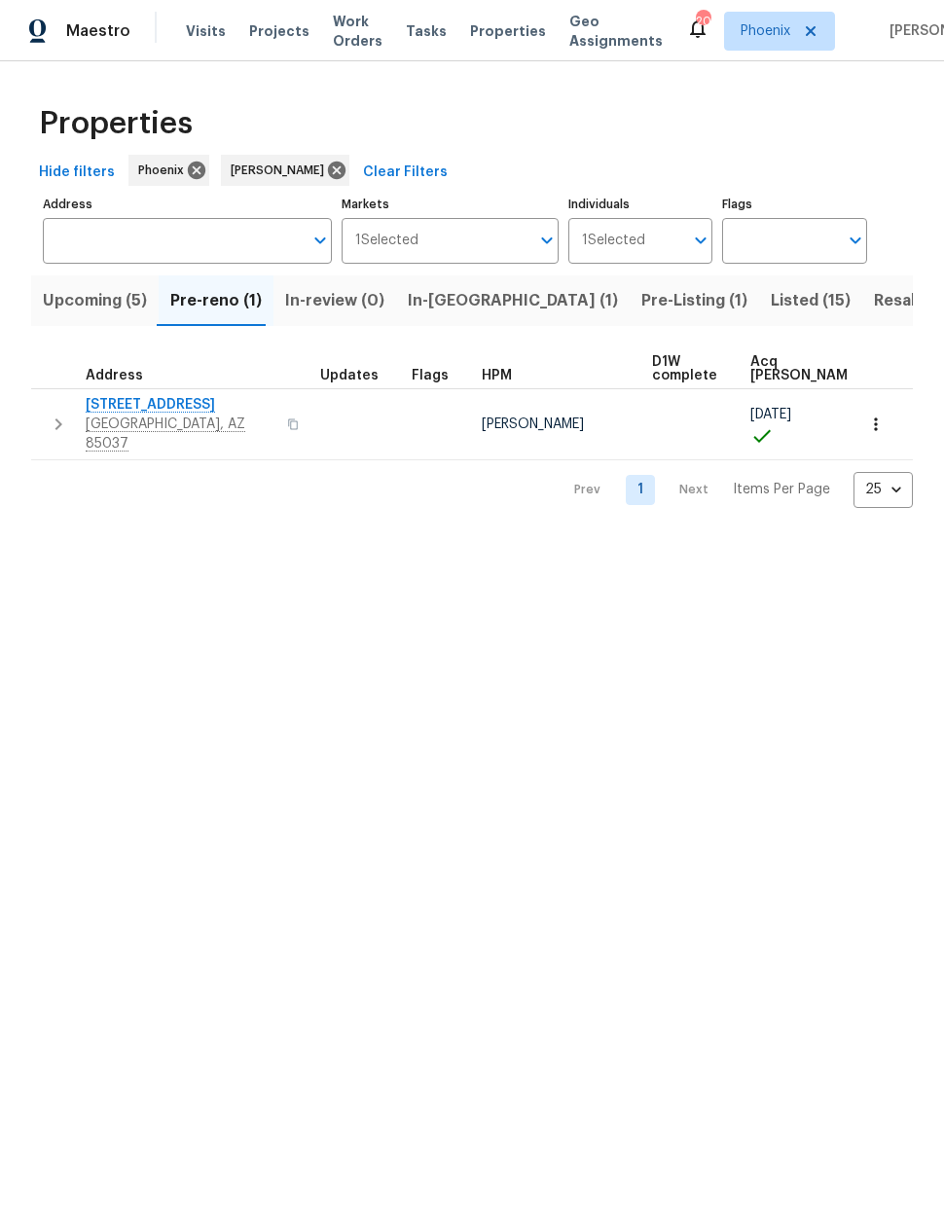
click at [288, 418] on icon "button" at bounding box center [293, 423] width 10 height 11
click at [51, 418] on icon "button" at bounding box center [58, 424] width 23 height 23
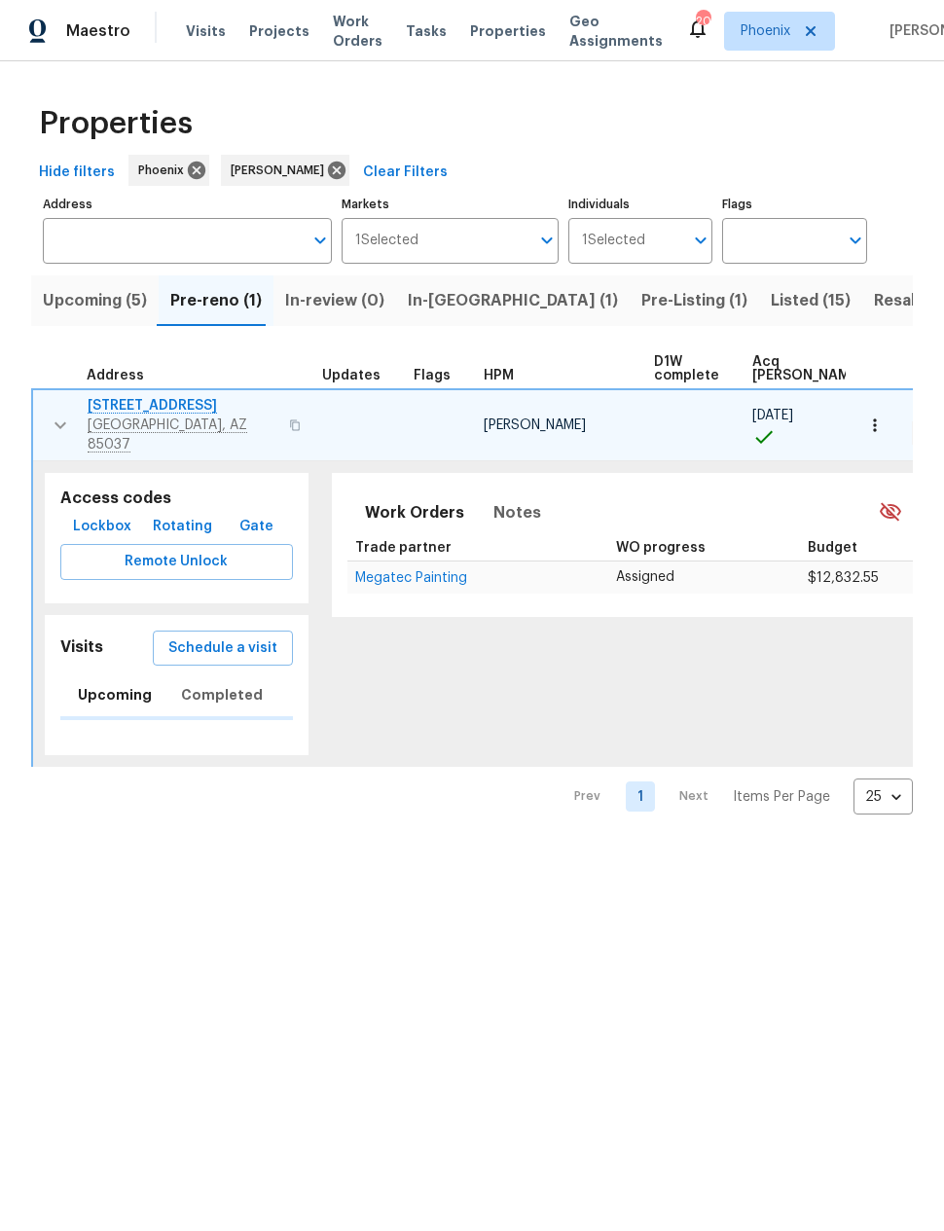
click at [92, 515] on span "Lockbox" at bounding box center [102, 527] width 58 height 24
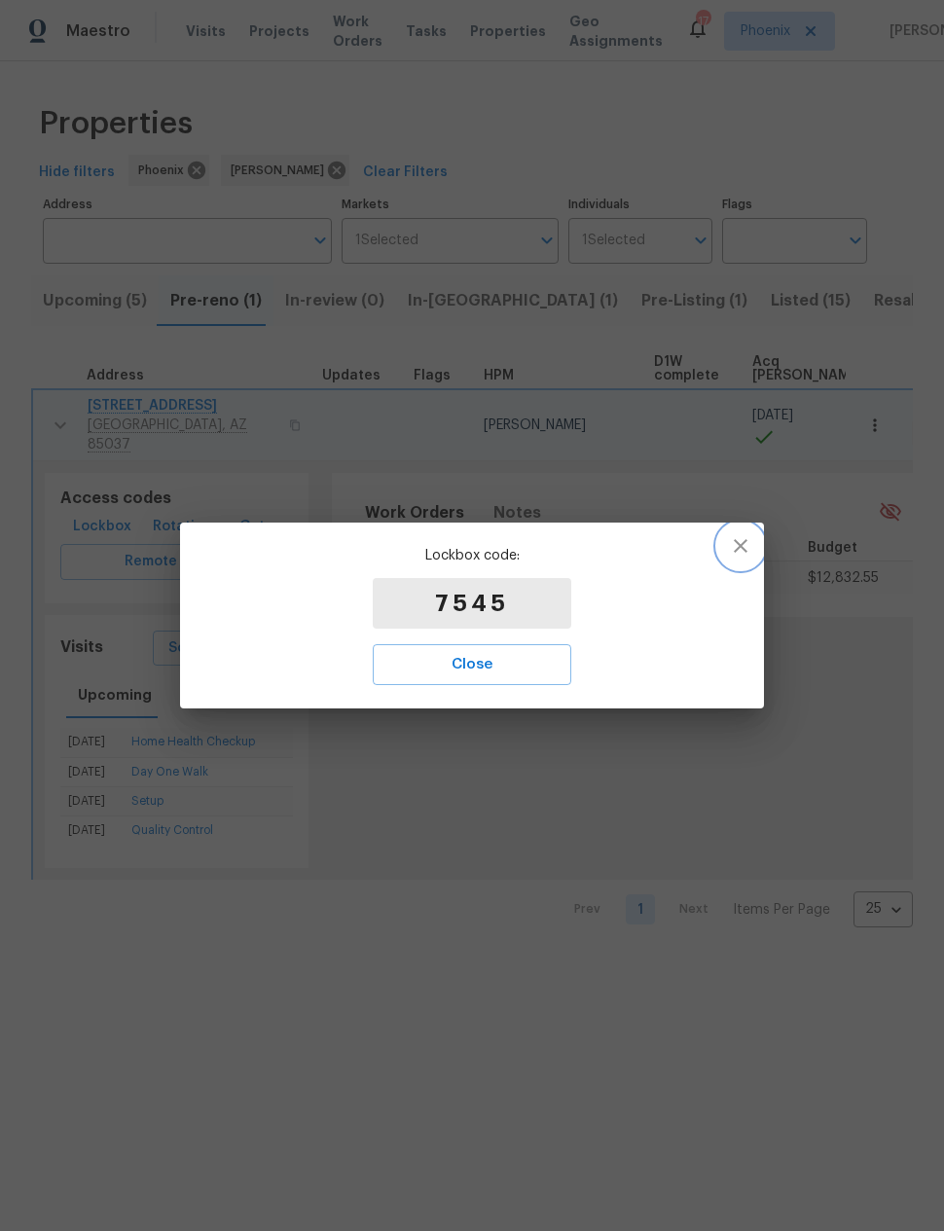
click at [741, 539] on icon "button" at bounding box center [740, 545] width 23 height 23
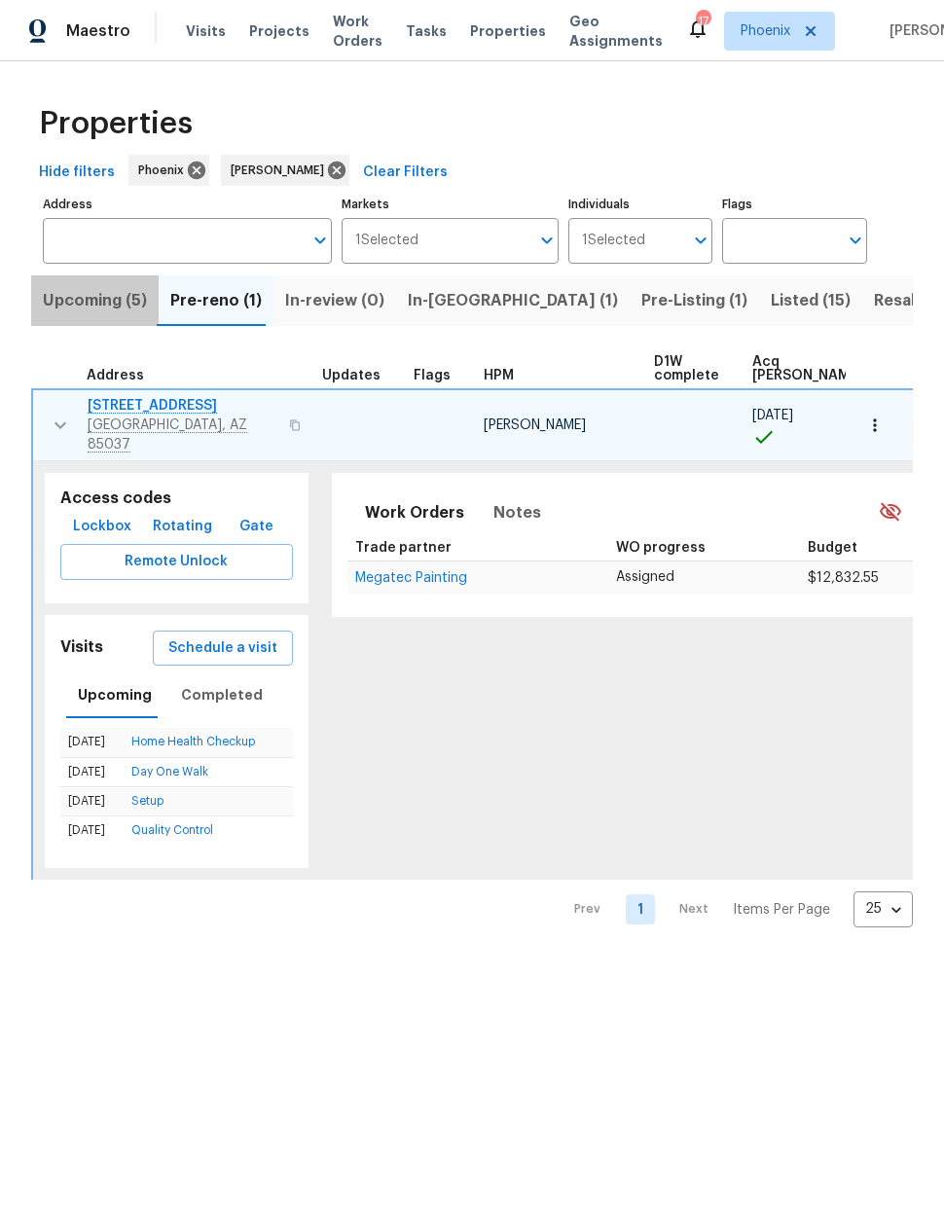
click at [101, 300] on span "Upcoming (5)" at bounding box center [95, 300] width 104 height 27
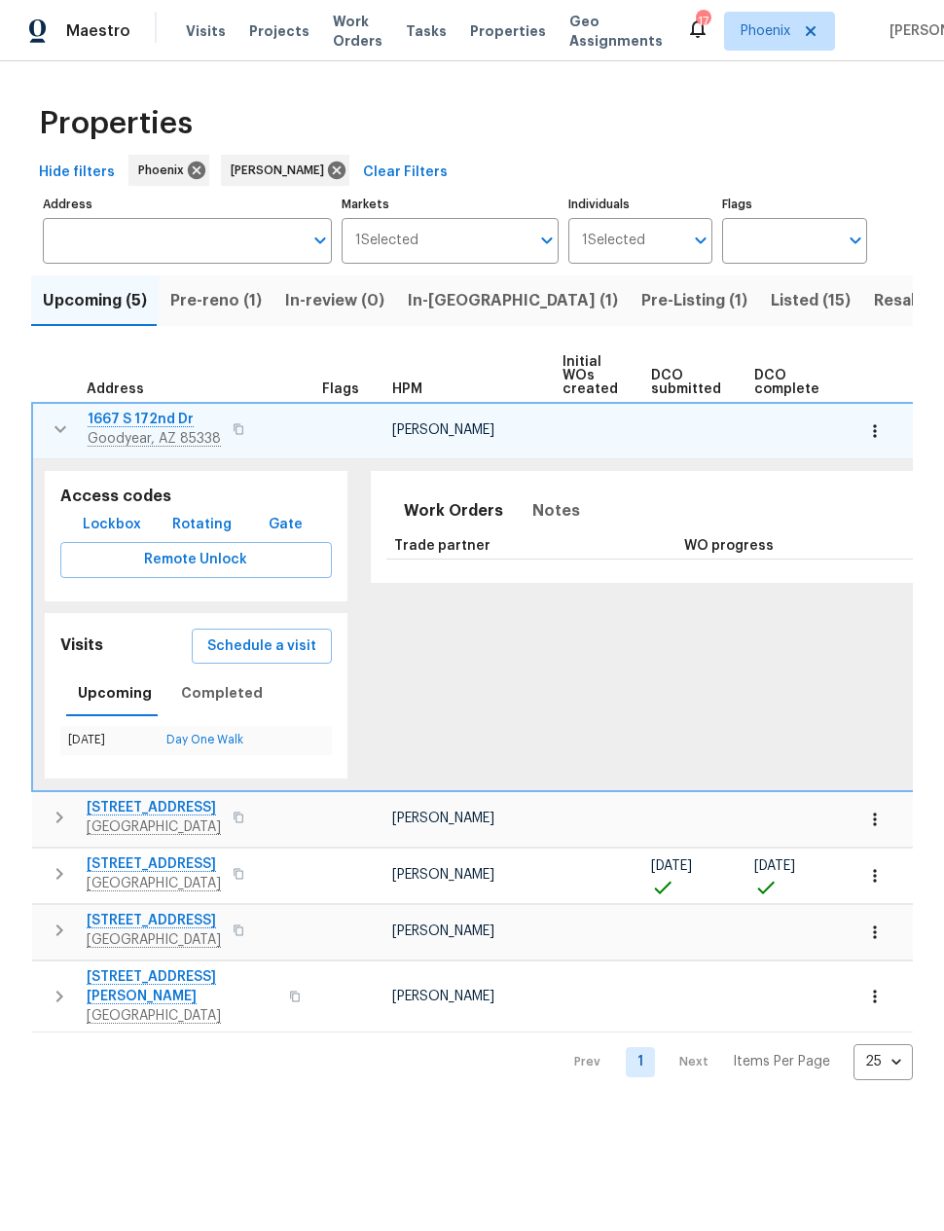
click at [57, 416] on button "button" at bounding box center [60, 429] width 39 height 39
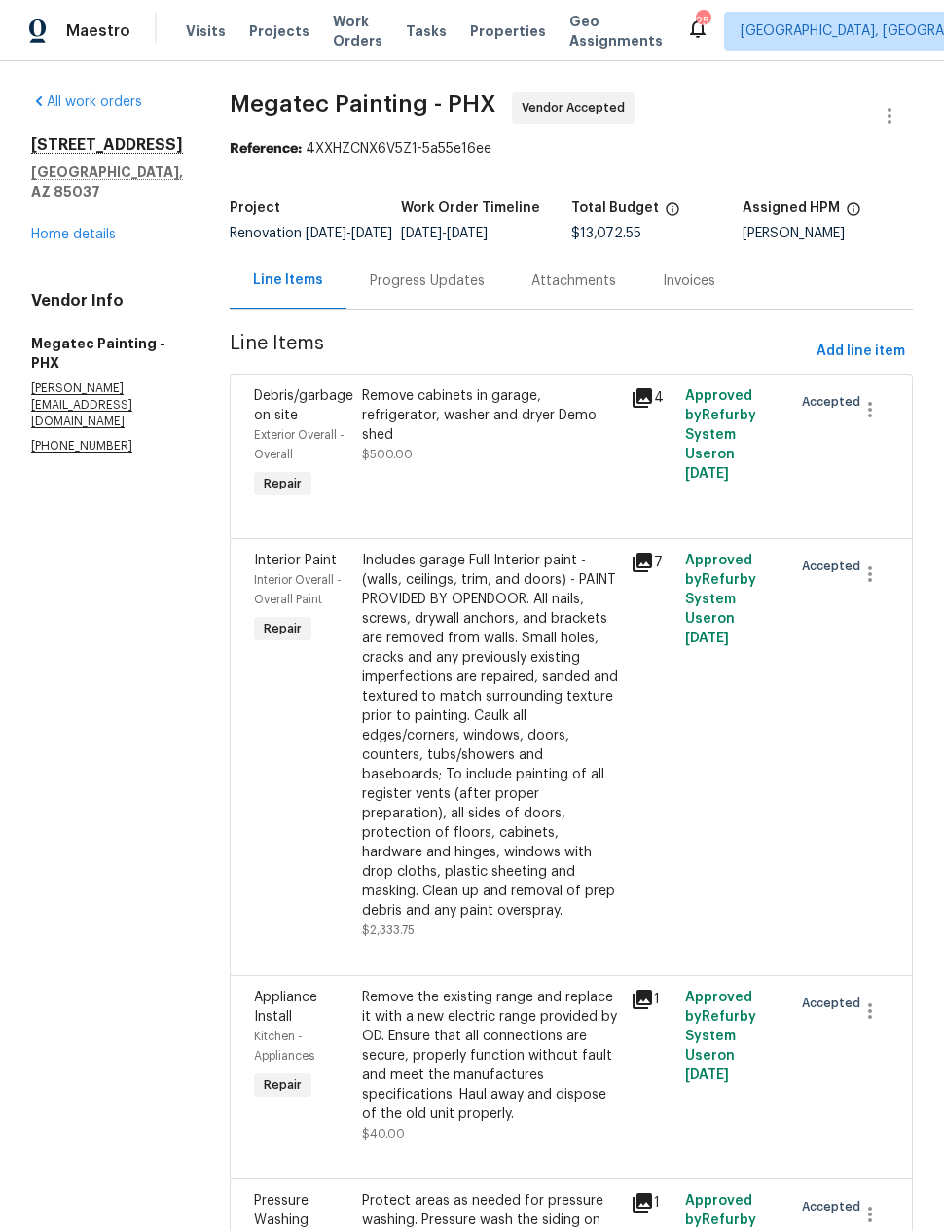
click at [62, 240] on link "Home details" at bounding box center [73, 235] width 85 height 14
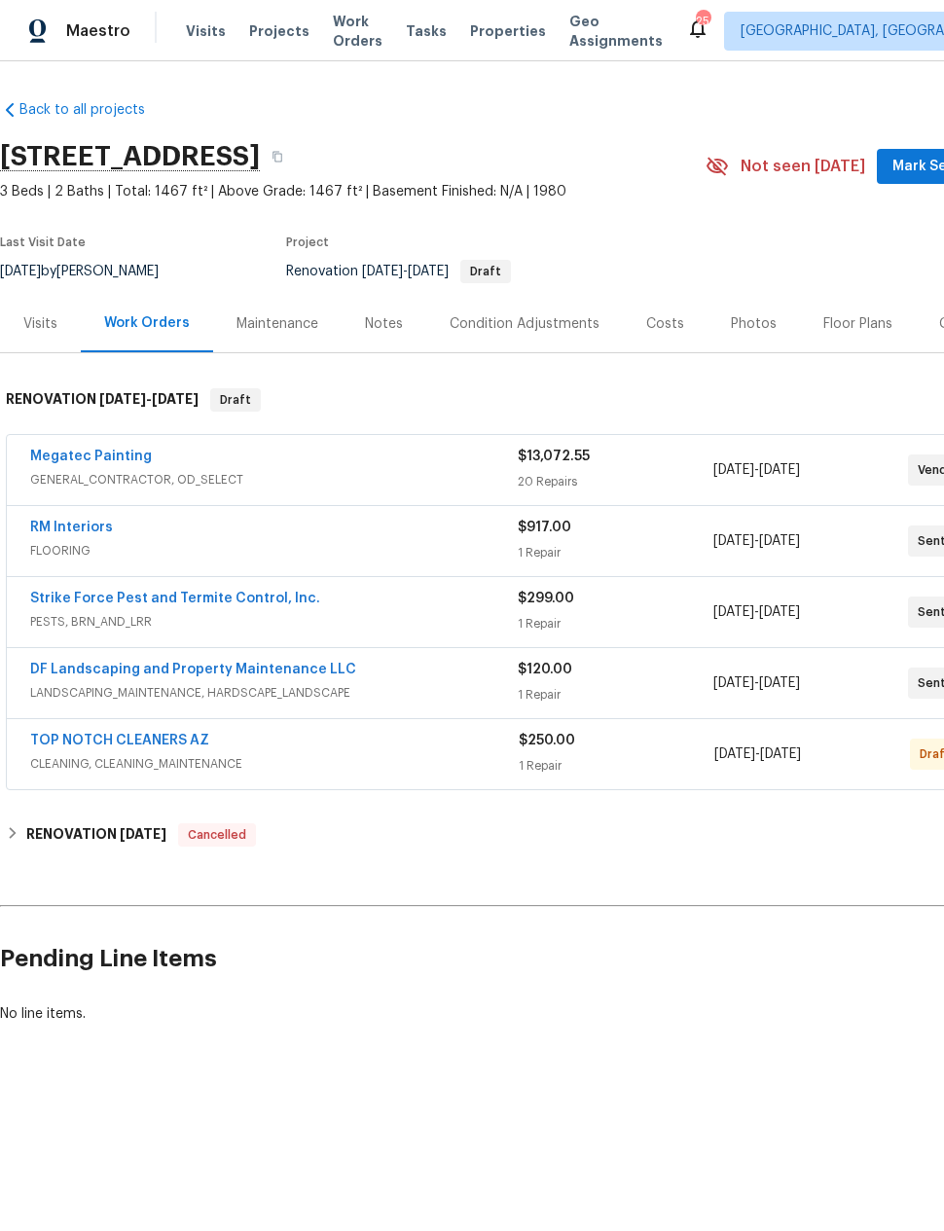
click at [31, 324] on div "Visits" at bounding box center [40, 323] width 34 height 19
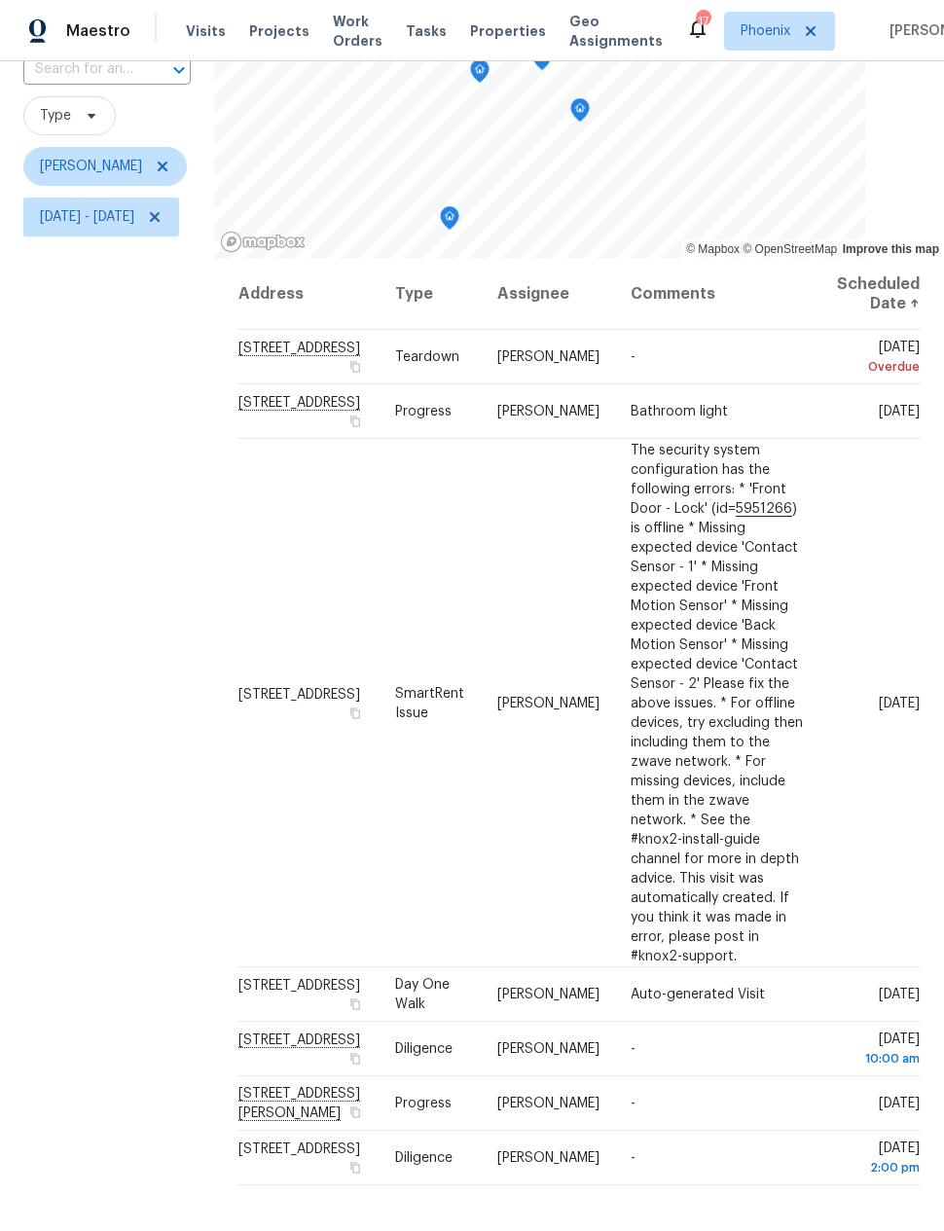
scroll to position [150, 0]
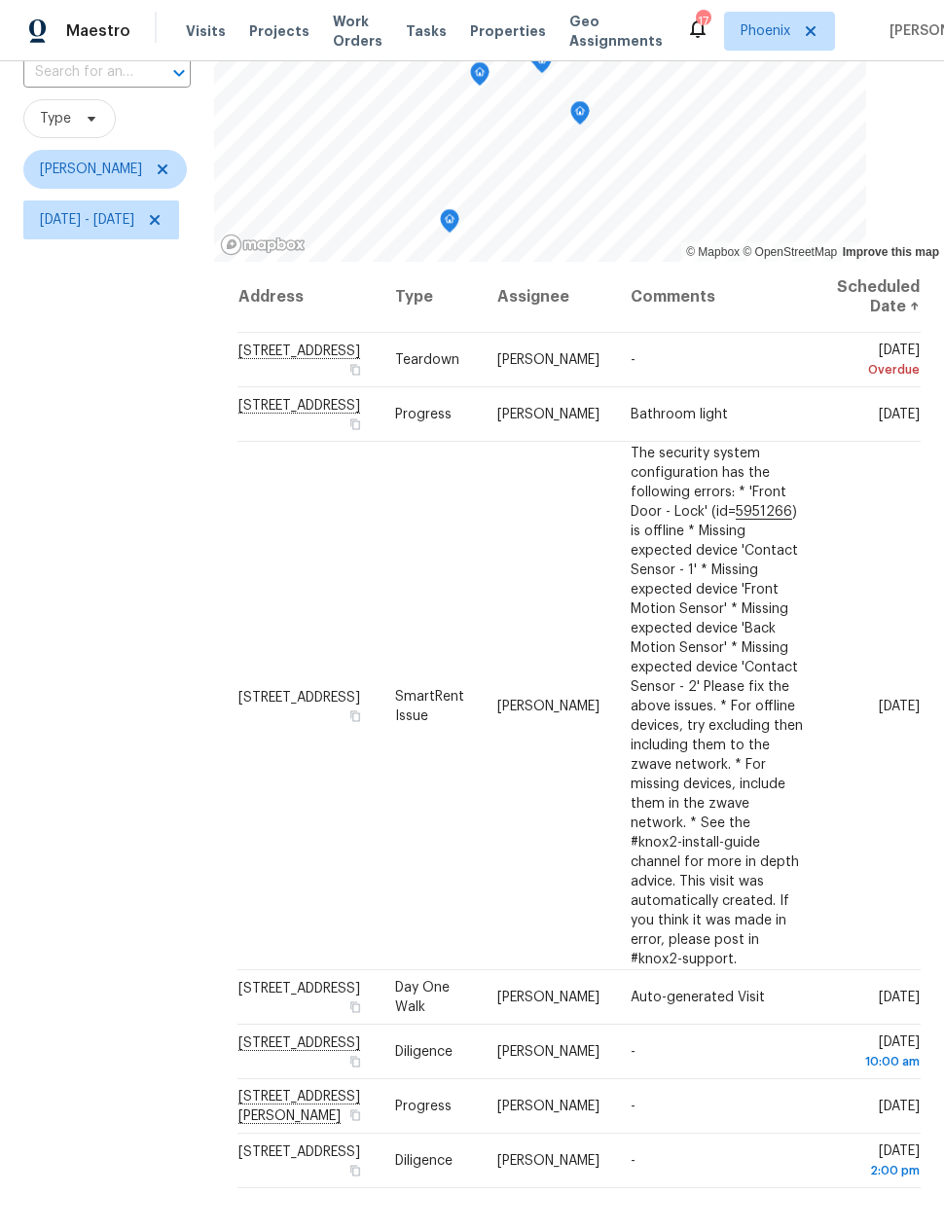
click at [0, 0] on icon at bounding box center [0, 0] width 0 height 0
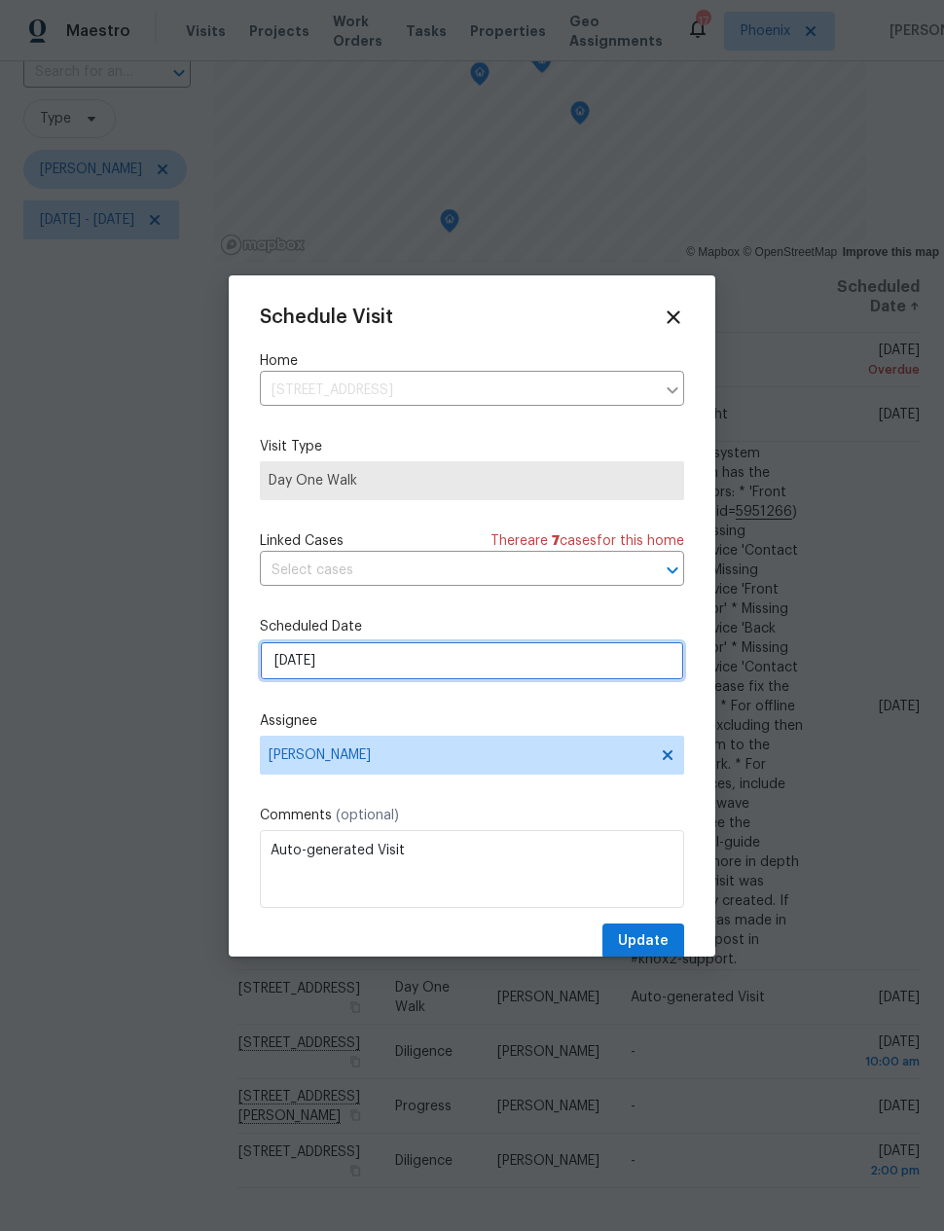
click at [293, 668] on input "8/19/2025" at bounding box center [472, 660] width 424 height 39
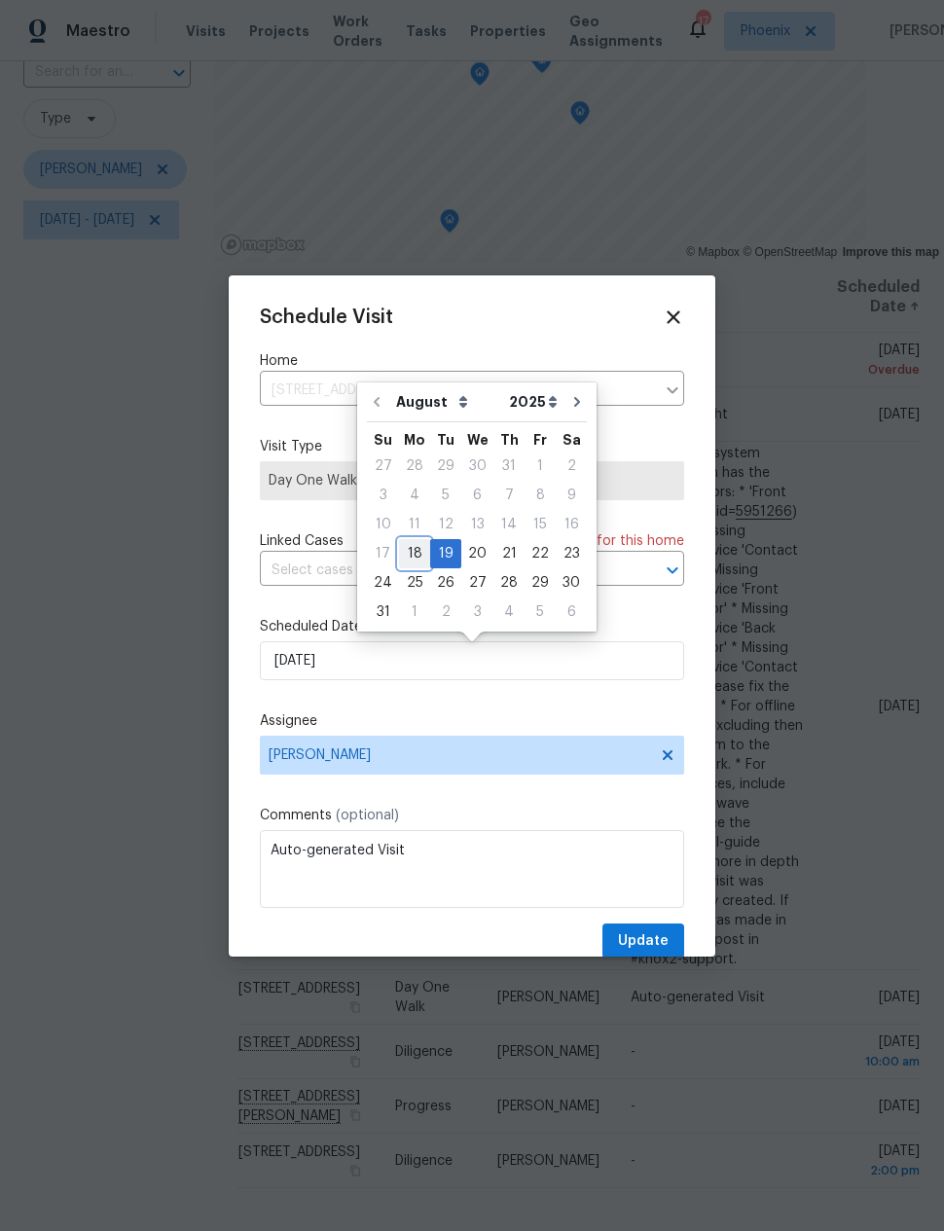
click at [410, 545] on div "18" at bounding box center [414, 553] width 31 height 27
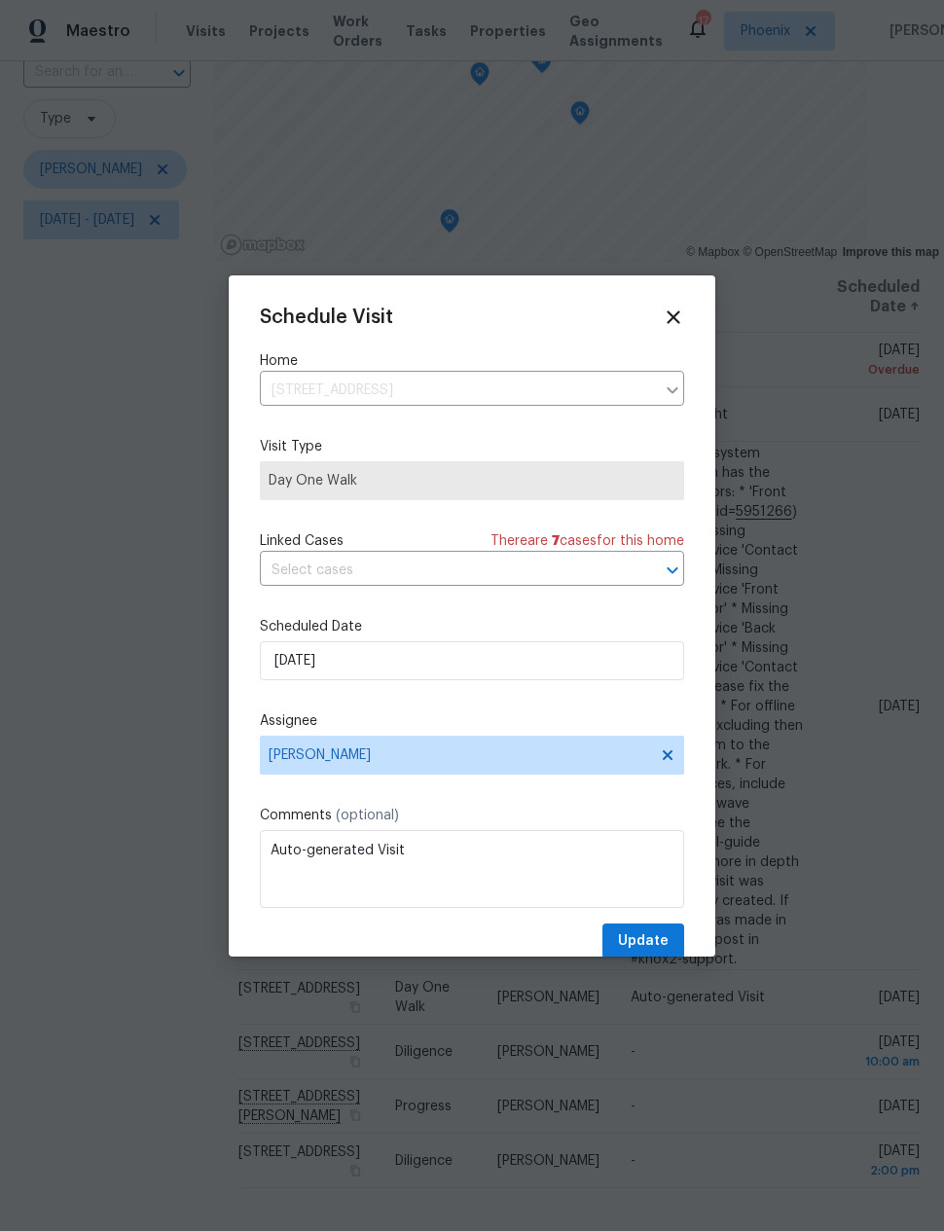
type input "8/18/2025"
click at [649, 930] on button "Update" at bounding box center [643, 941] width 82 height 36
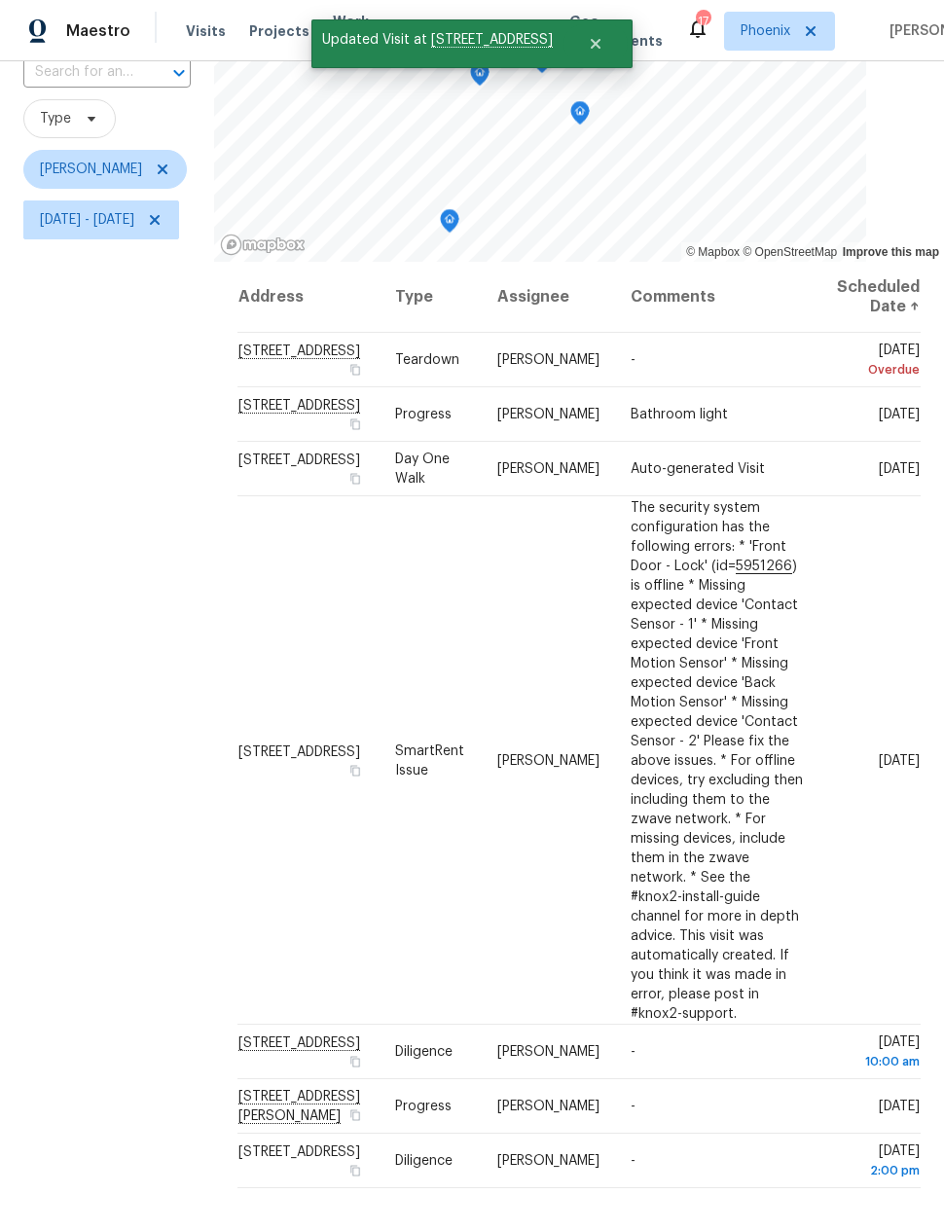
click at [134, 633] on div "Filters Reset ​ Type Nick Pulliam Sun, Jul 06 - Tue, Aug 19" at bounding box center [107, 608] width 214 height 1277
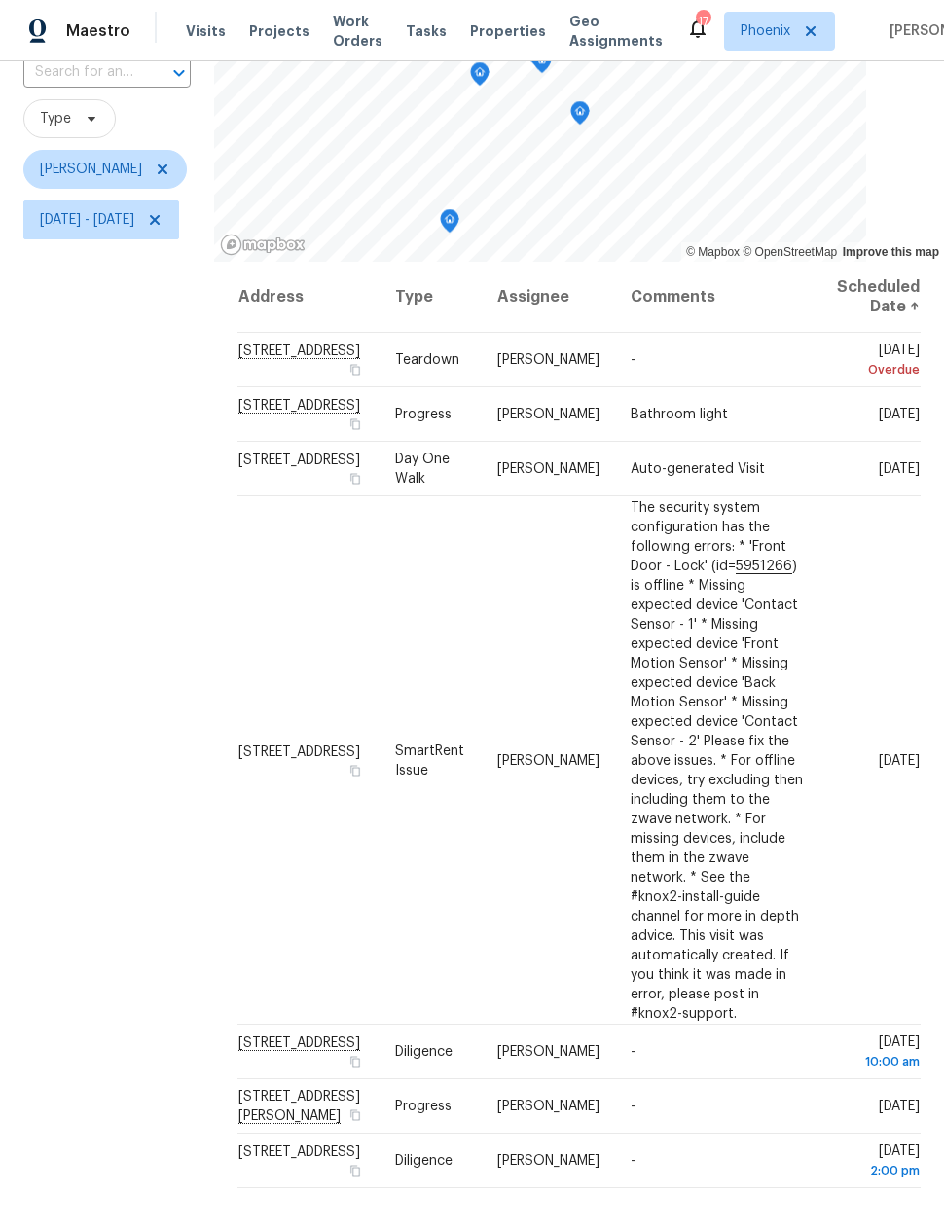
click at [0, 0] on icon at bounding box center [0, 0] width 0 height 0
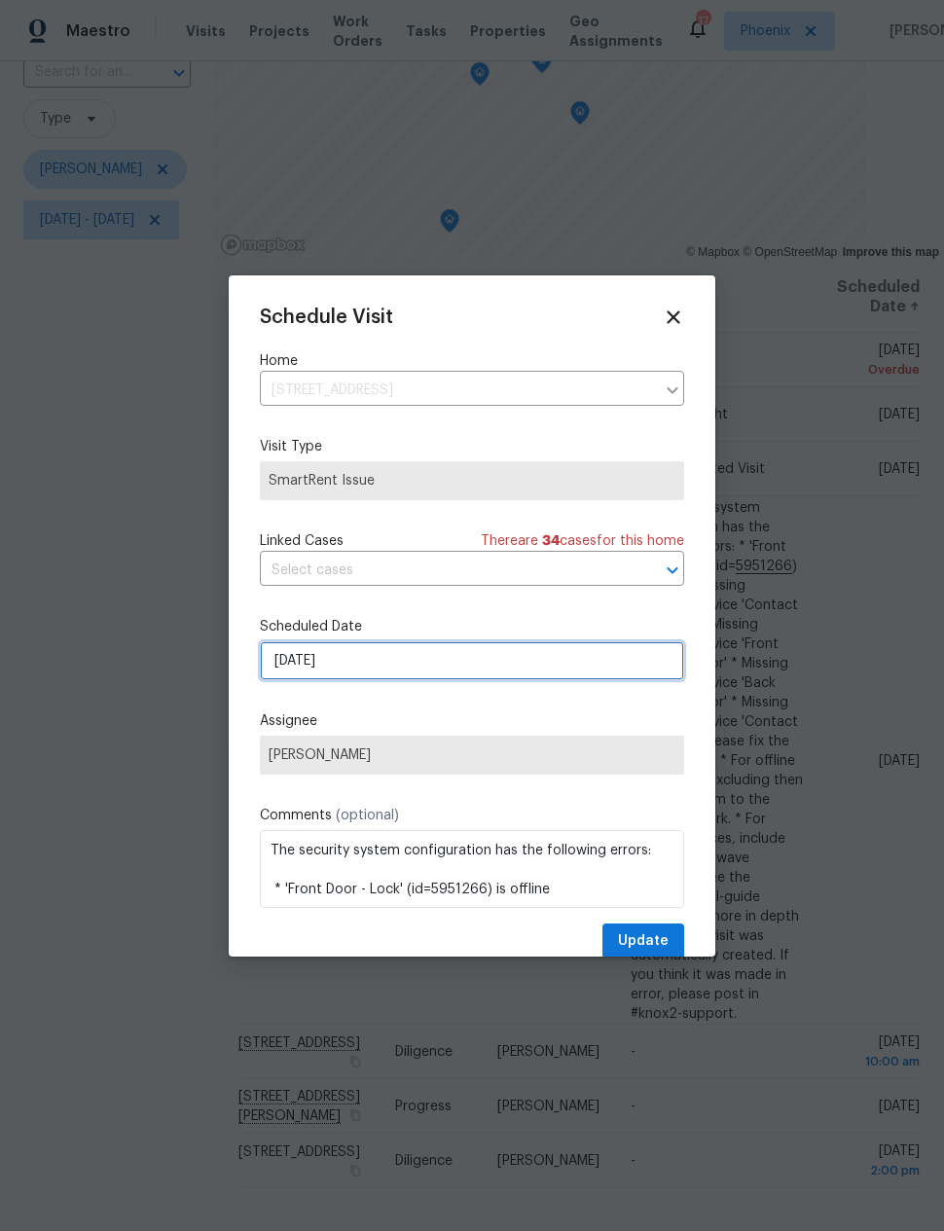
click at [291, 673] on input "8/18/2025" at bounding box center [472, 660] width 424 height 39
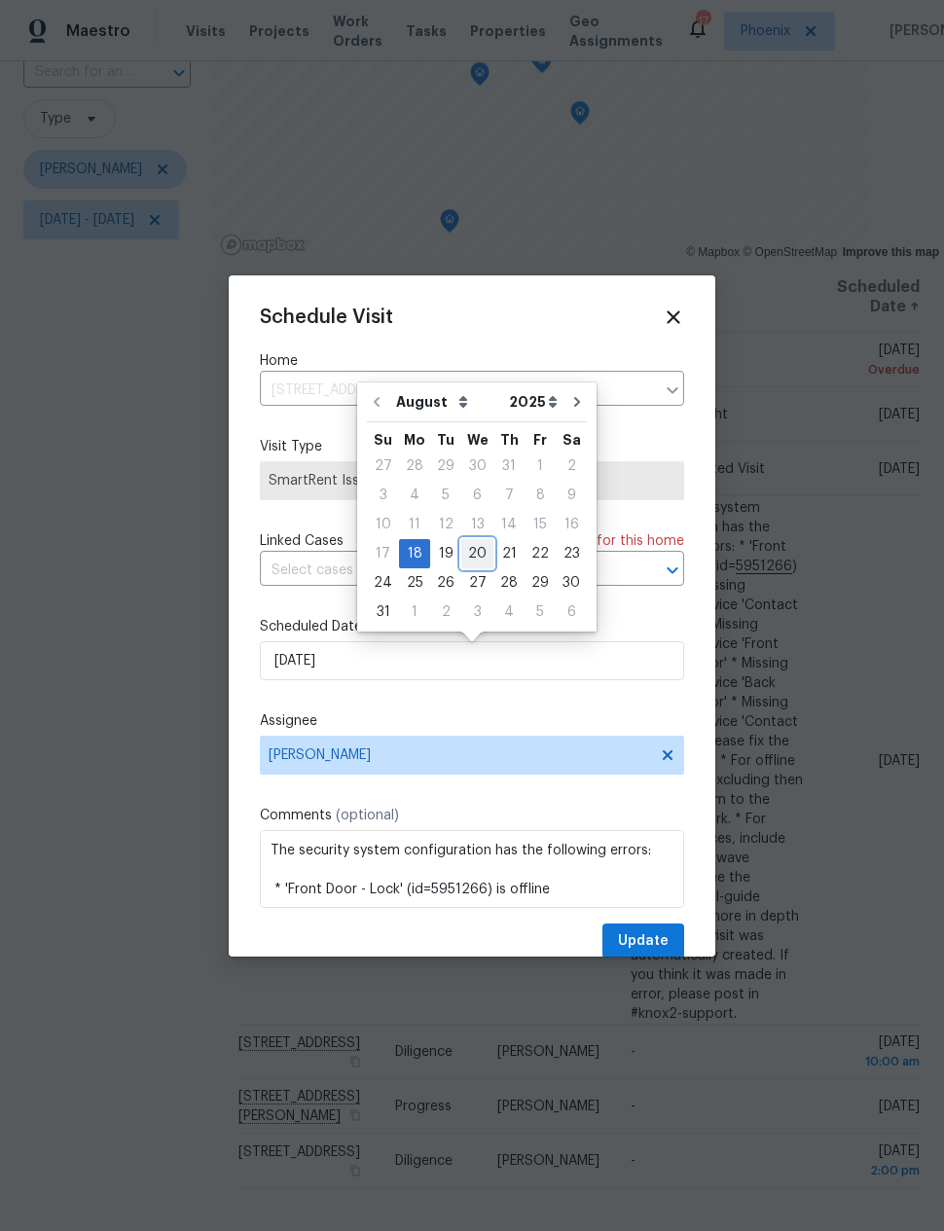
click at [474, 546] on div "20" at bounding box center [477, 553] width 32 height 27
type input "8/20/2025"
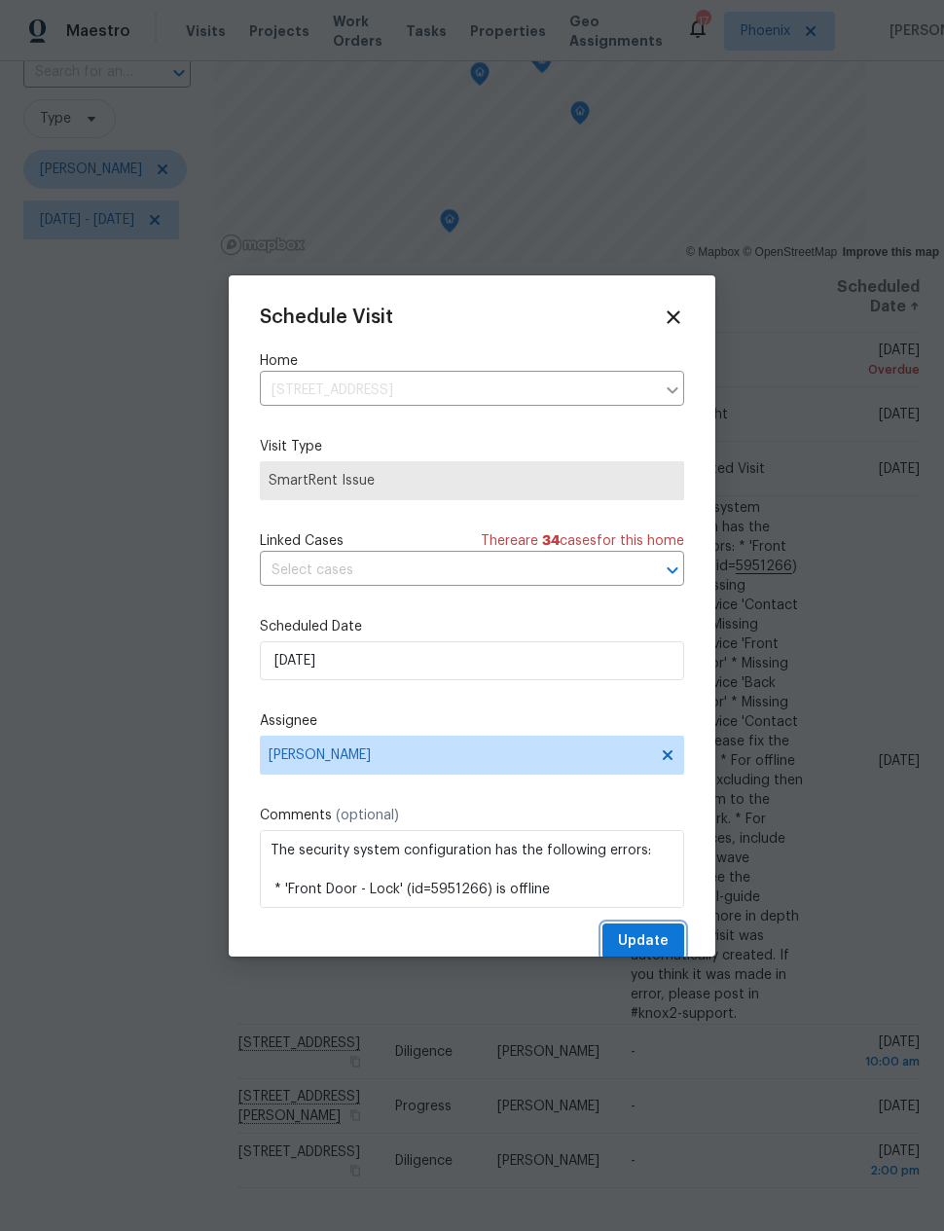
click at [653, 940] on span "Update" at bounding box center [643, 941] width 51 height 24
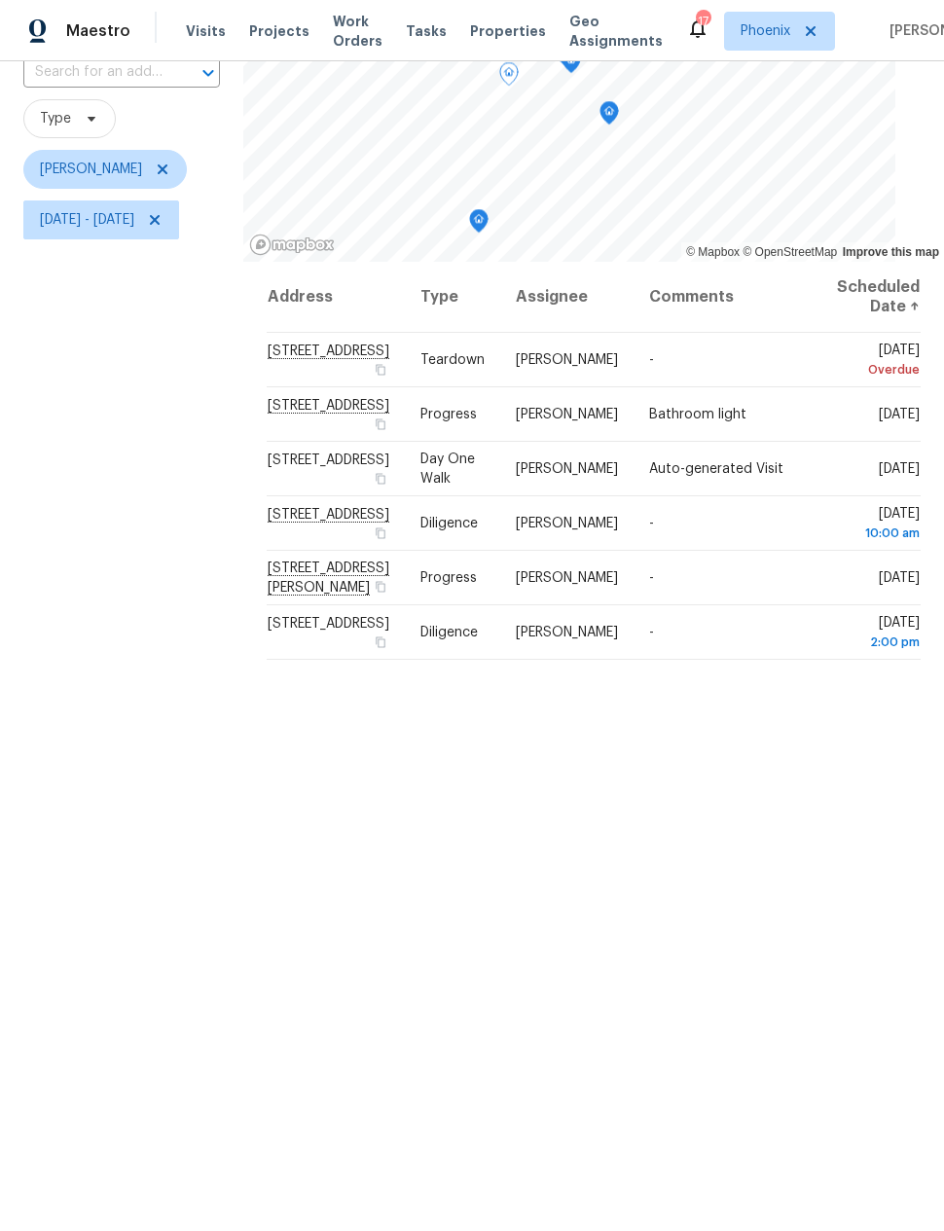
click at [0, 0] on icon at bounding box center [0, 0] width 0 height 0
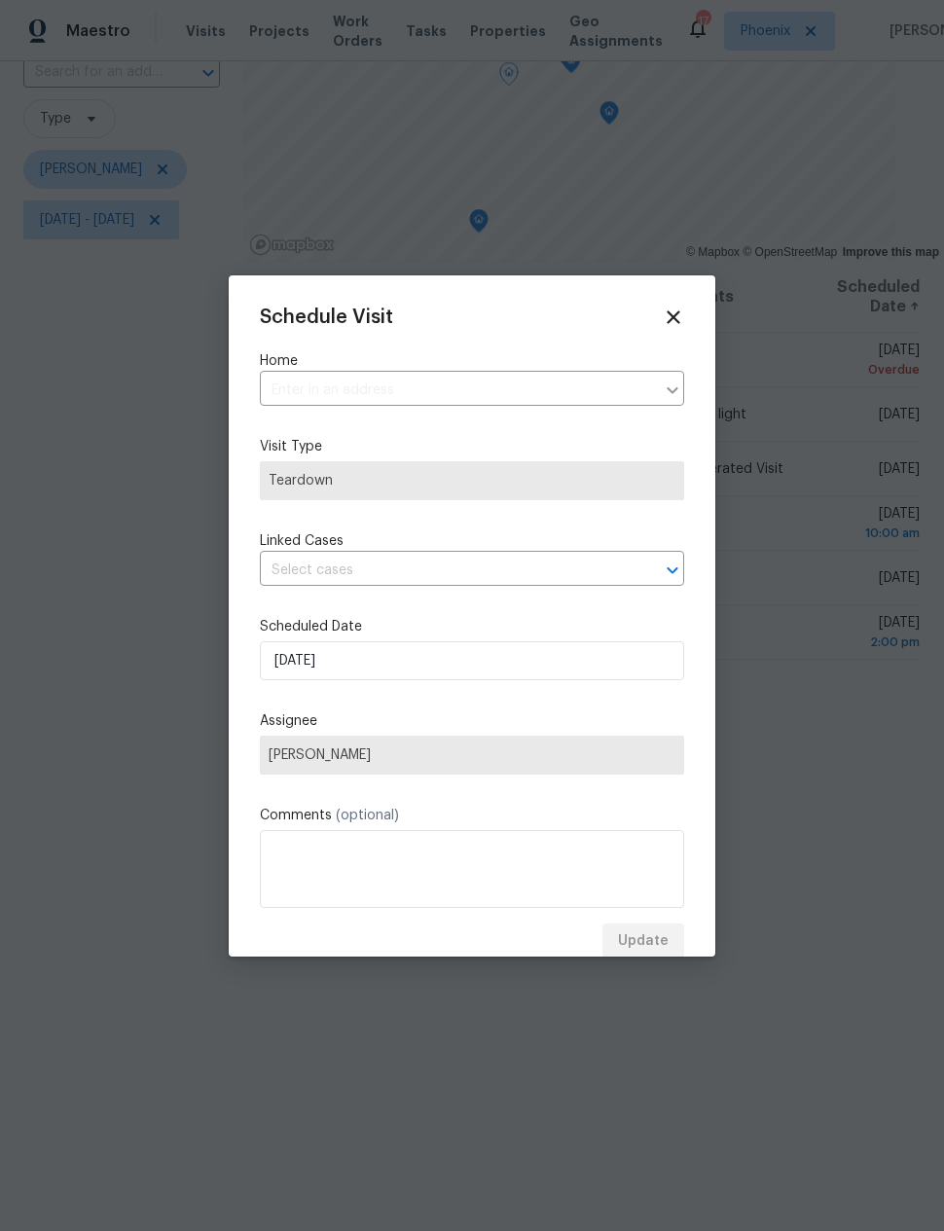
type input "16236 W La Ventilla Way, Goodyear, AZ 85338"
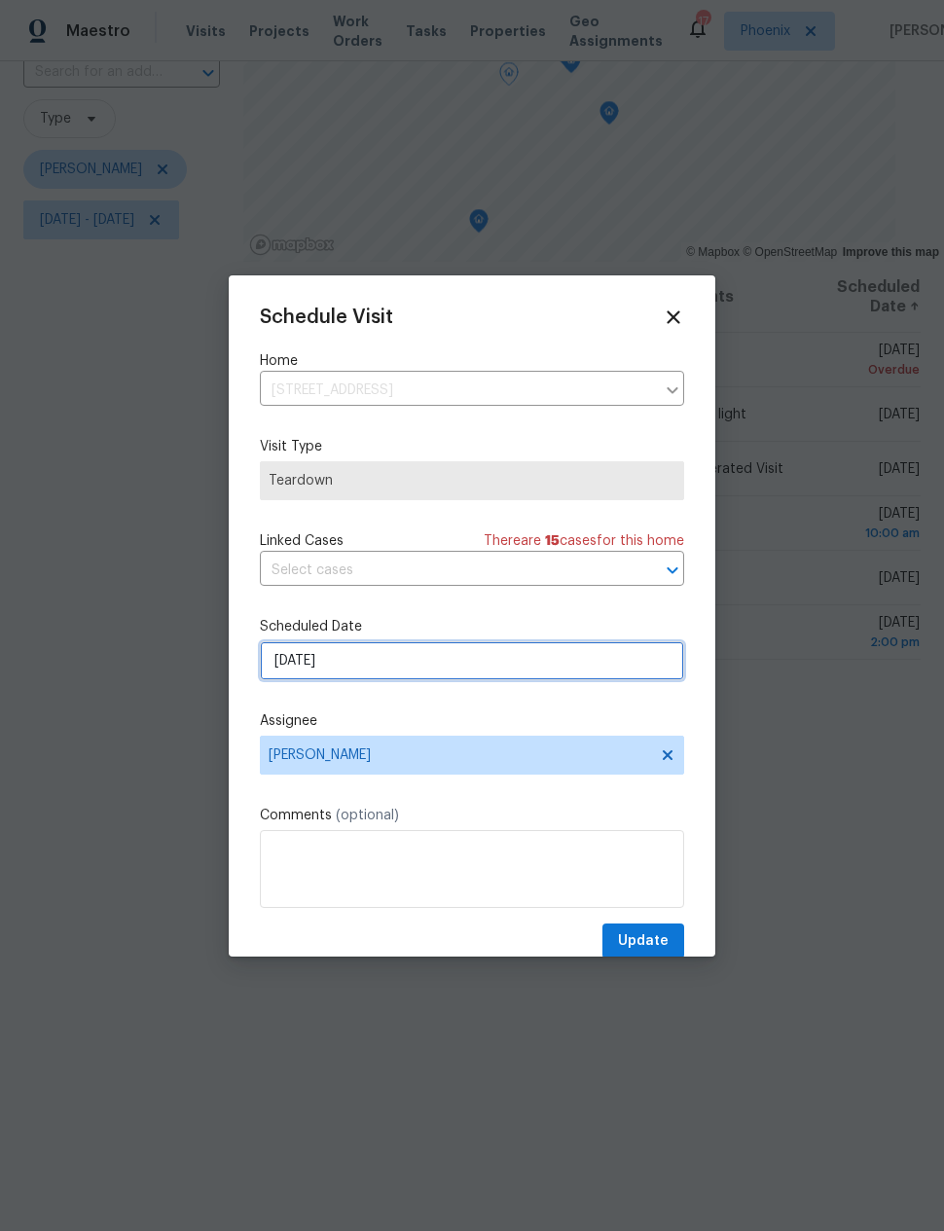
click at [278, 651] on input "8/17/2025" at bounding box center [472, 660] width 424 height 39
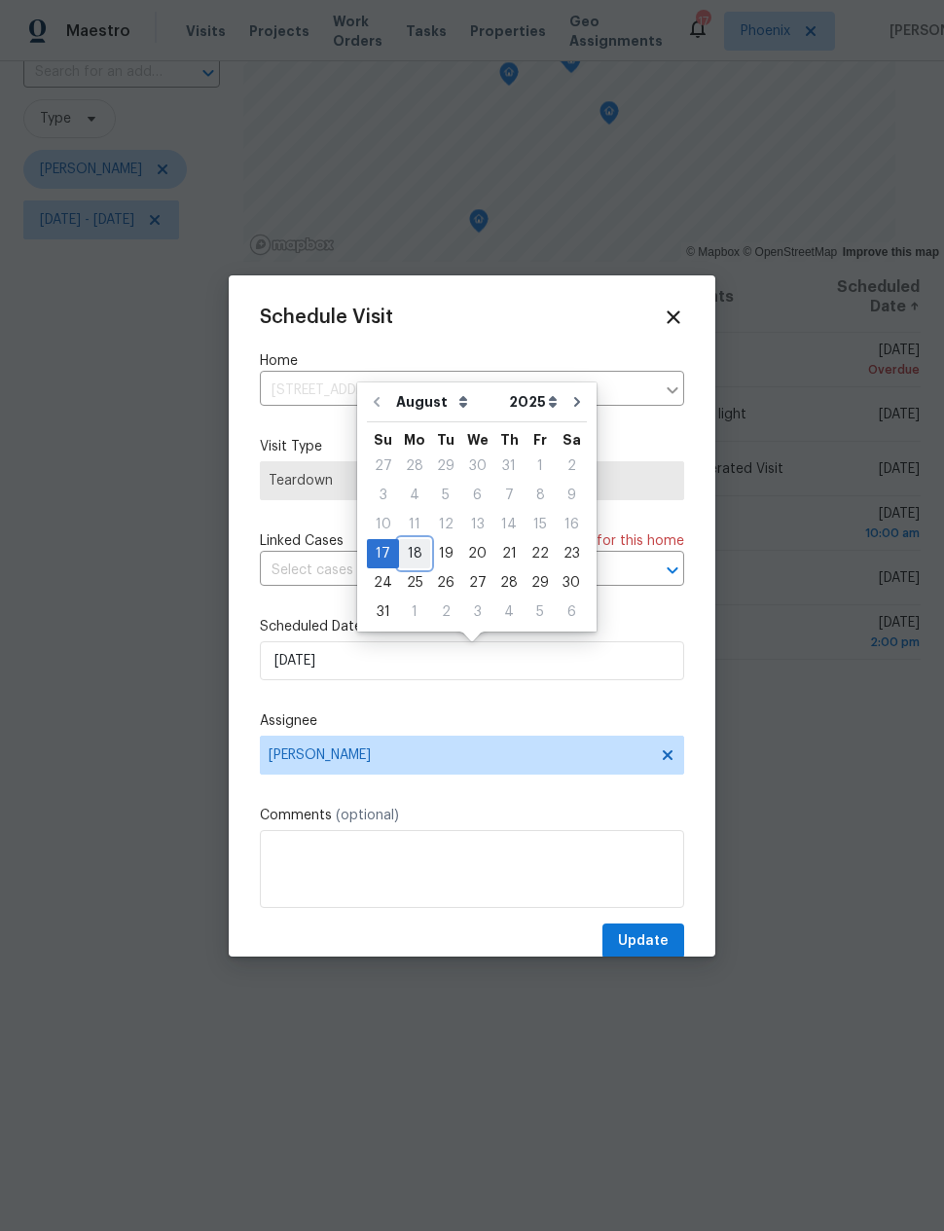
click at [410, 551] on div "18" at bounding box center [414, 553] width 31 height 27
type input "8/18/2025"
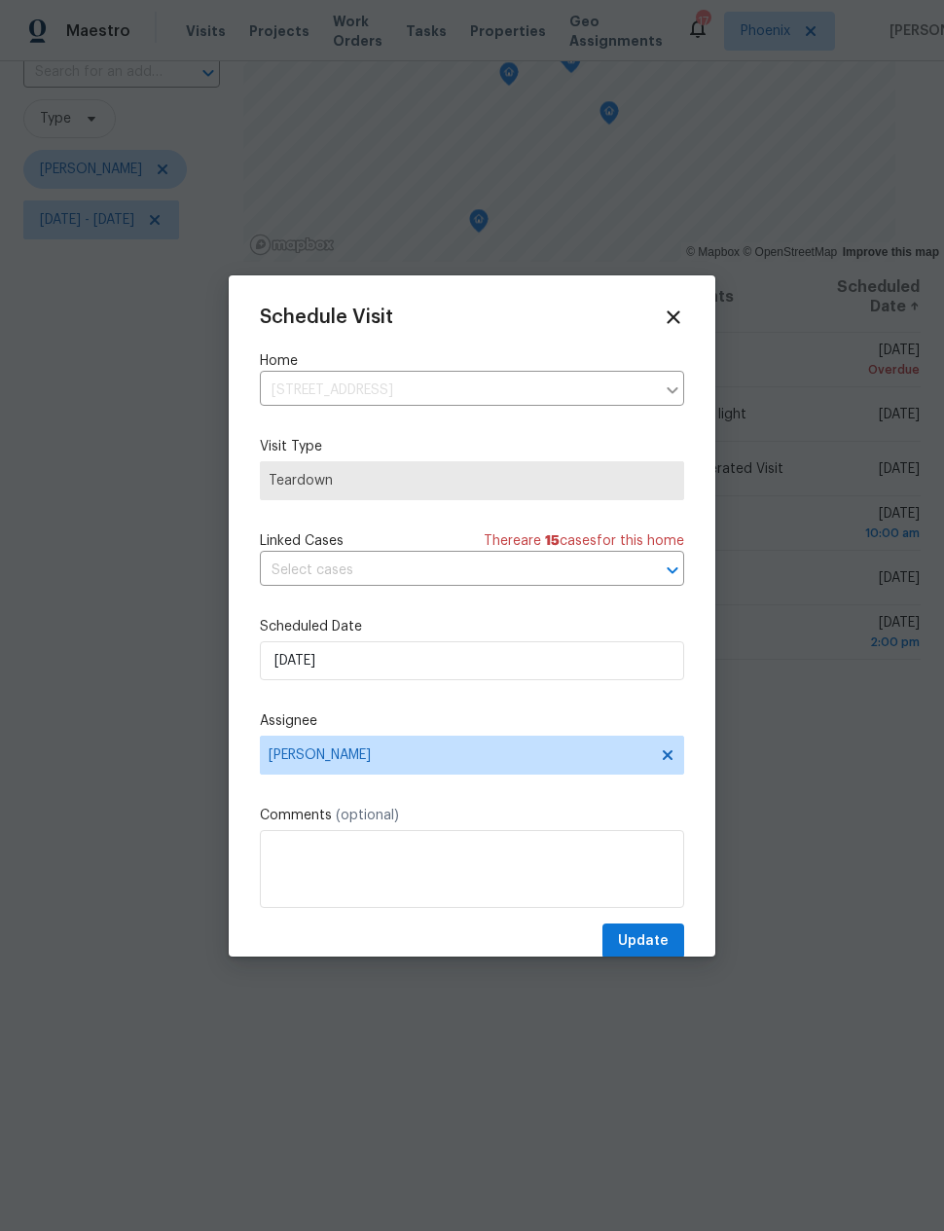
click at [648, 938] on span "Update" at bounding box center [643, 941] width 51 height 24
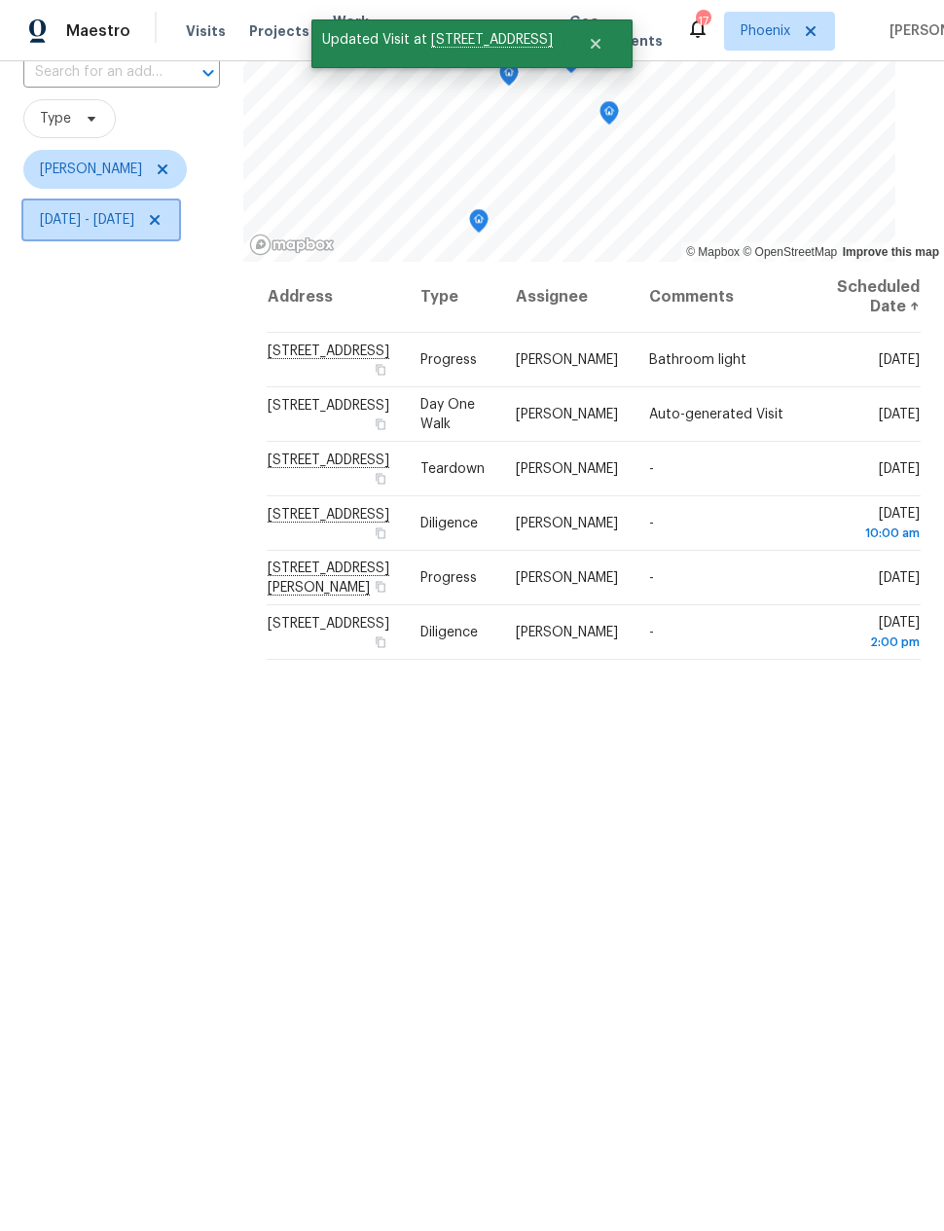
click at [122, 230] on span "Sun, Jul 06 - Tue, Aug 19" at bounding box center [87, 219] width 94 height 19
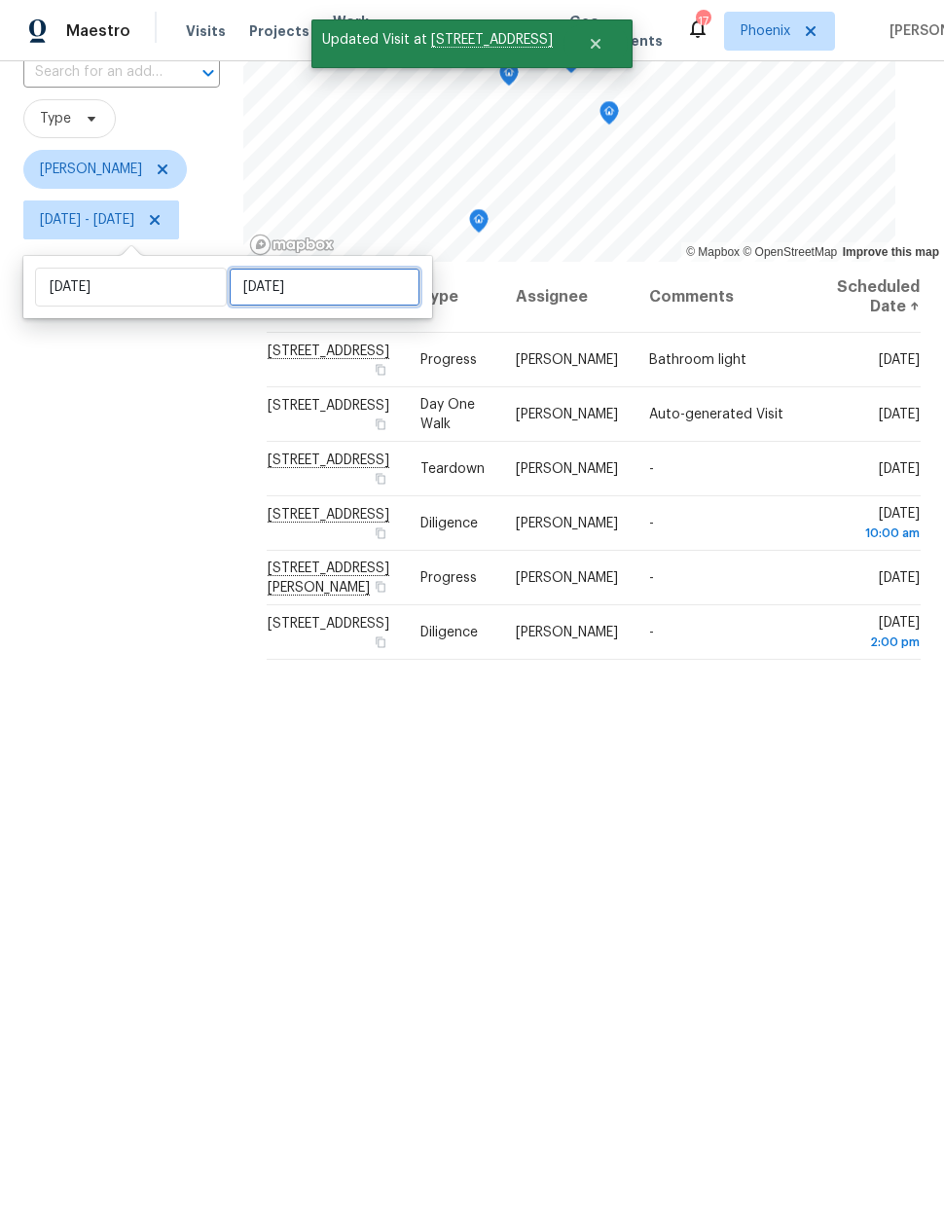
click at [255, 289] on input "Tue, Aug 19" at bounding box center [325, 287] width 192 height 39
select select "6"
select select "2025"
select select "7"
select select "2025"
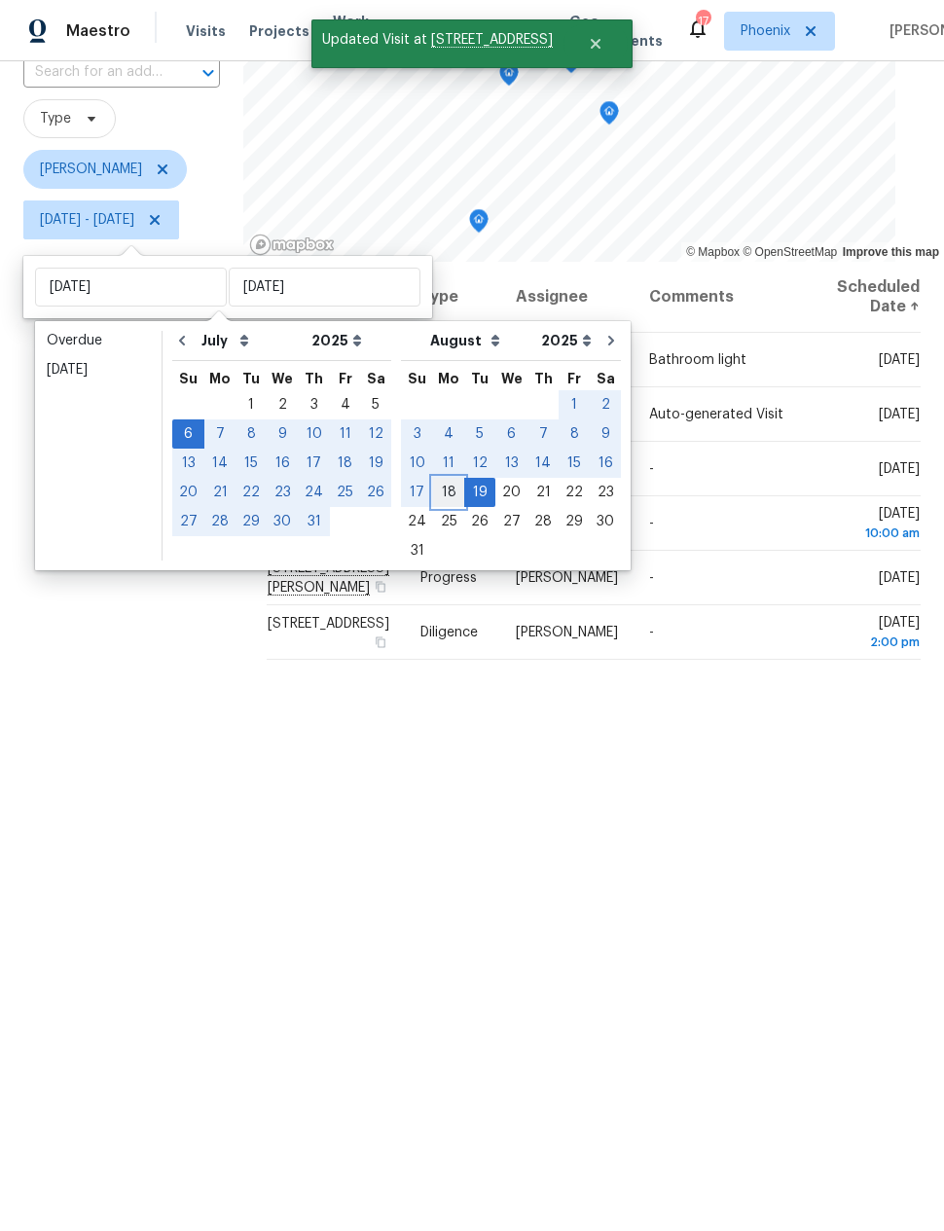
click at [438, 489] on div "18" at bounding box center [448, 492] width 31 height 27
type input "Mon, Aug 18"
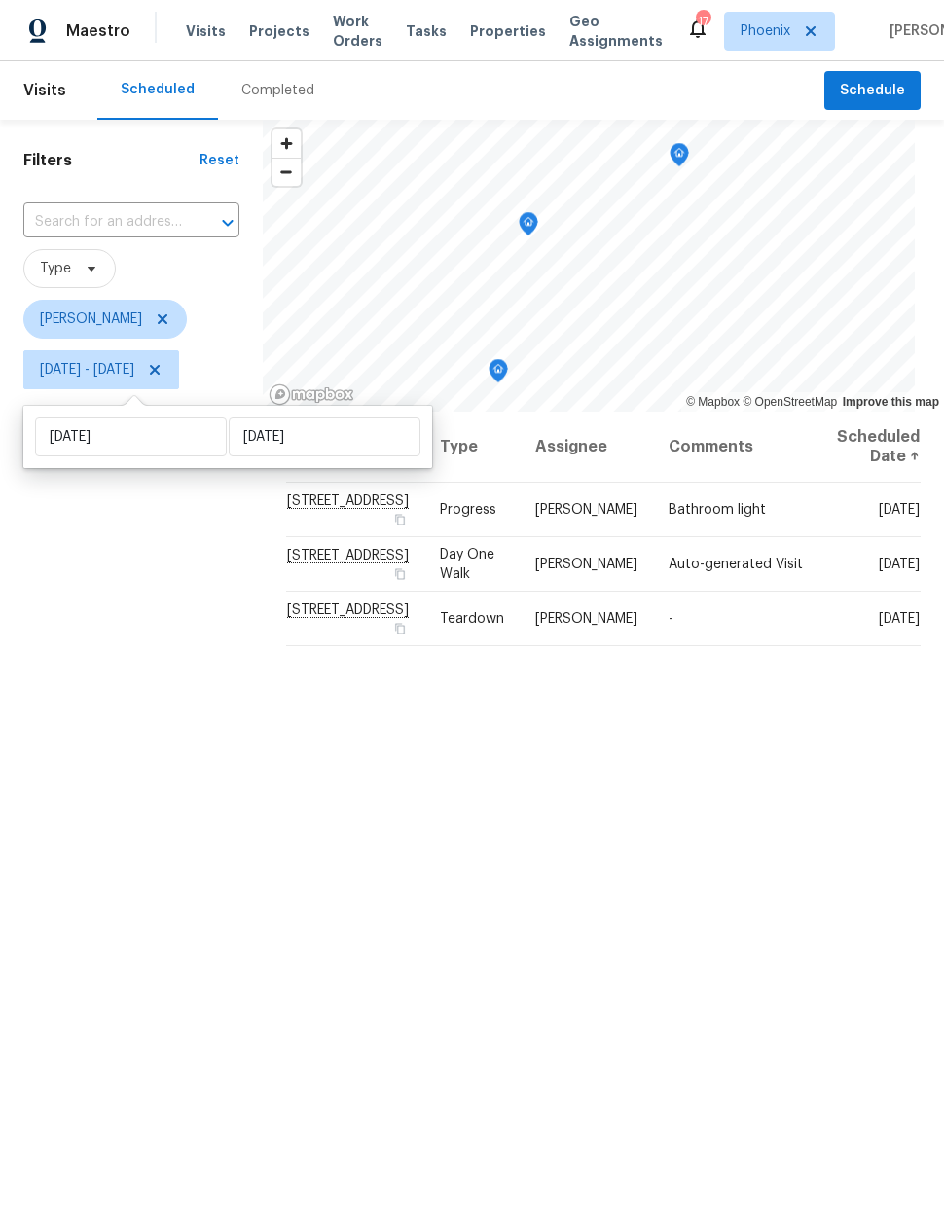
click at [201, 743] on div "Filters Reset ​ Type Nick Pulliam Sun, Jul 06 - Mon, Aug 18" at bounding box center [131, 758] width 263 height 1277
click at [683, 154] on icon "Map marker" at bounding box center [679, 155] width 18 height 22
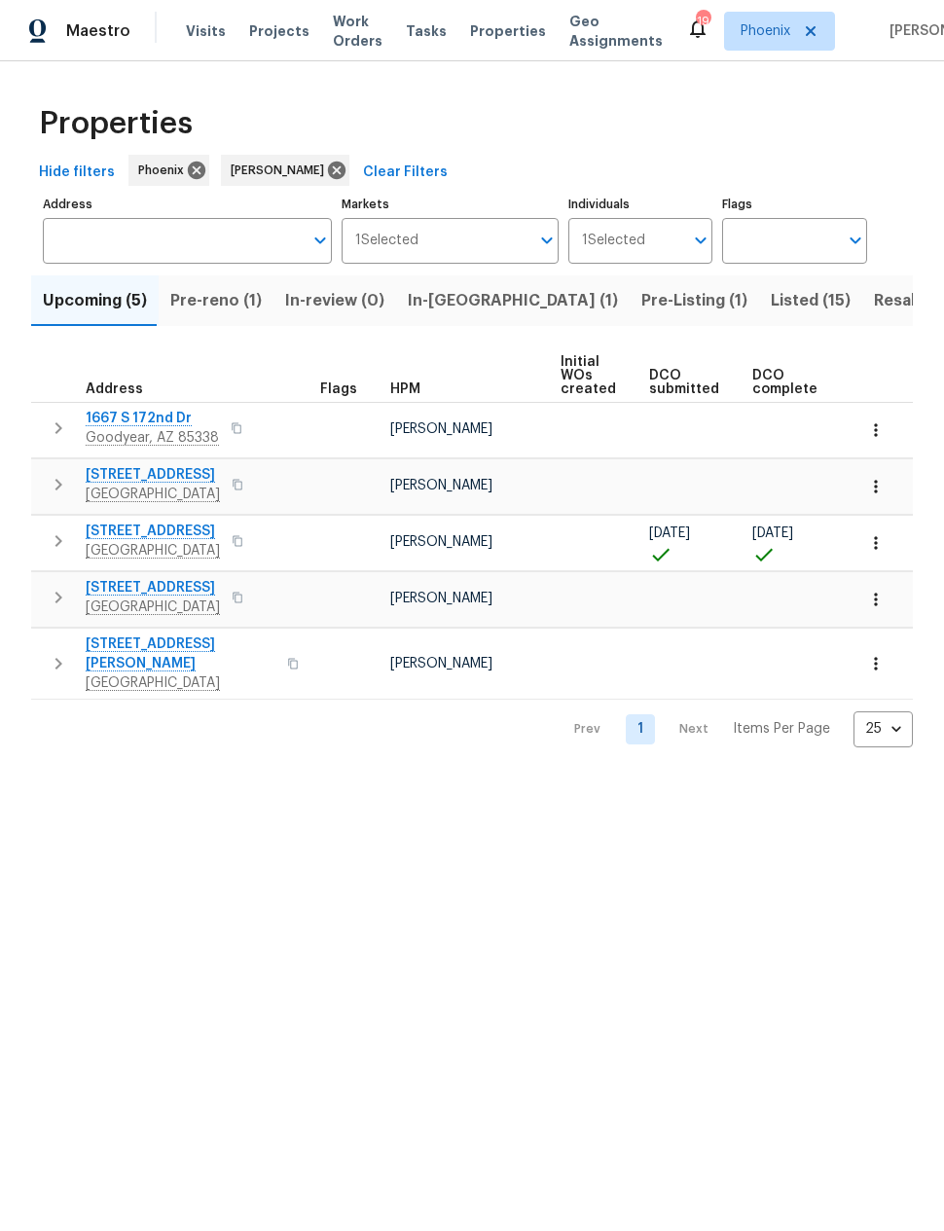
click at [874, 300] on span "Resale (9)" at bounding box center [912, 300] width 77 height 27
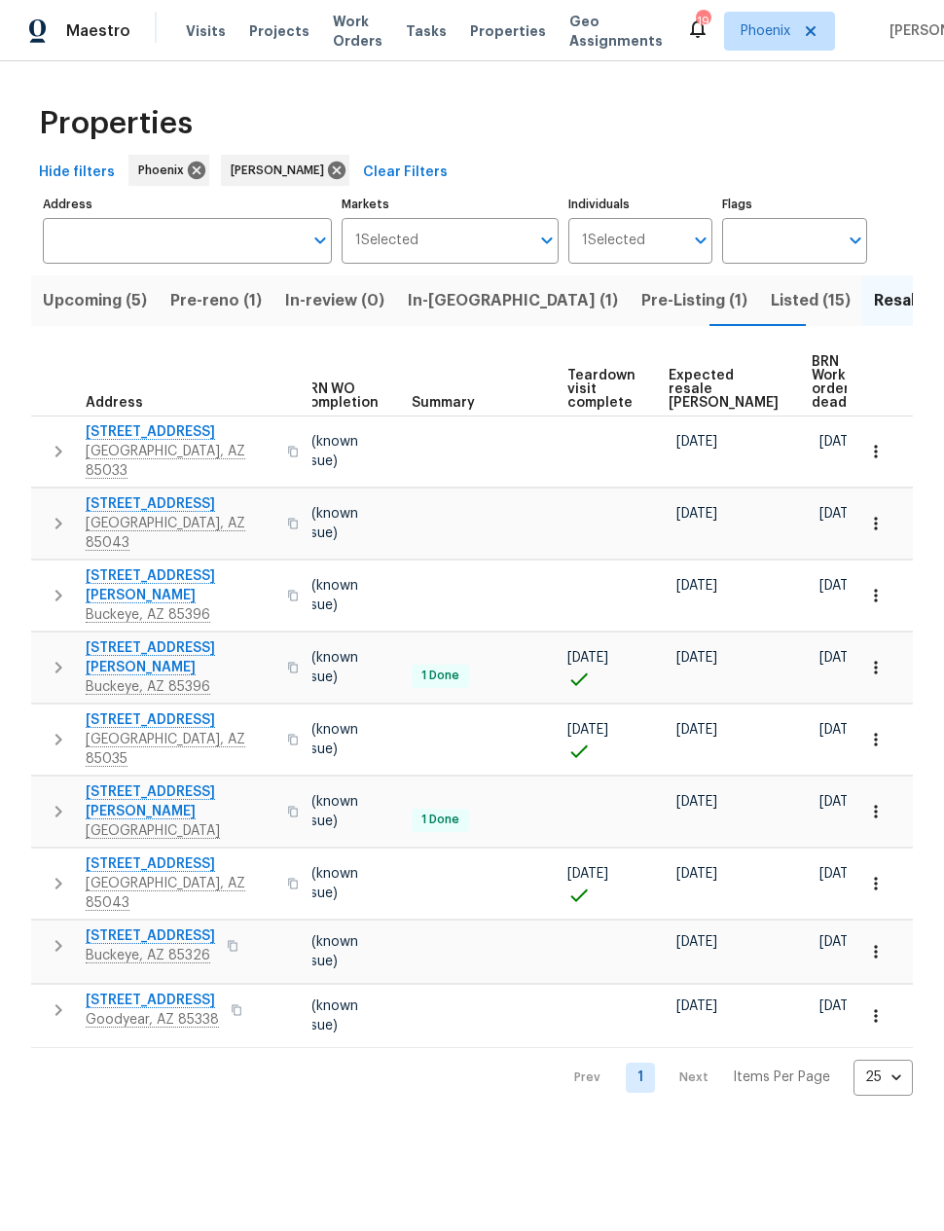
scroll to position [0, 259]
click at [692, 376] on span "Expected resale [PERSON_NAME]" at bounding box center [724, 389] width 110 height 41
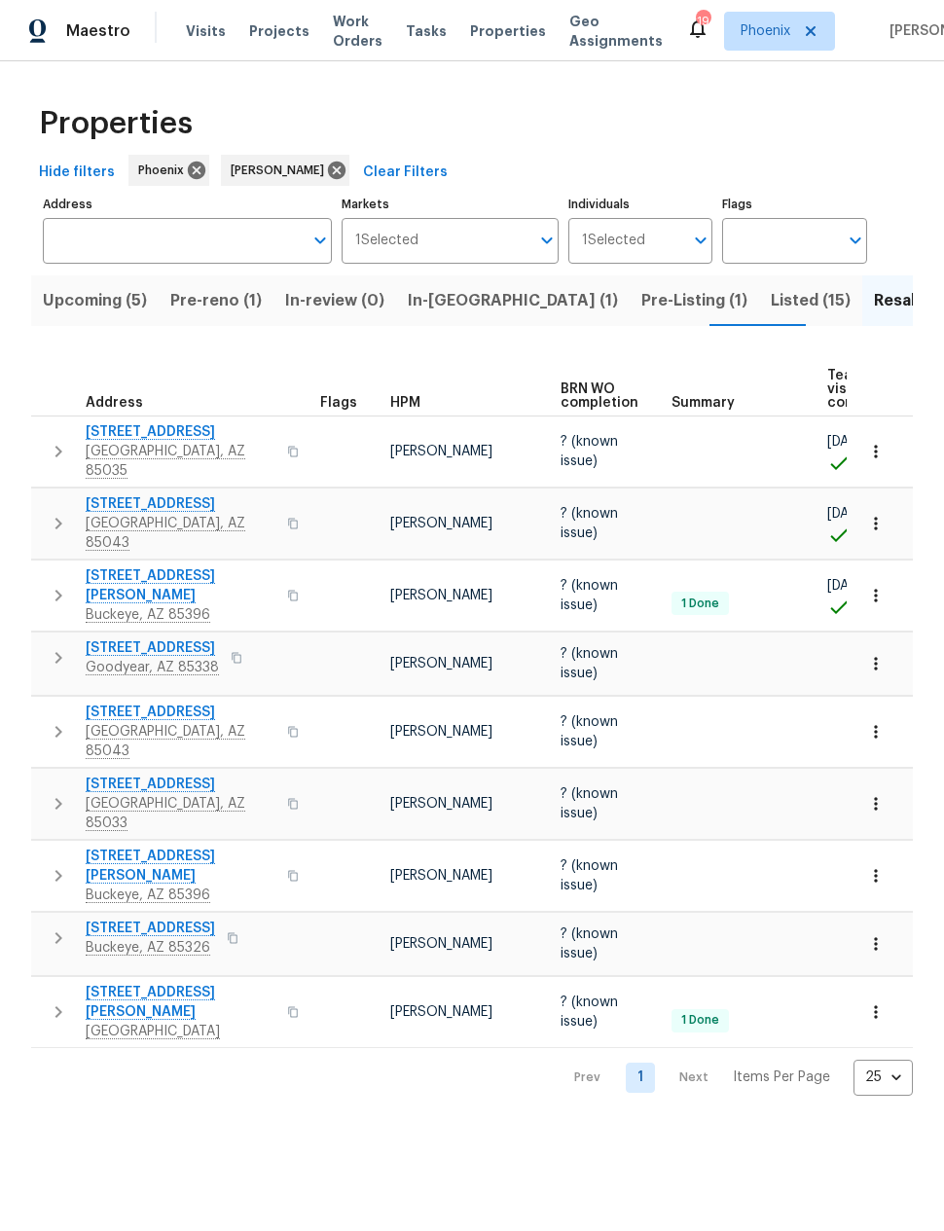
click at [105, 300] on span "Upcoming (5)" at bounding box center [95, 300] width 104 height 27
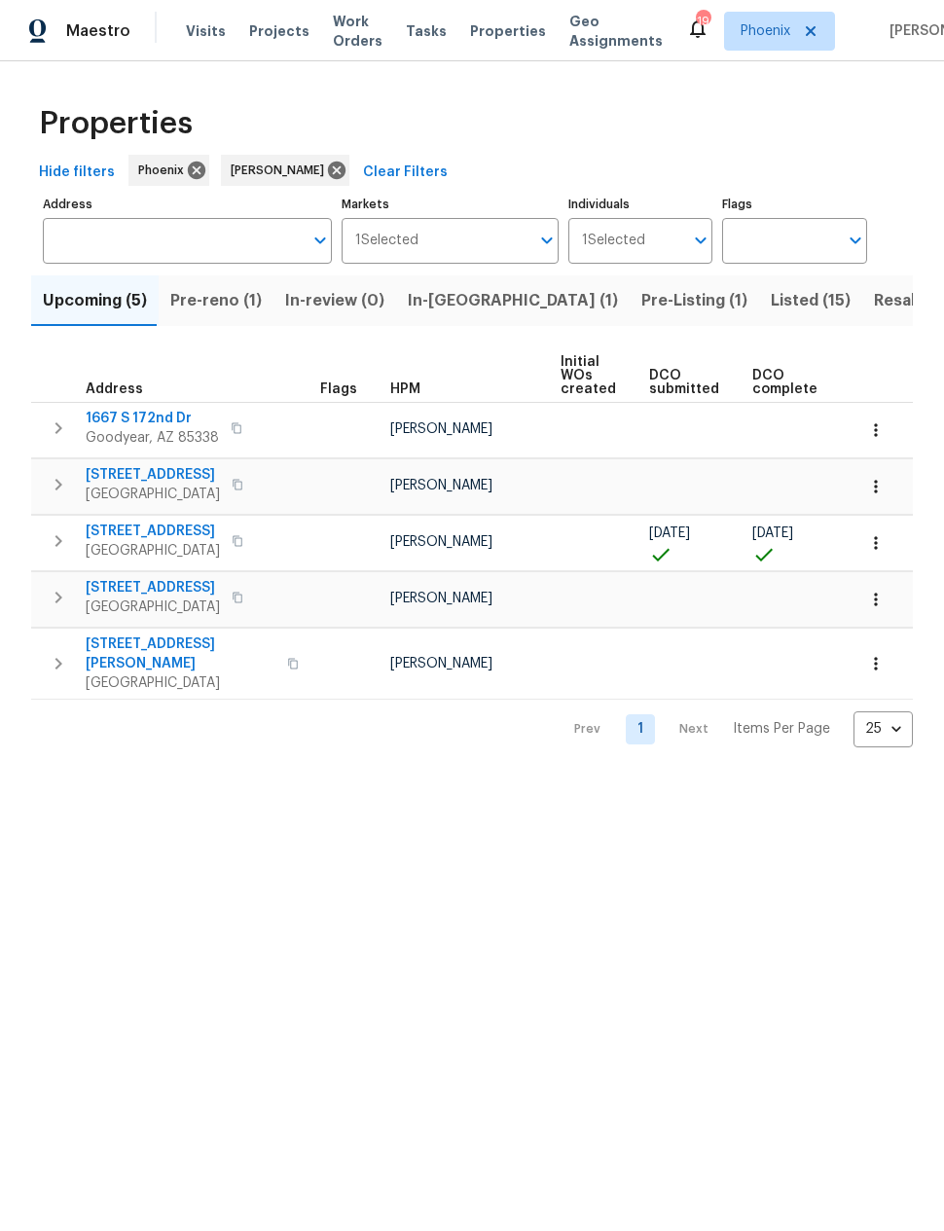
click at [439, 302] on span "In-[GEOGRAPHIC_DATA] (1)" at bounding box center [513, 300] width 210 height 27
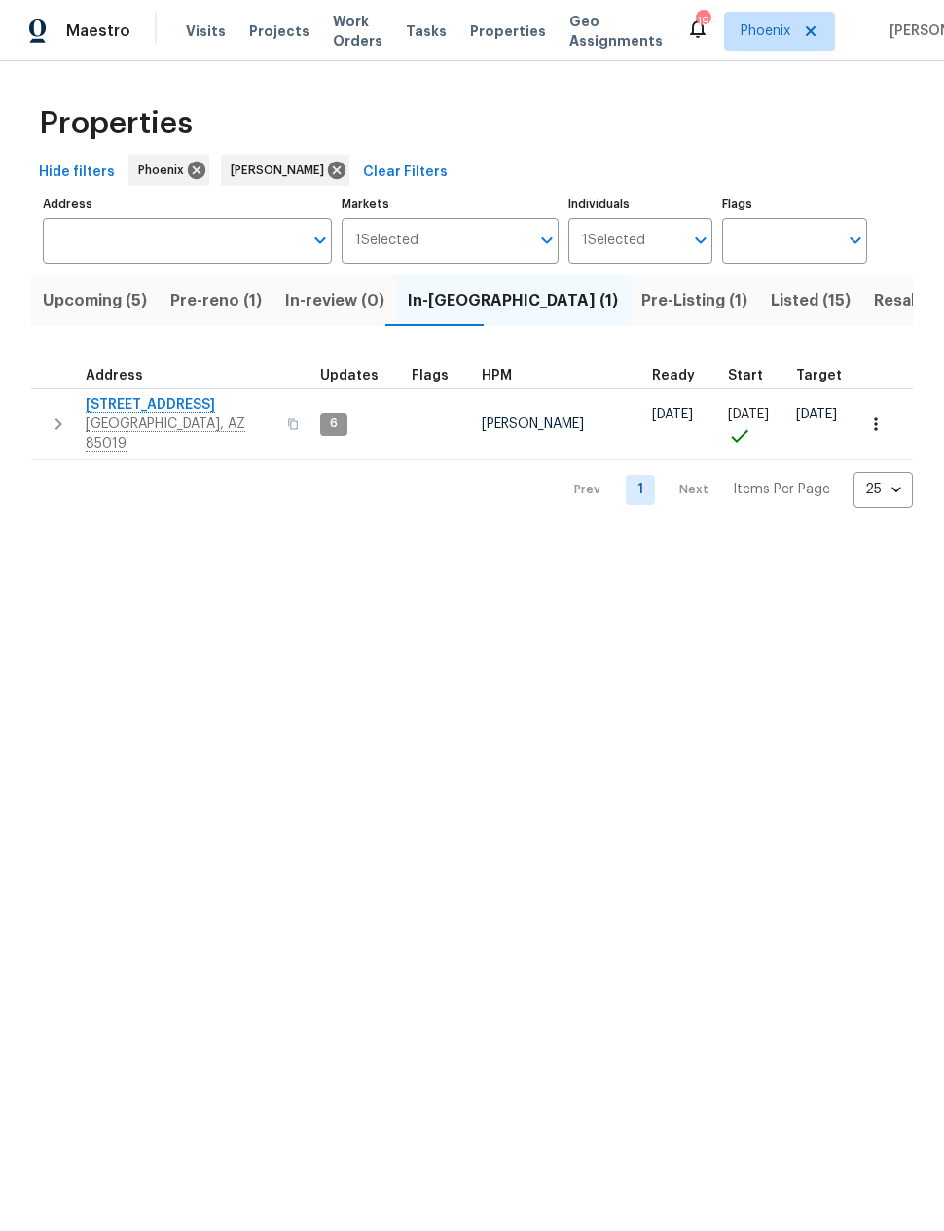
click at [107, 305] on span "Upcoming (5)" at bounding box center [95, 300] width 104 height 27
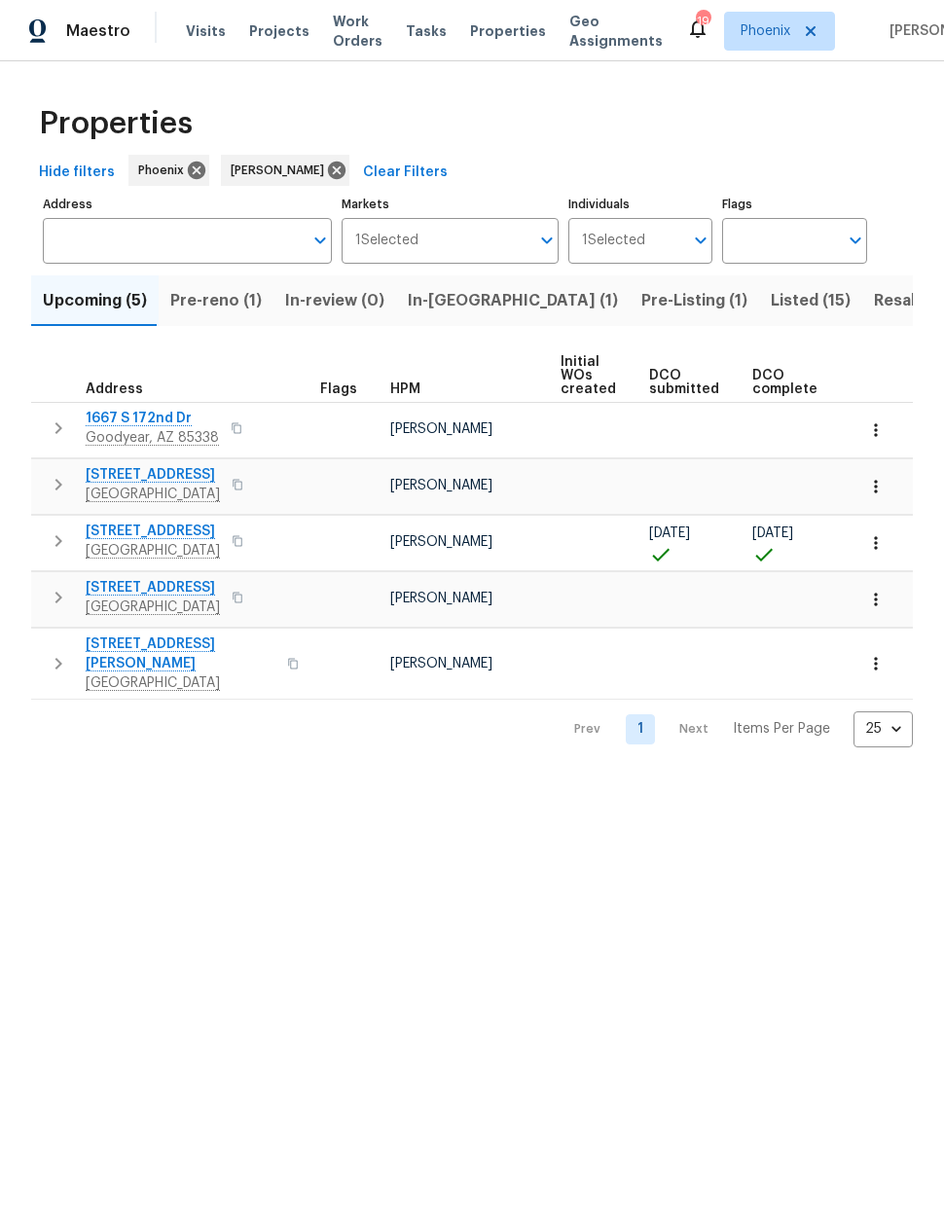
click at [56, 544] on icon "button" at bounding box center [58, 540] width 23 height 23
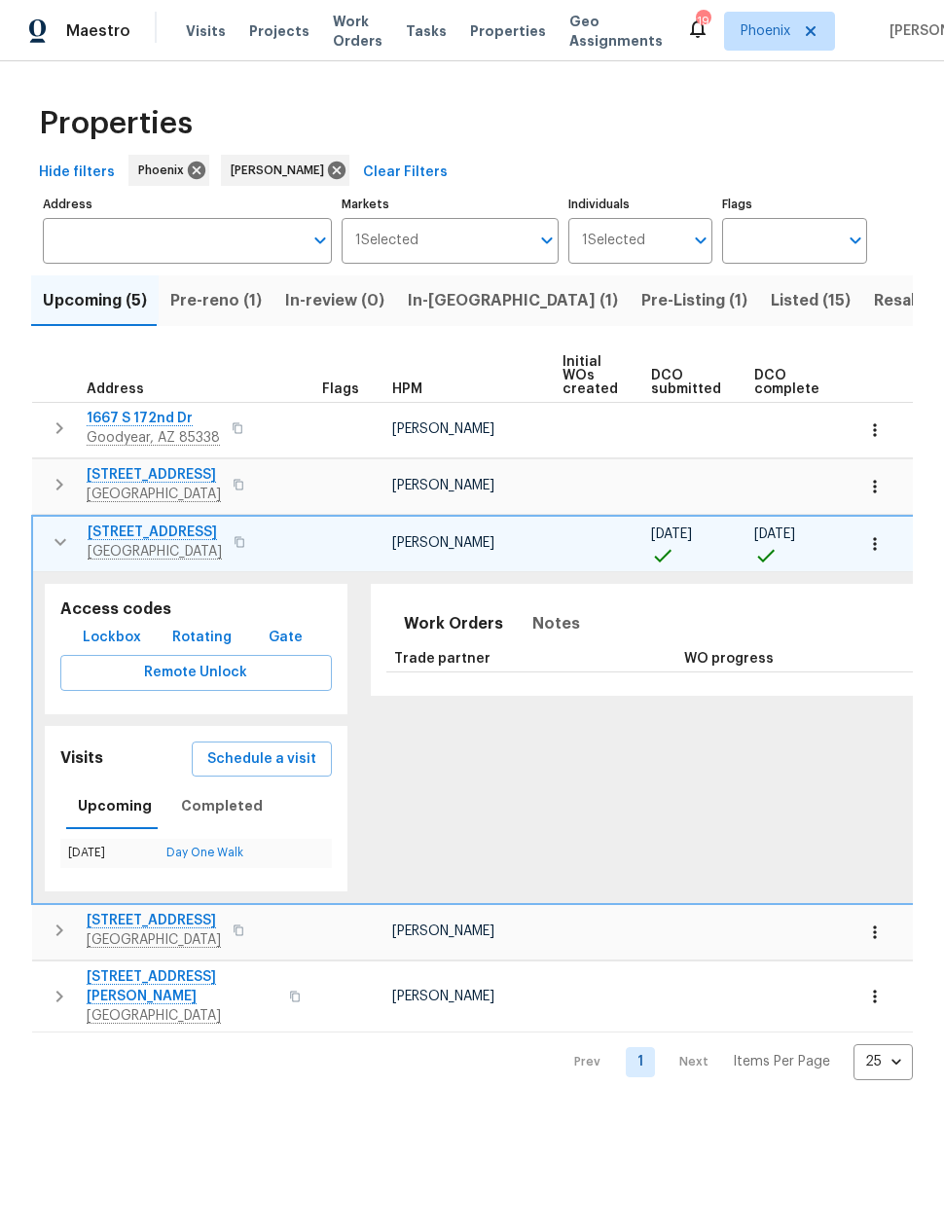
click at [59, 545] on icon "button" at bounding box center [60, 541] width 12 height 7
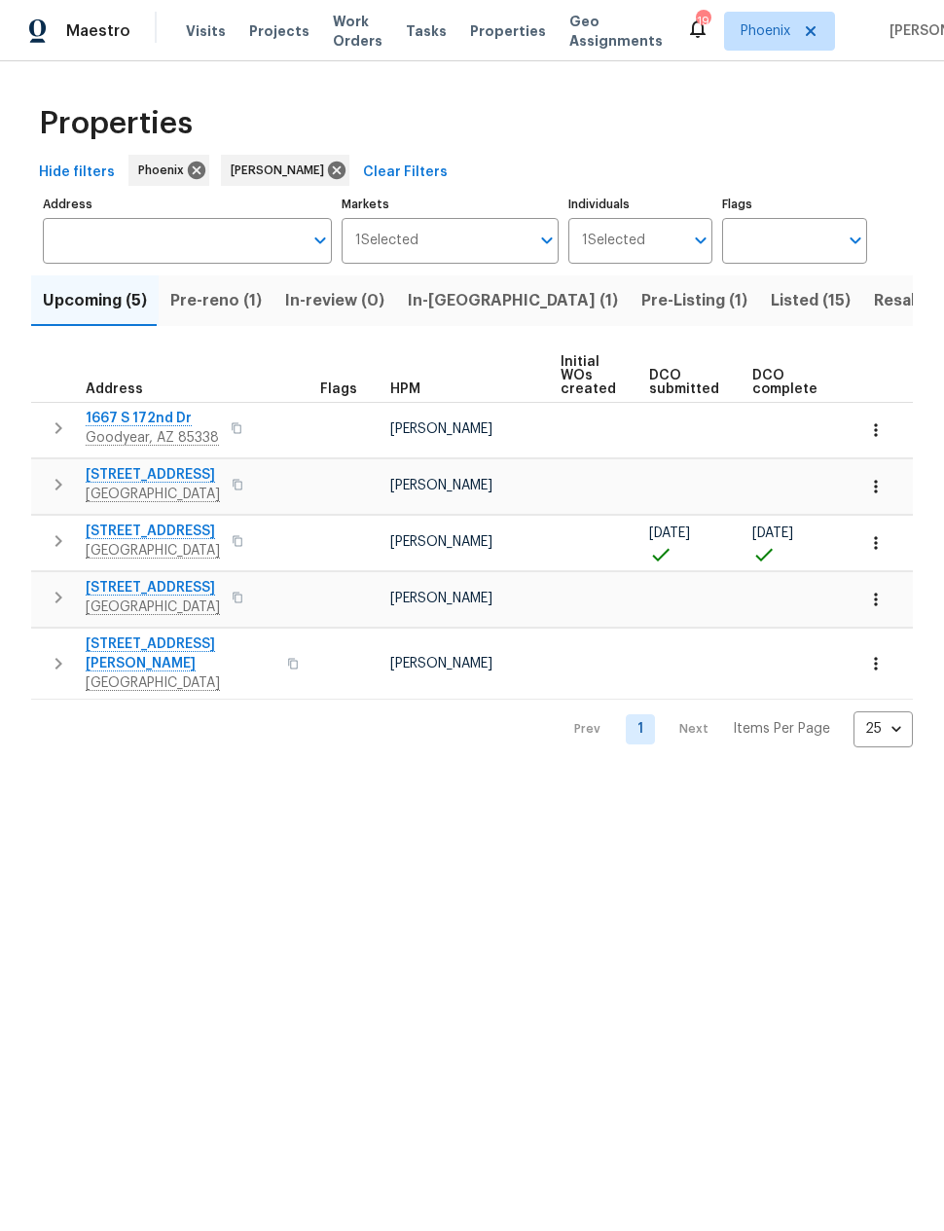
click at [879, 546] on icon "button" at bounding box center [875, 542] width 19 height 19
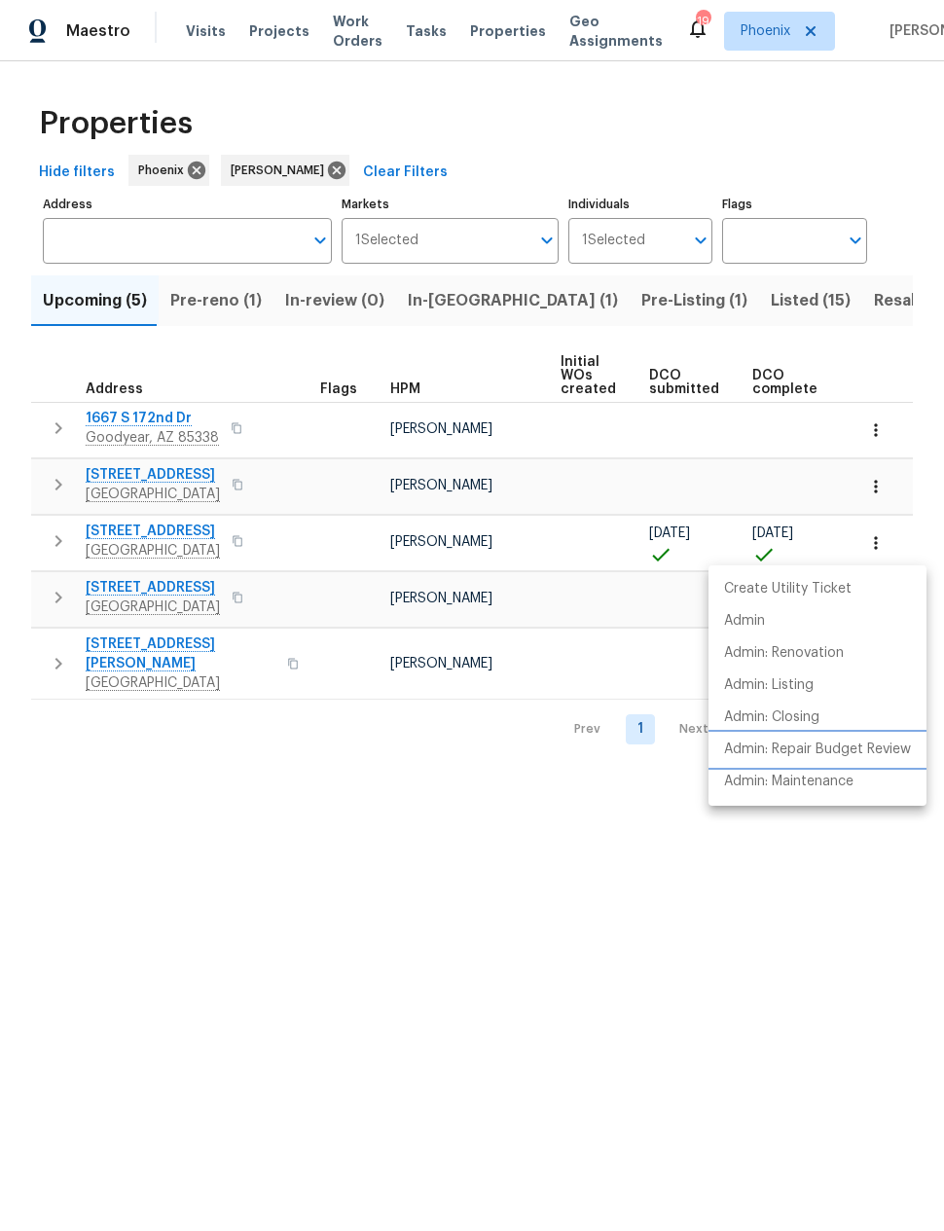
click at [859, 748] on p "Admin: Repair Budget Review" at bounding box center [817, 750] width 187 height 20
